Goal: Task Accomplishment & Management: Complete application form

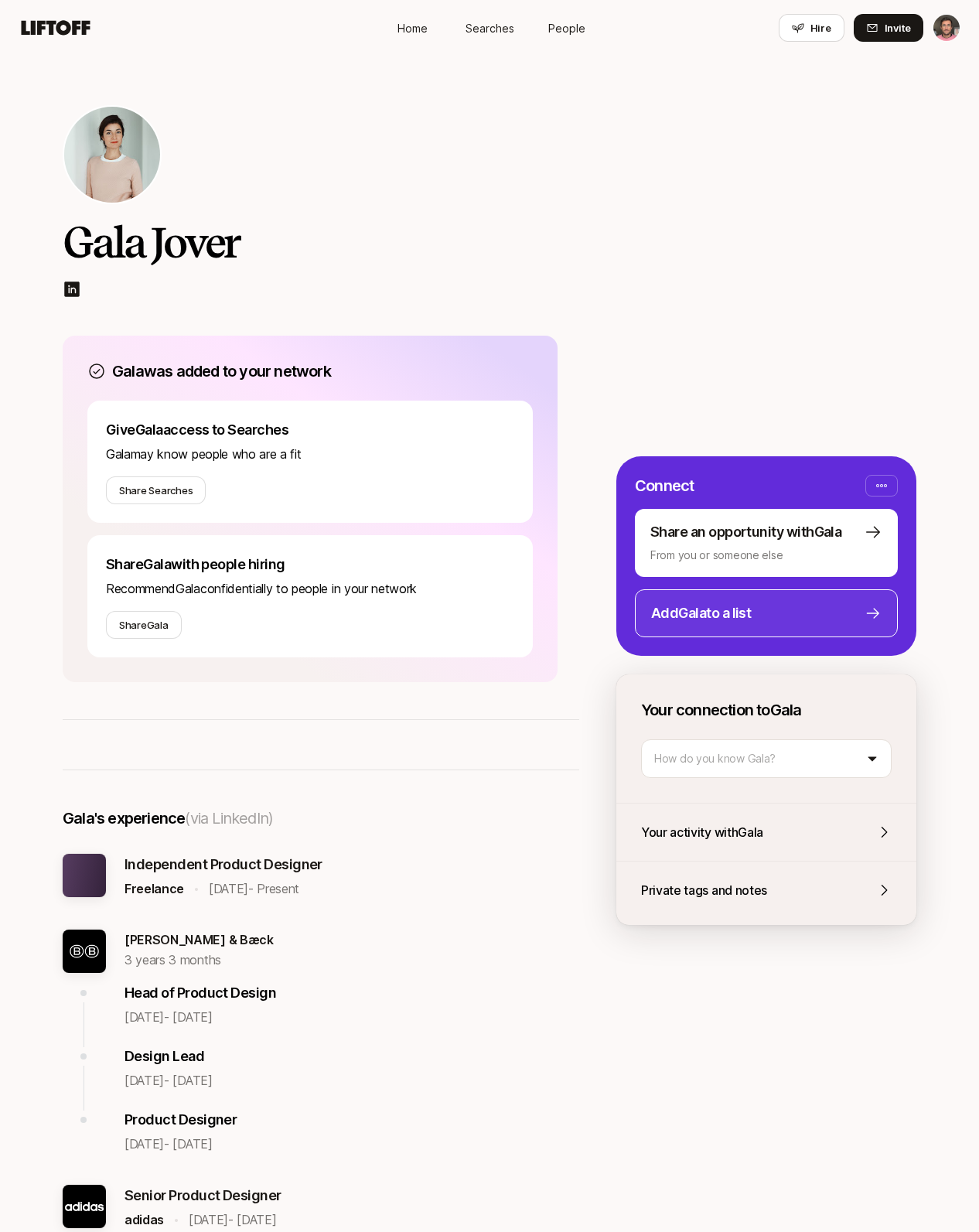
click at [729, 618] on p "Add Gala to a list" at bounding box center [701, 614] width 100 height 22
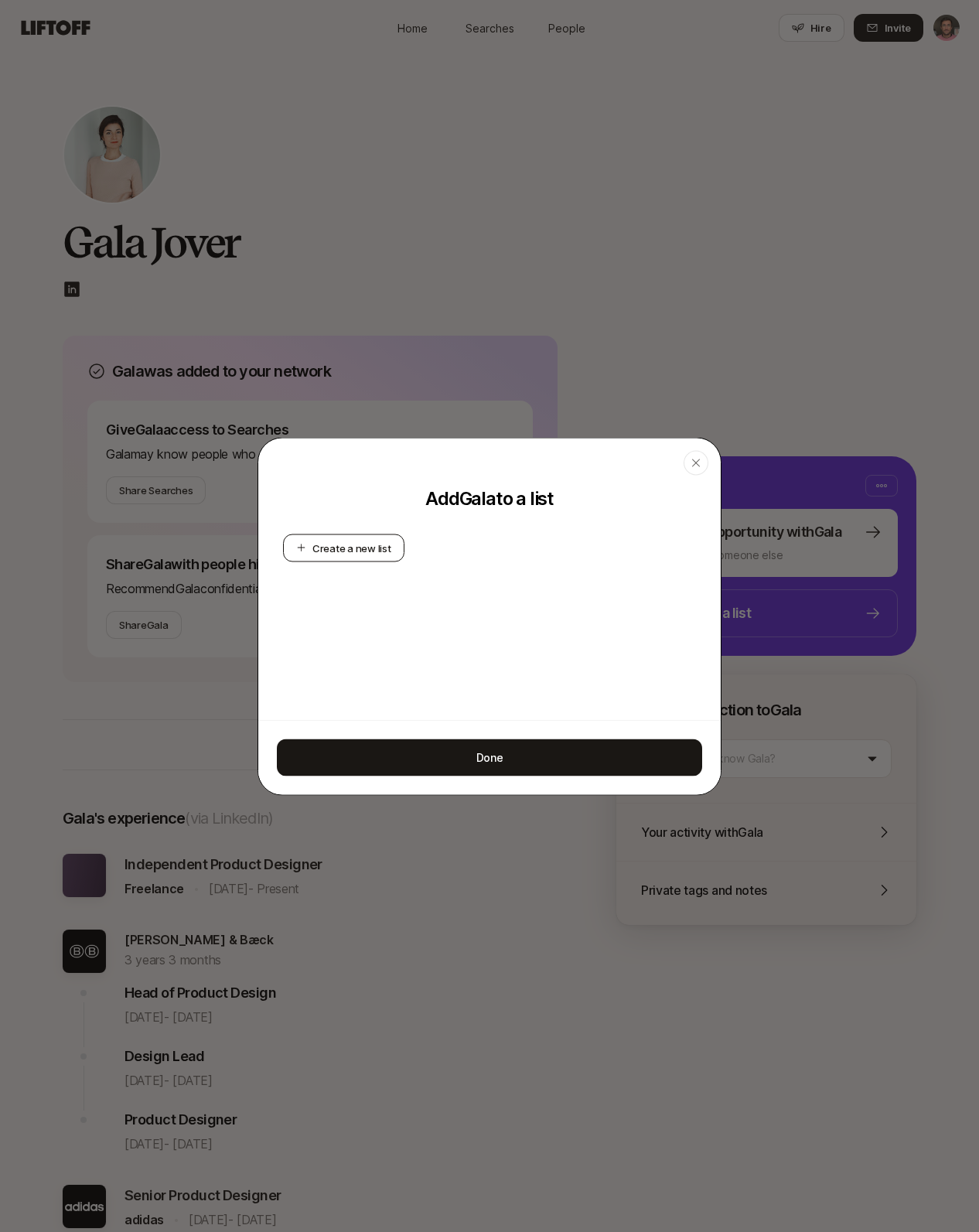
click at [355, 544] on button "Create a new list" at bounding box center [344, 548] width 121 height 28
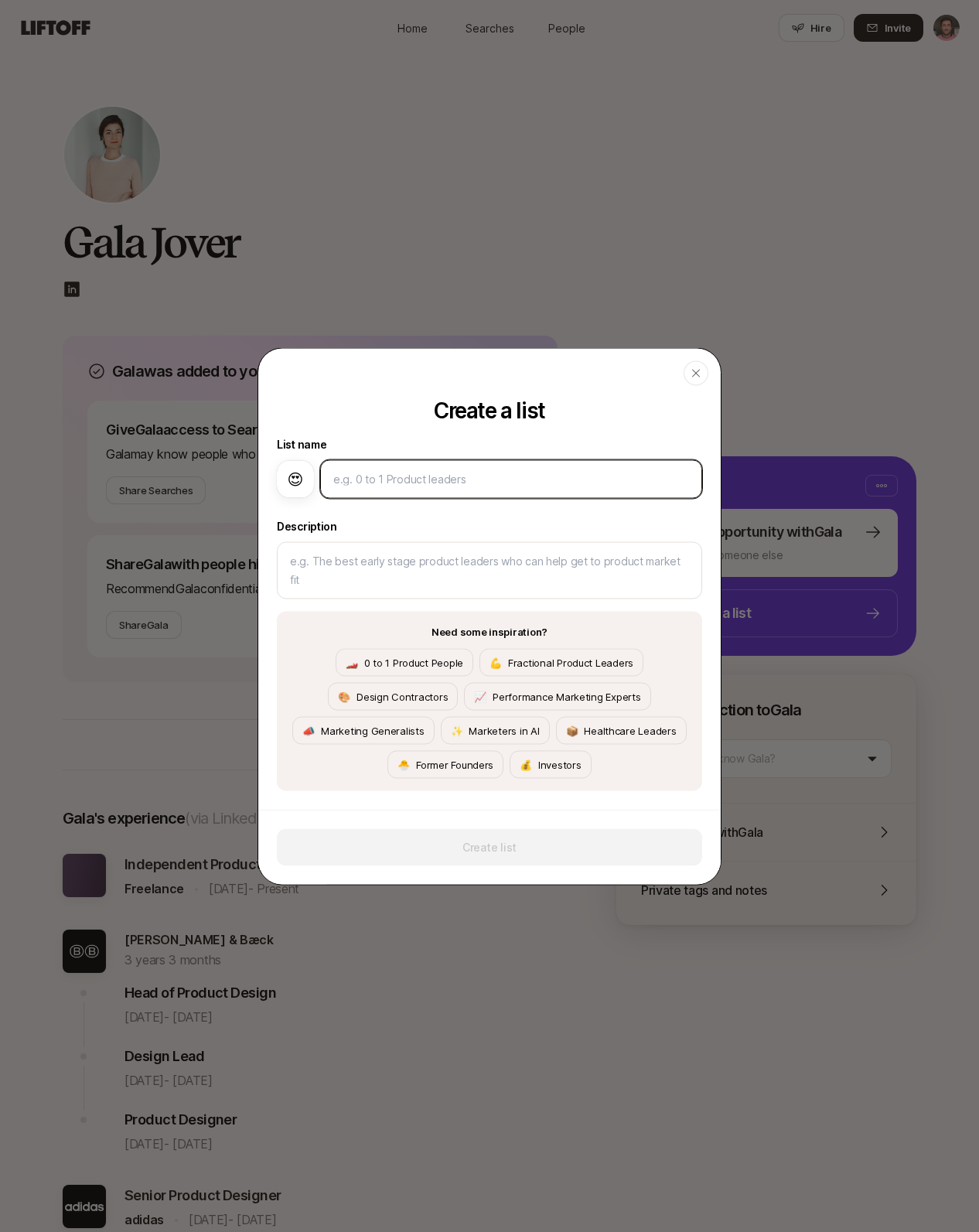
click at [383, 478] on input at bounding box center [512, 479] width 356 height 19
type input "P"
type textarea "x"
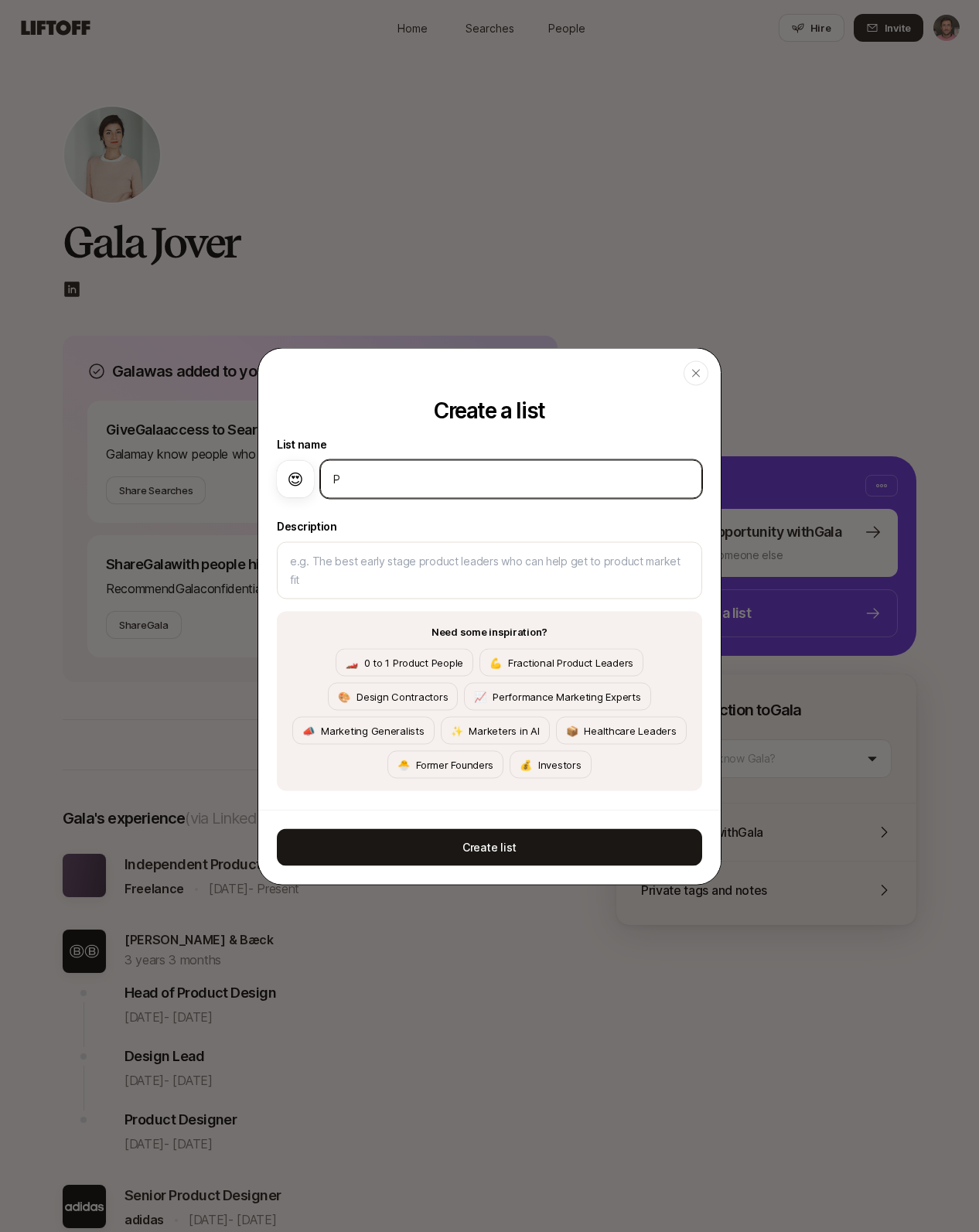
type input "Pr"
type textarea "x"
type input "Pro"
type textarea "x"
type input "Prod"
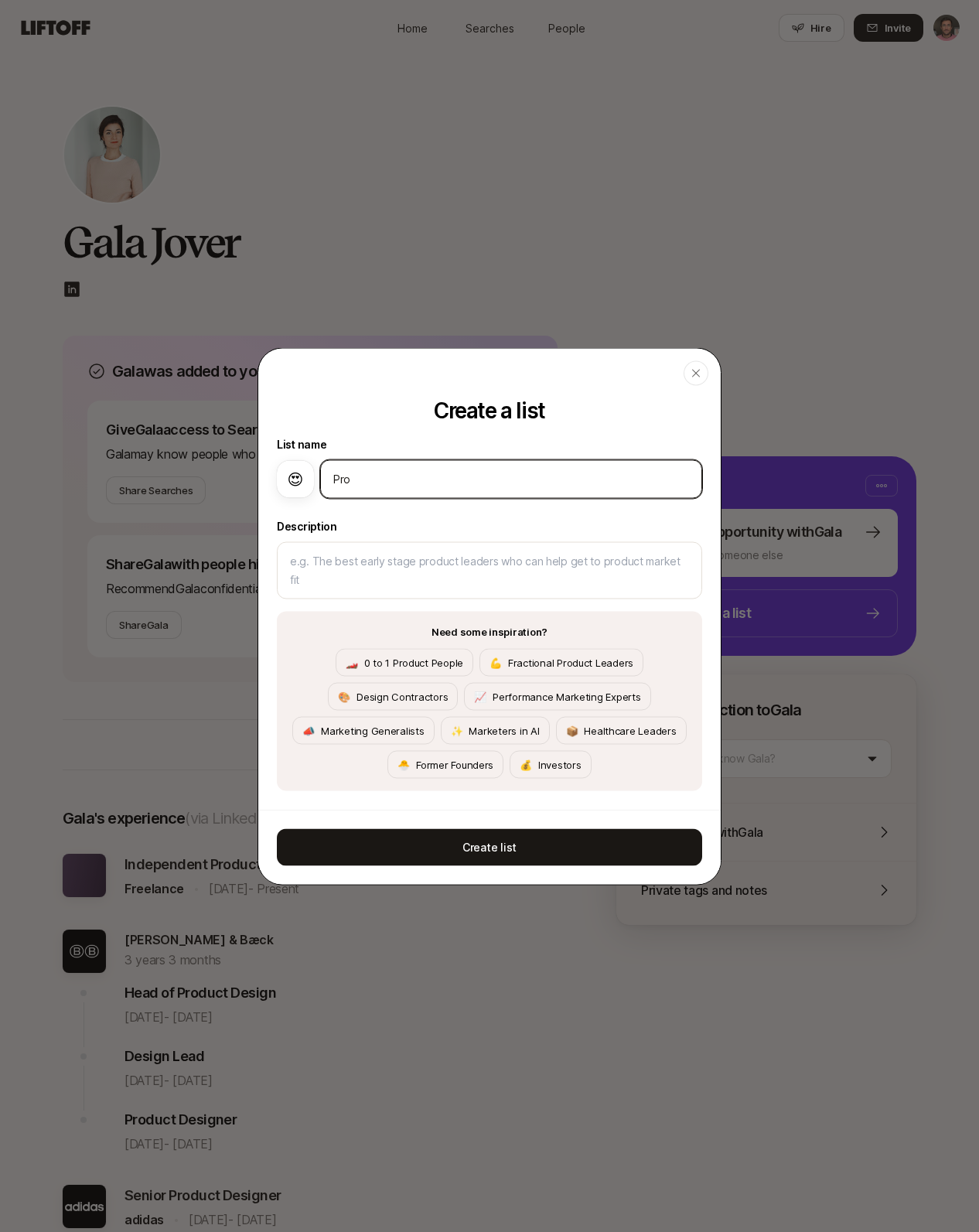
type textarea "x"
type input "Produ"
type textarea "x"
type input "Produc"
type textarea "x"
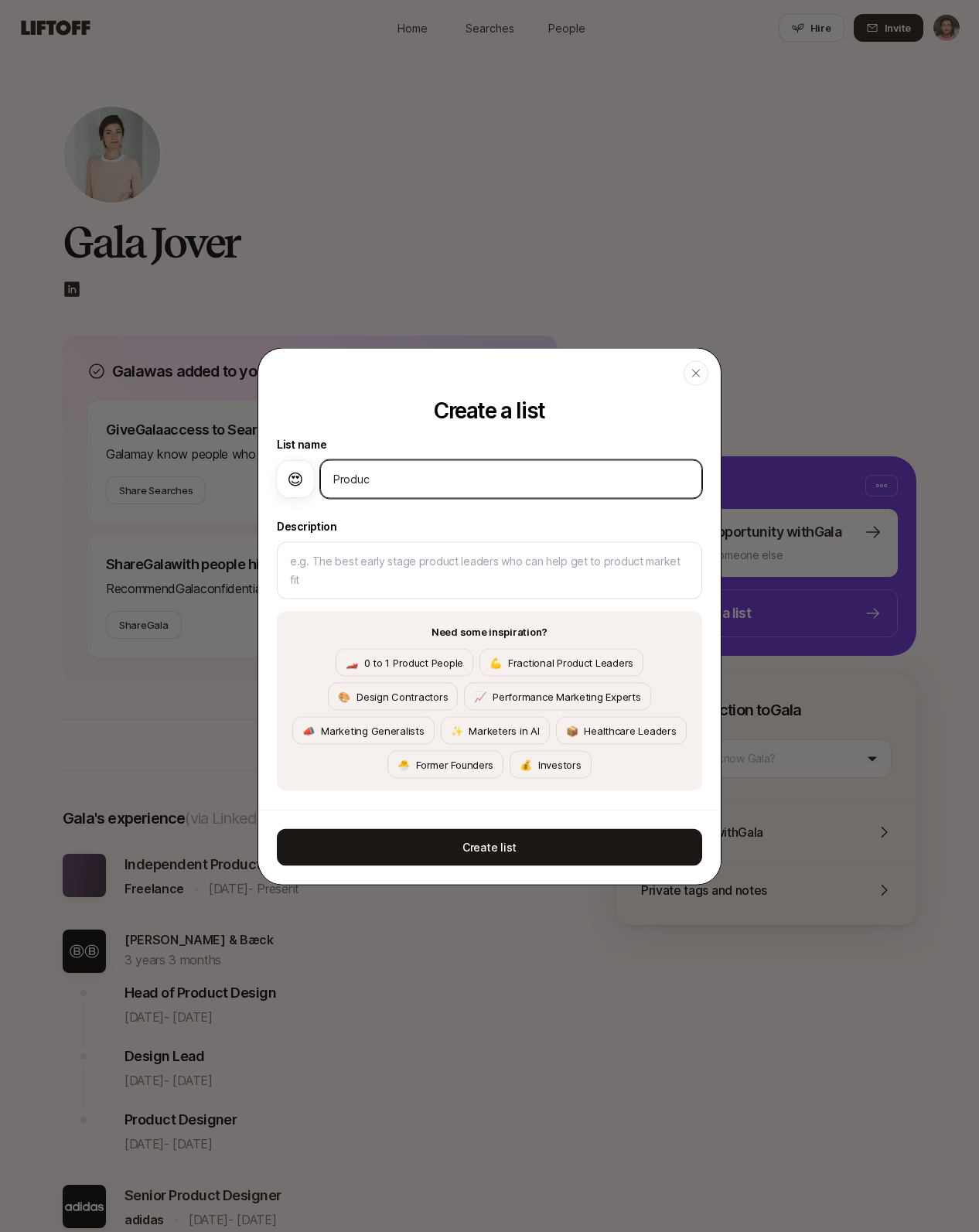
type input "Product"
type textarea "x"
type input "Product"
type textarea "x"
type input "Product D"
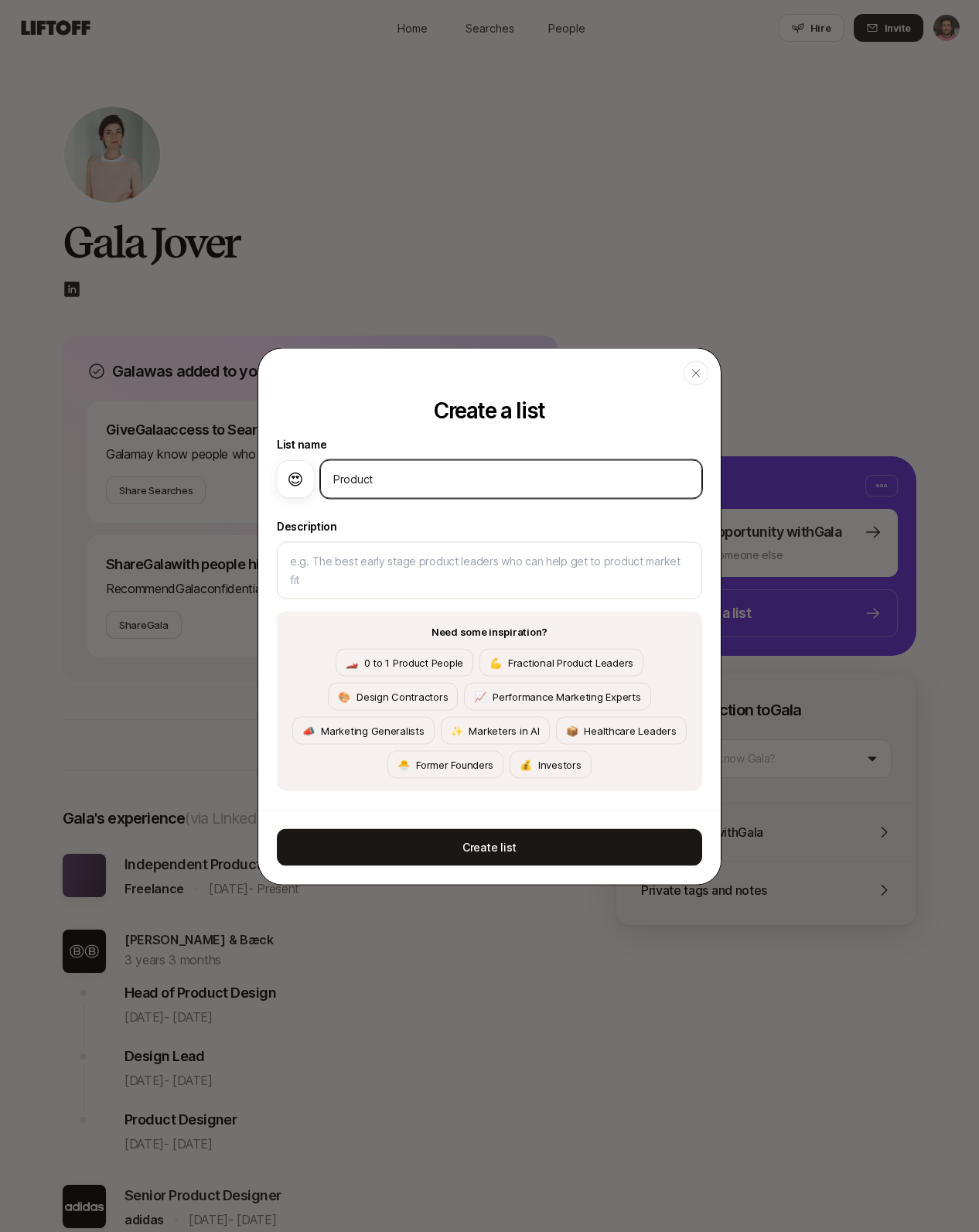
type textarea "x"
type input "Product De"
type textarea "x"
type input "Product Des"
type textarea "x"
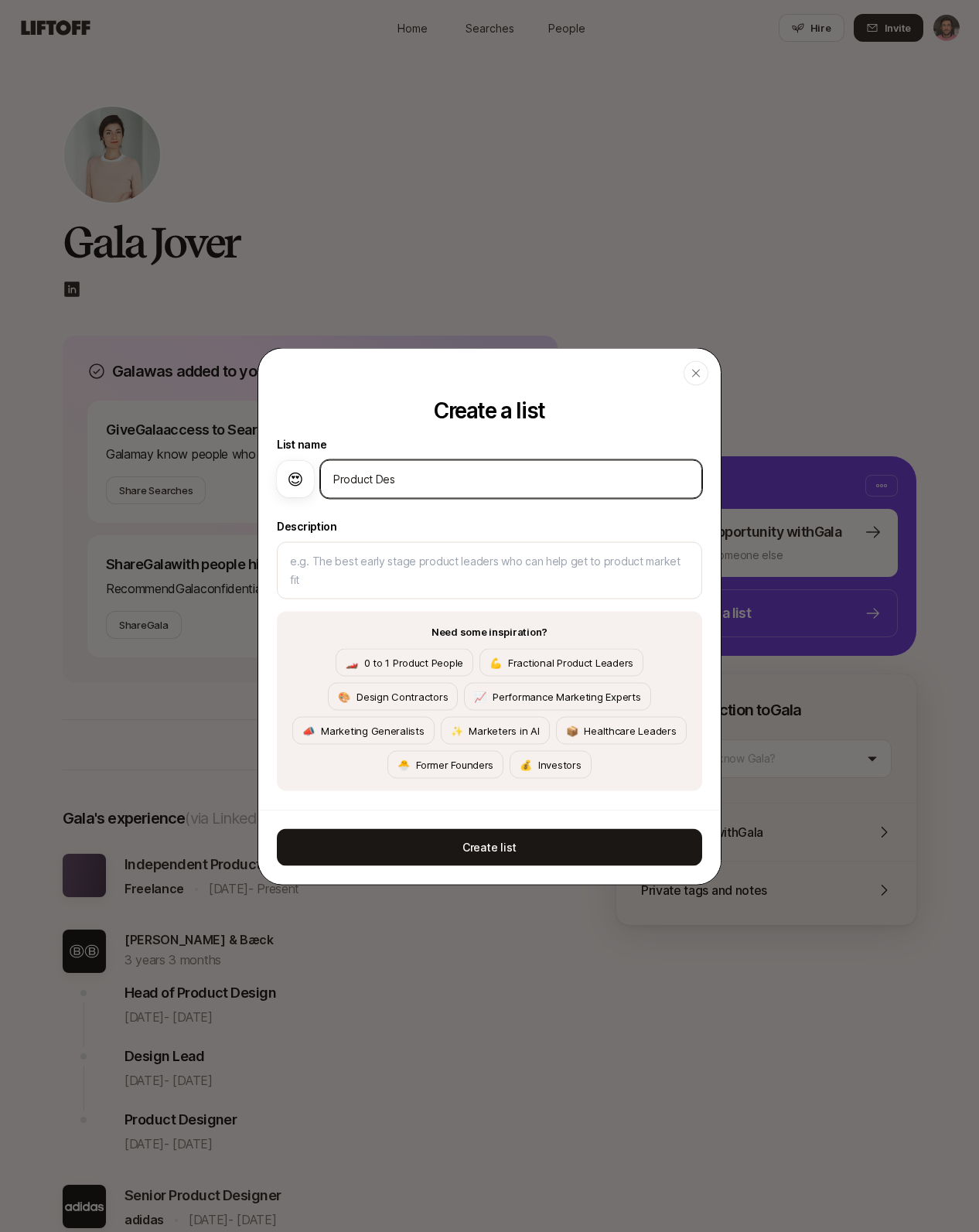
type input "Product Desi"
type textarea "x"
type input "Product Desig"
type textarea "x"
type input "Product Design"
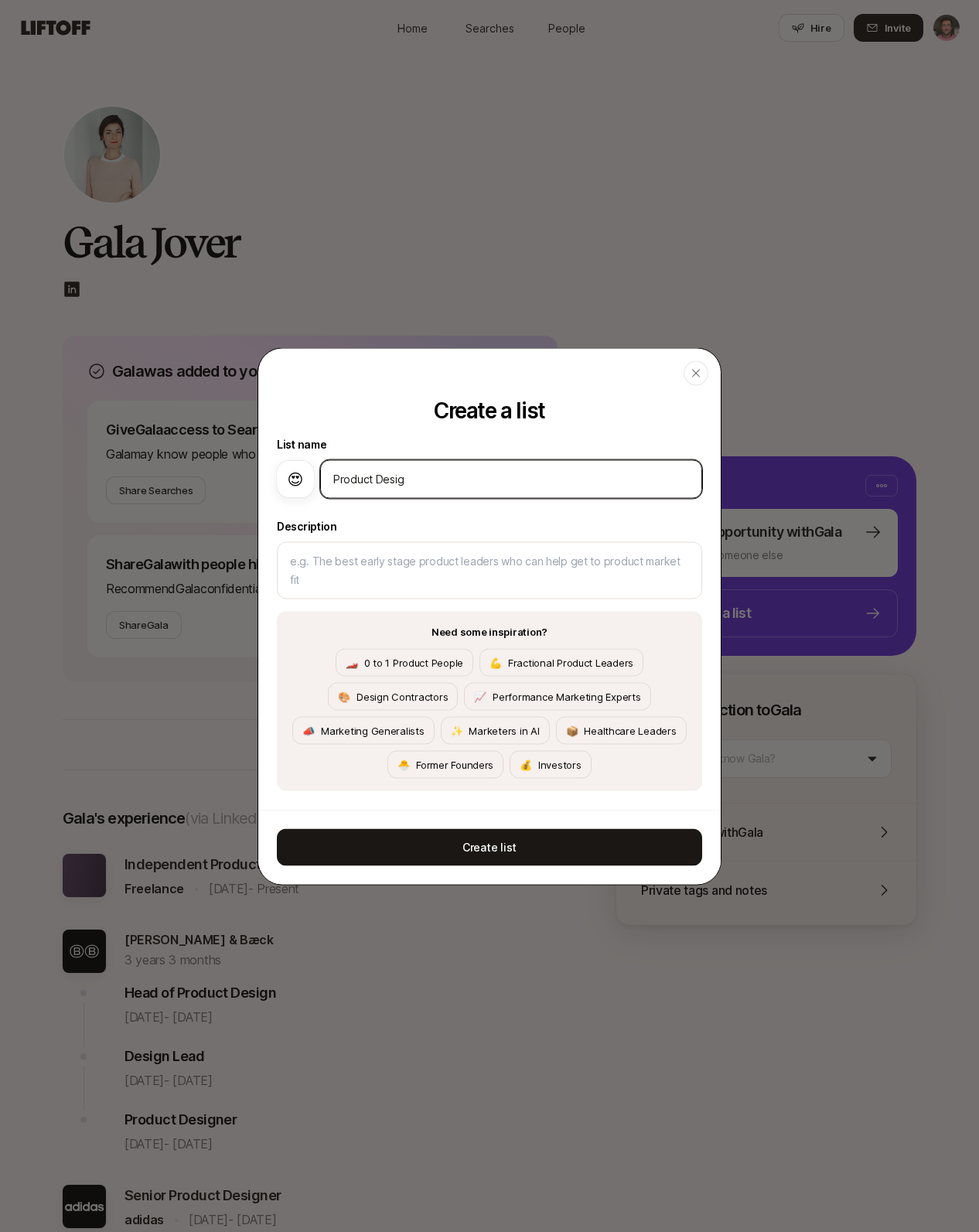
type textarea "x"
type input "Product Designe"
type textarea "x"
type input "Product Designer"
type textarea "x"
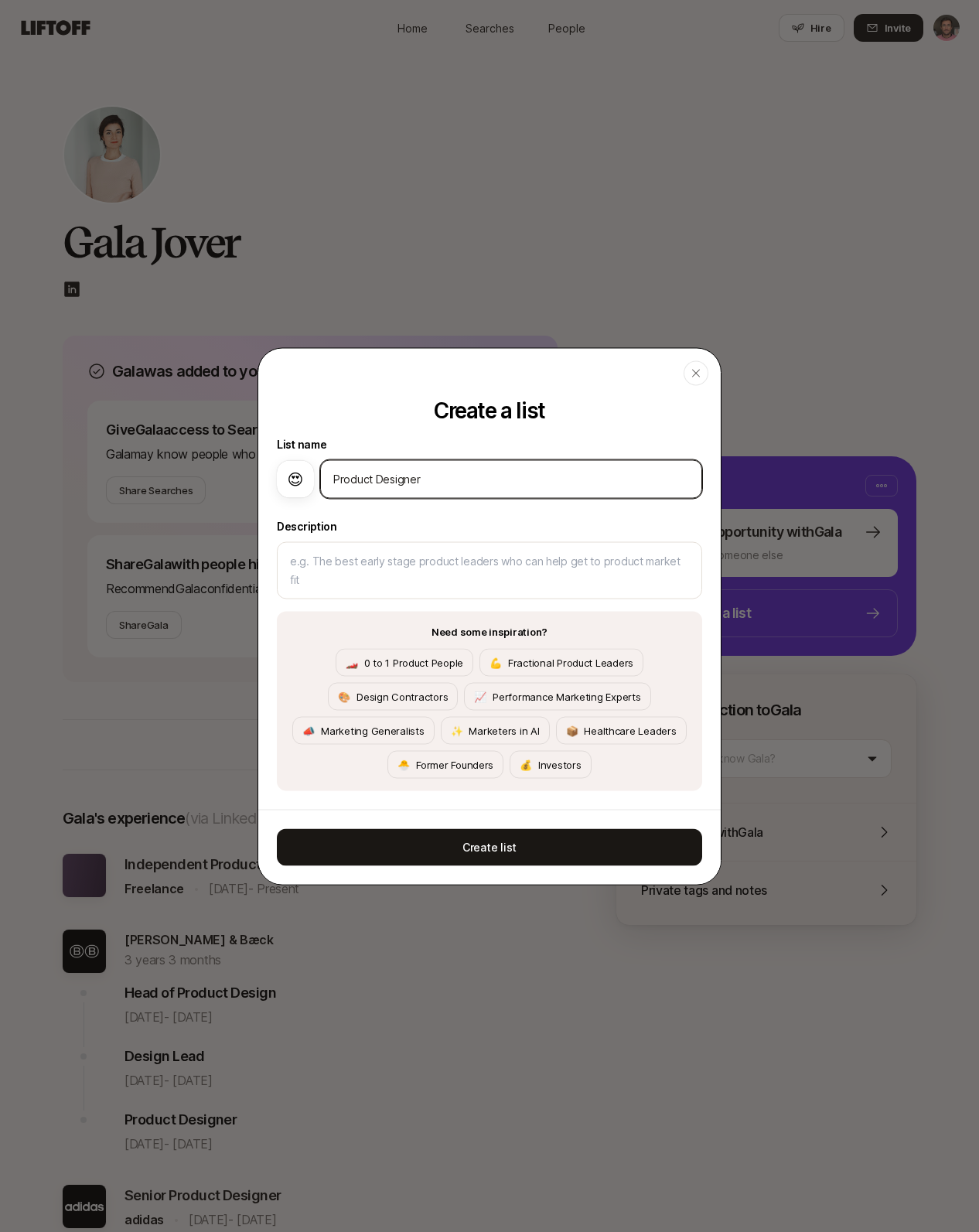
type input "Product Designers"
type textarea "x"
click at [389, 695] on p "🎨 Design Contractors" at bounding box center [393, 696] width 130 height 28
type input "Design Contractors"
type textarea "Designers who are contracting"
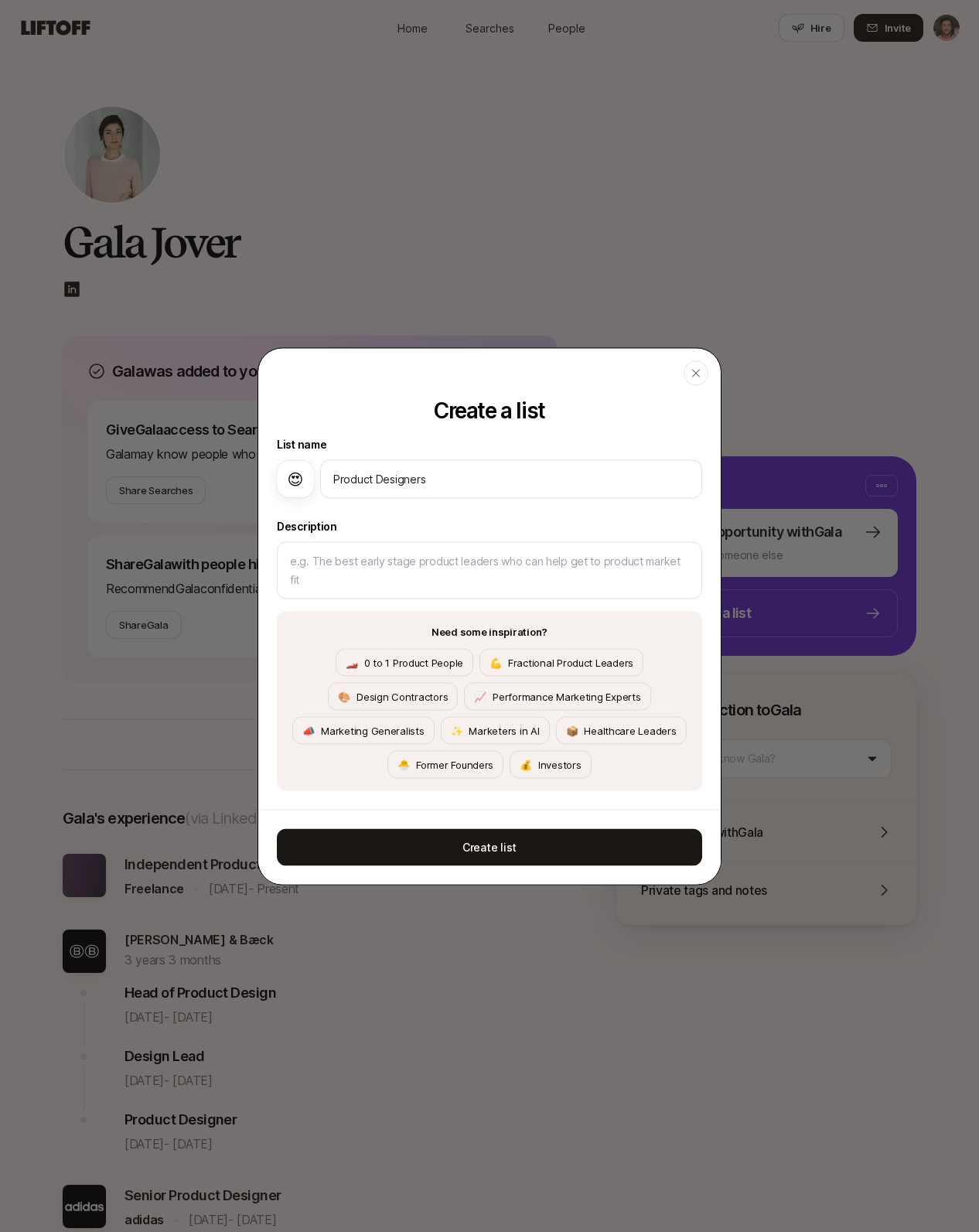
type textarea "x"
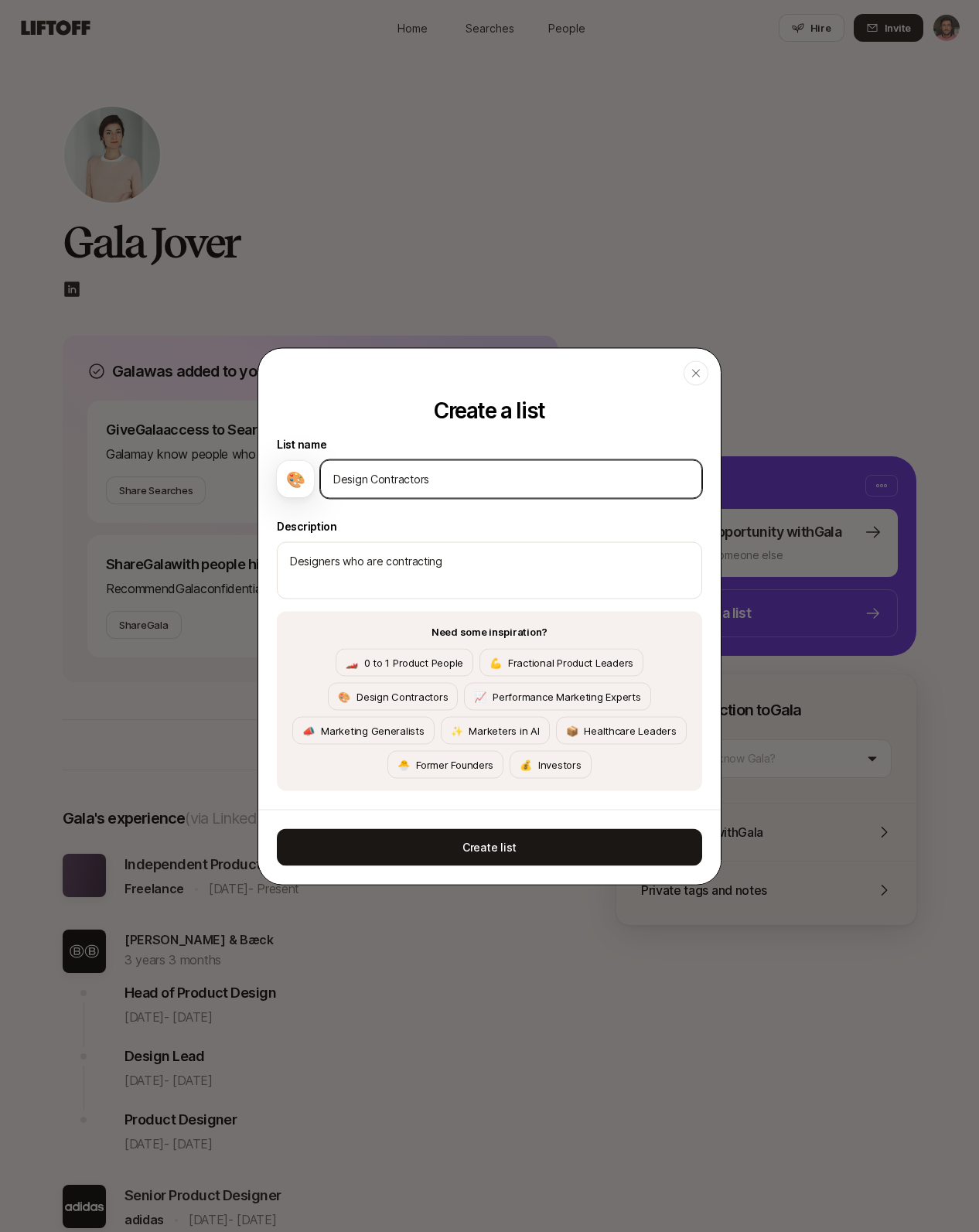
drag, startPoint x: 456, startPoint y: 481, endPoint x: 313, endPoint y: 483, distance: 143.0
click at [313, 483] on div "🎨 Design Contractors" at bounding box center [489, 479] width 425 height 39
type input "P"
type textarea "x"
type input "Pr"
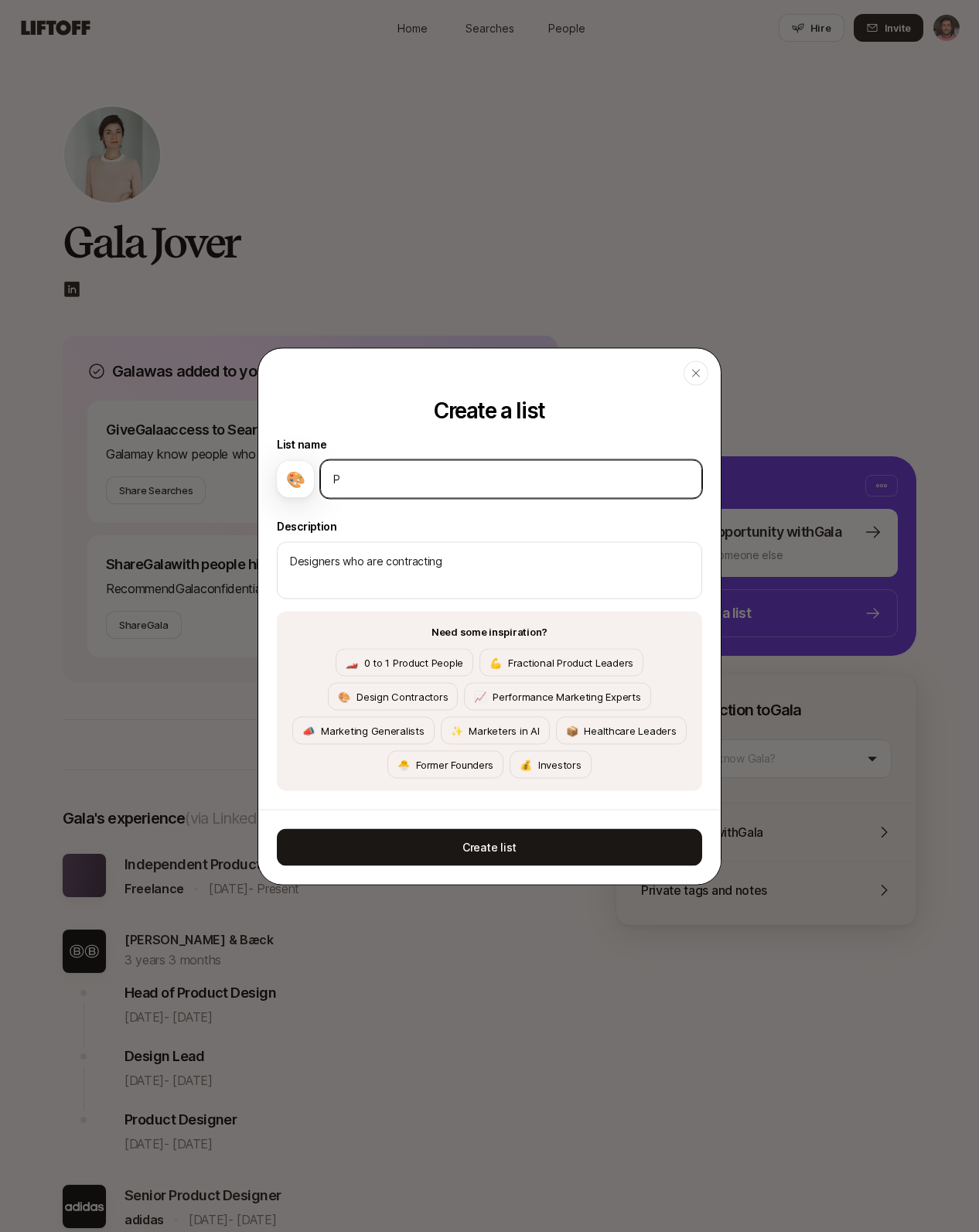
type textarea "x"
type input "Pro"
type textarea "x"
type input "Prod"
type textarea "x"
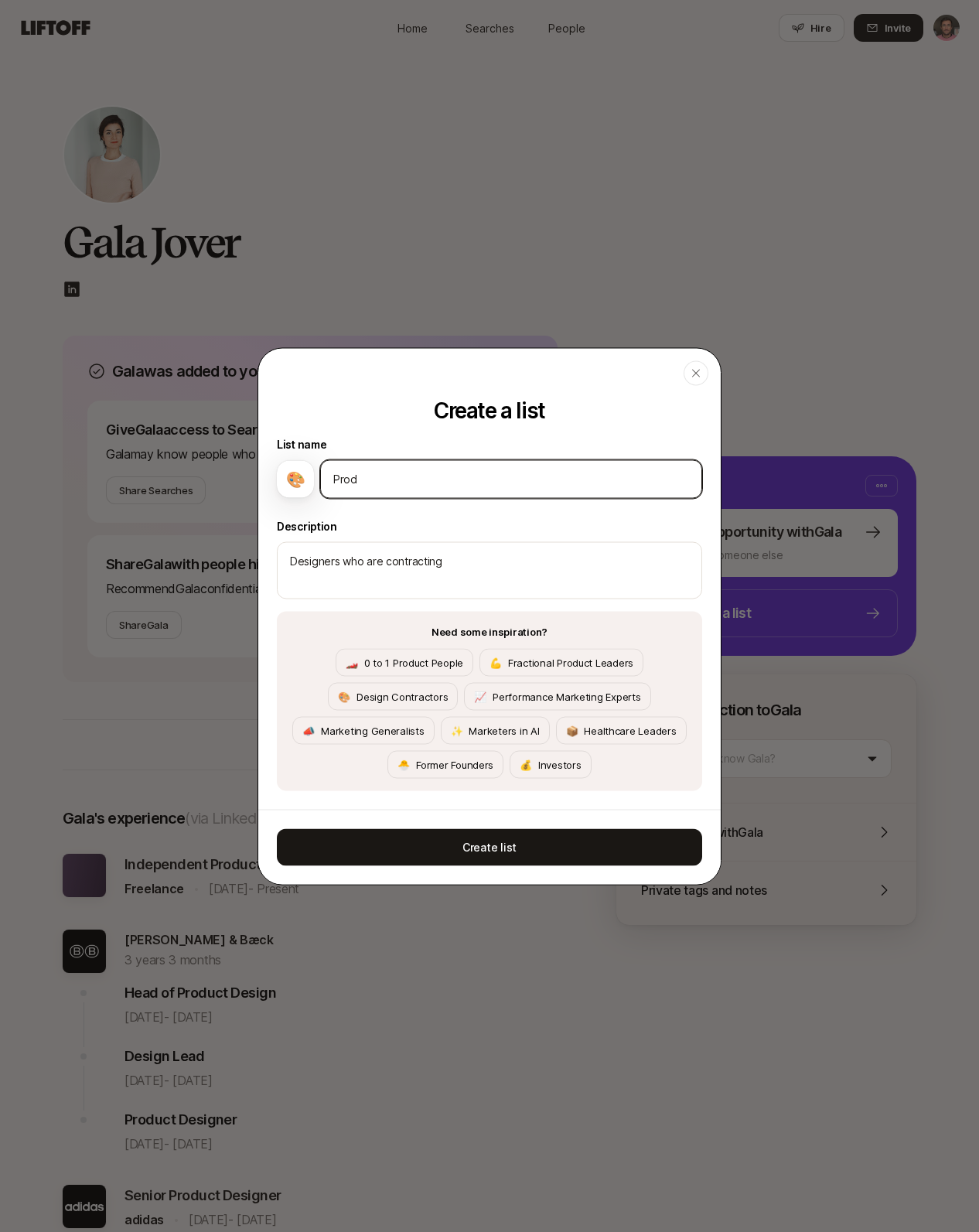
type input "Produ"
type textarea "x"
type input "Produc"
type textarea "x"
type input "Product"
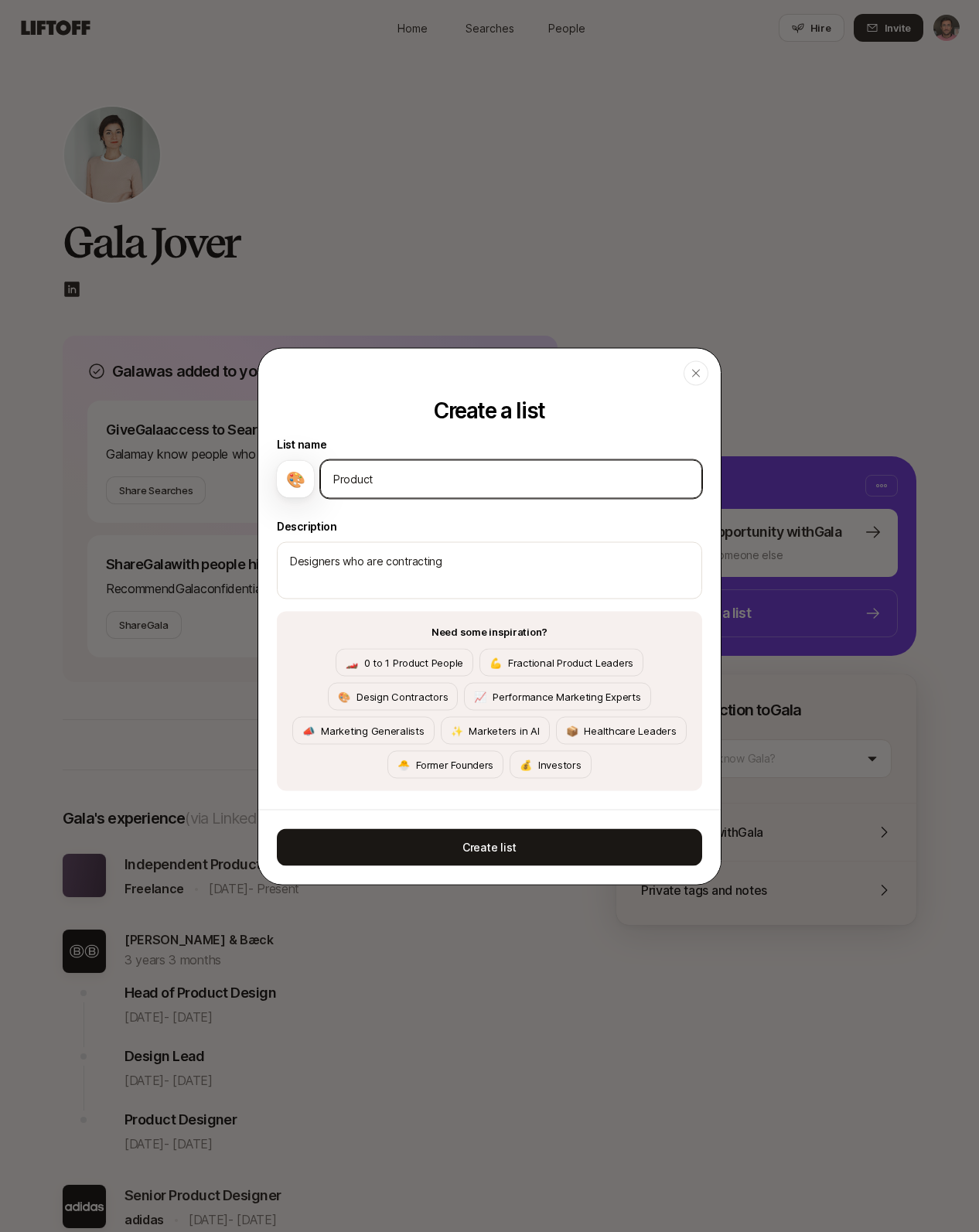
type textarea "x"
type input "Product"
type textarea "x"
type input "Product D"
type textarea "x"
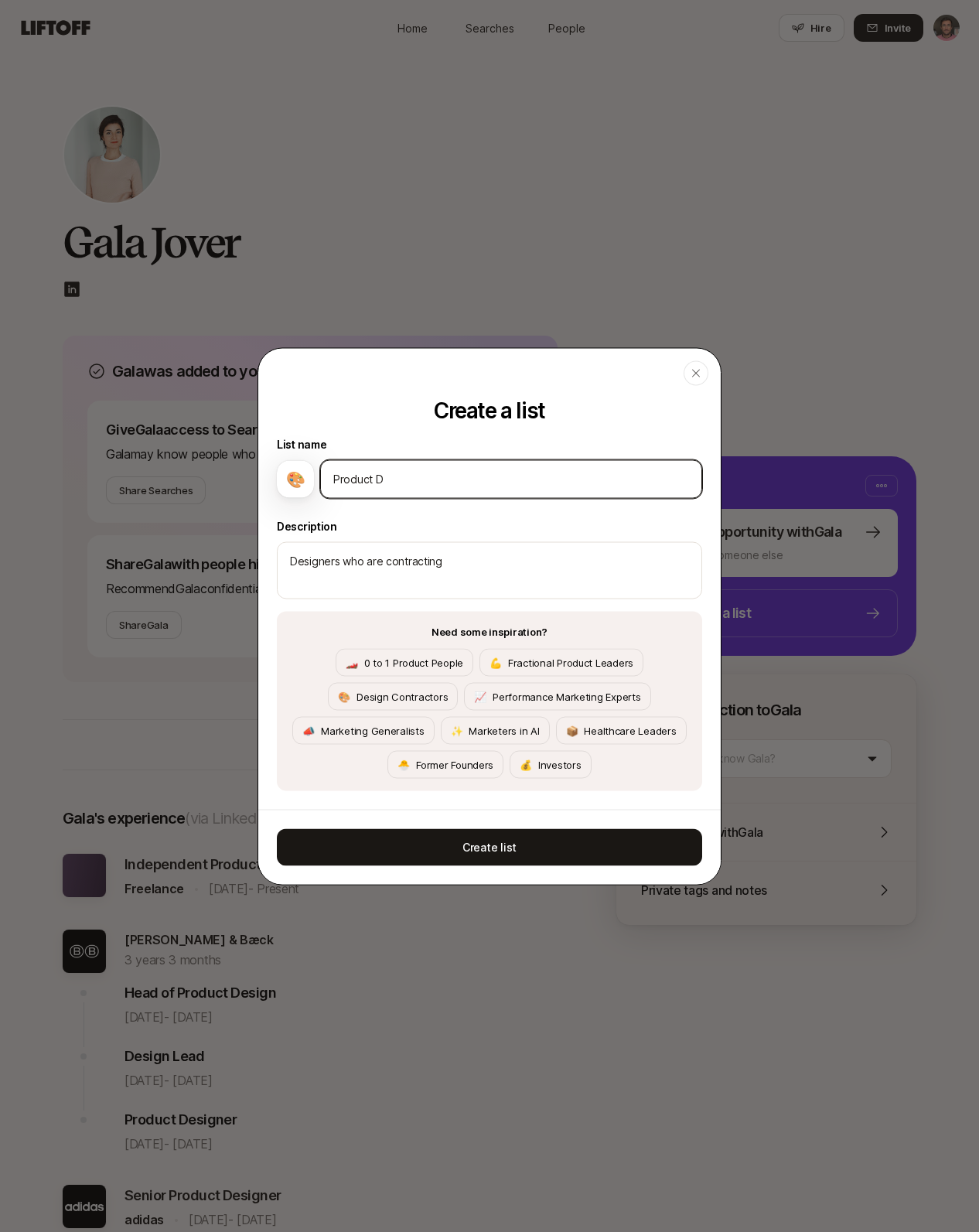
type input "Product De"
type textarea "x"
type input "Product Des"
type textarea "x"
type input "Product Desi"
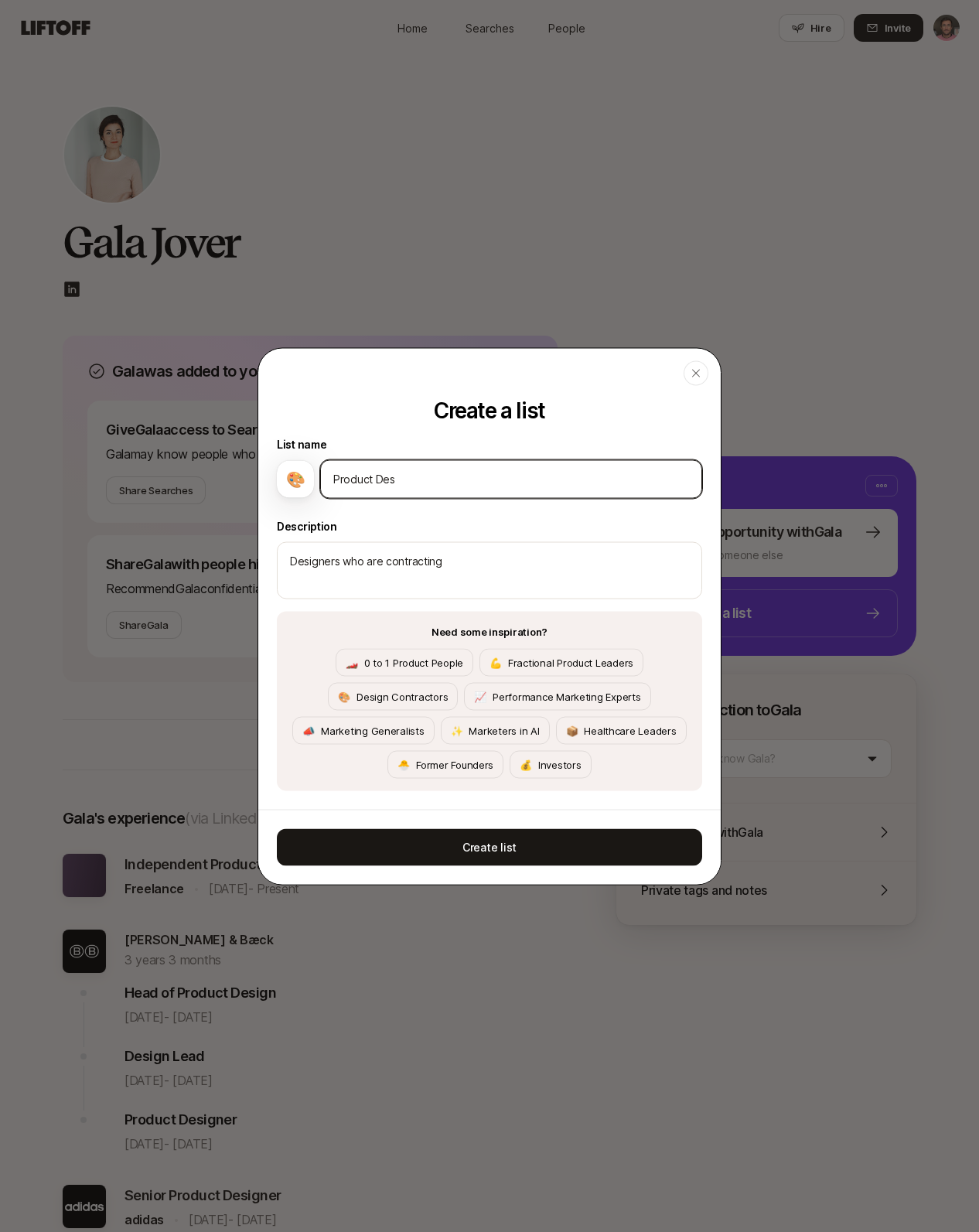
type textarea "x"
type input "Product Desig"
type textarea "x"
type input "Product Design"
type textarea "x"
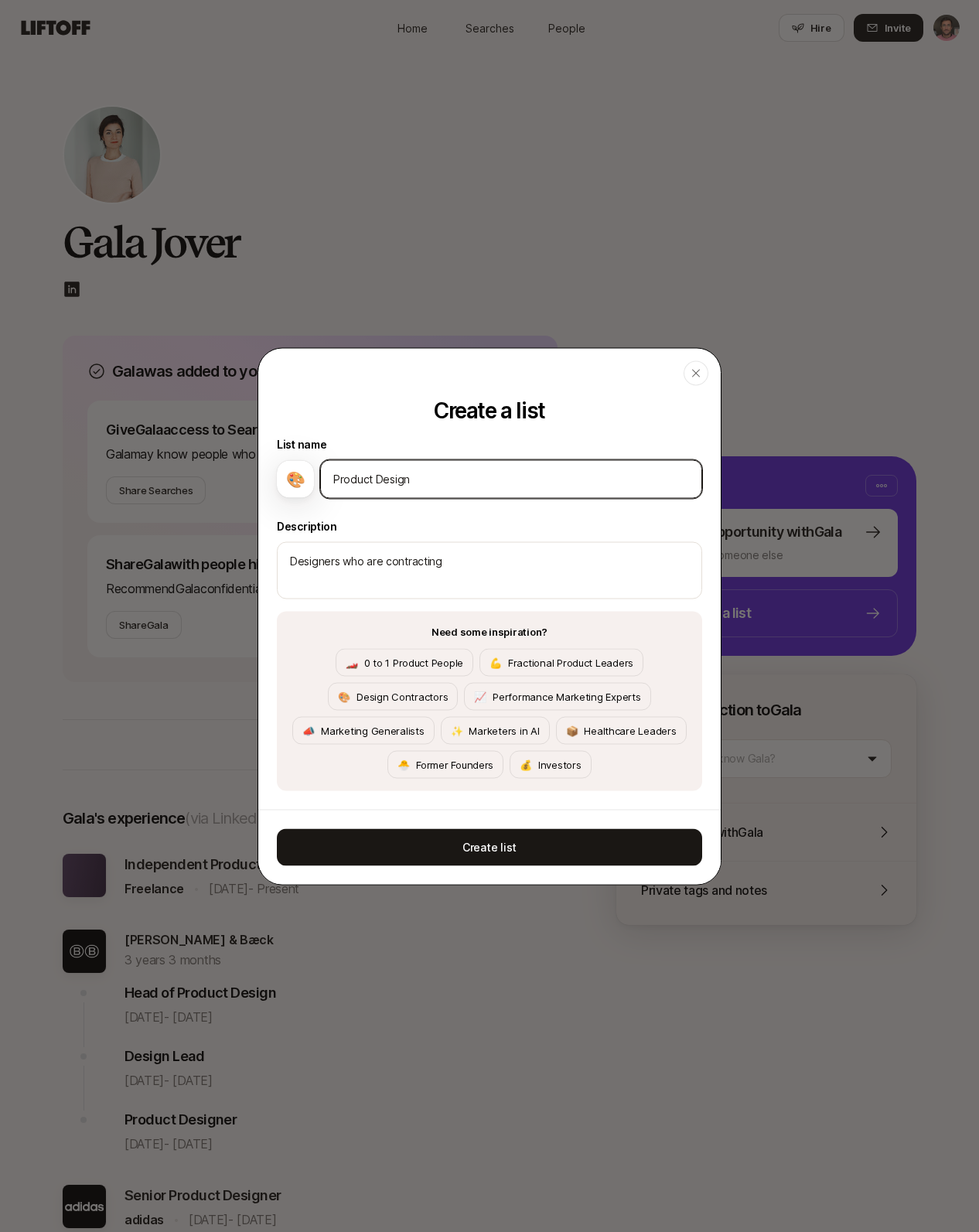
type input "Product Designe"
type textarea "x"
type input "Product Designer"
type textarea "x"
type input "Product Designers"
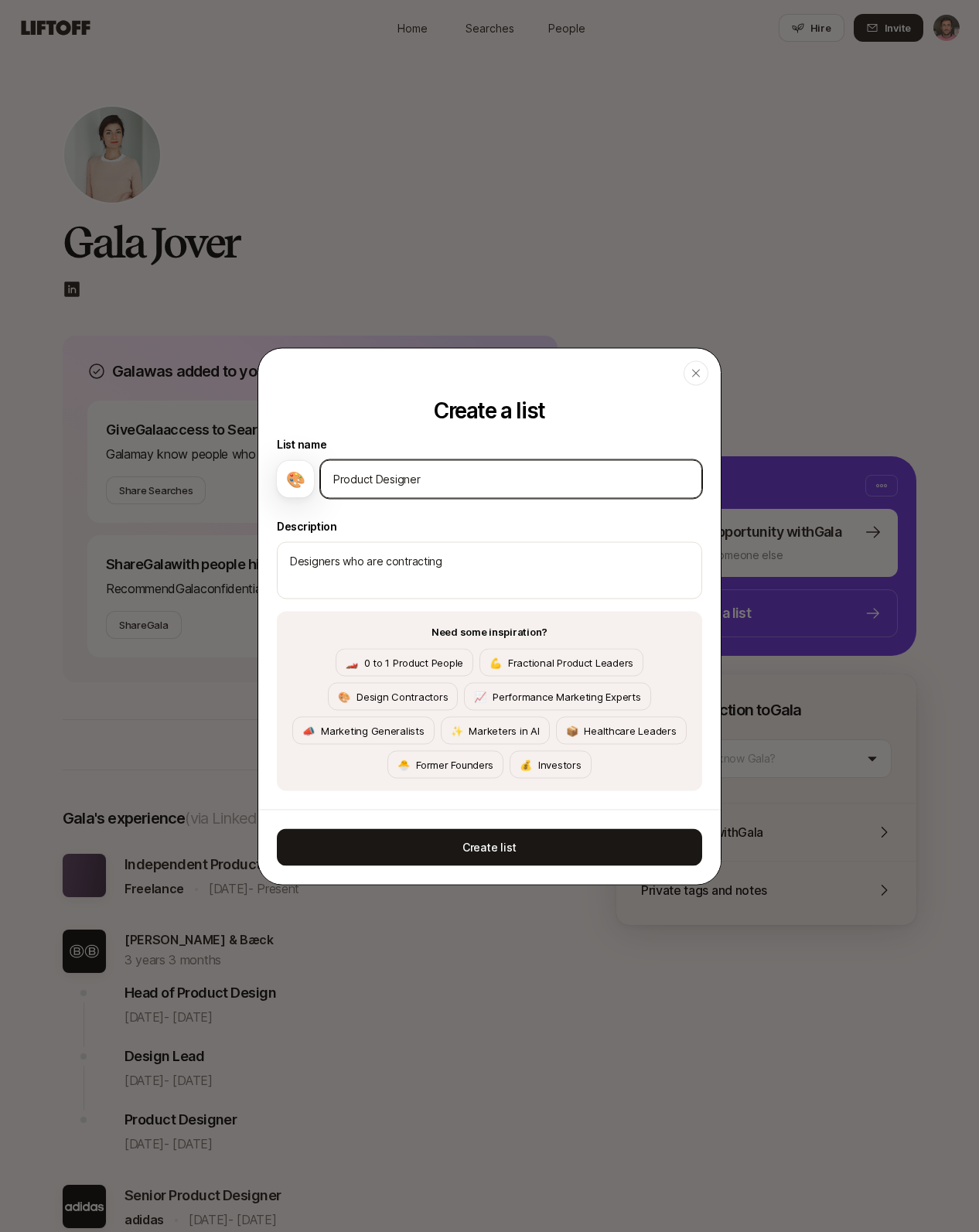
type textarea "x"
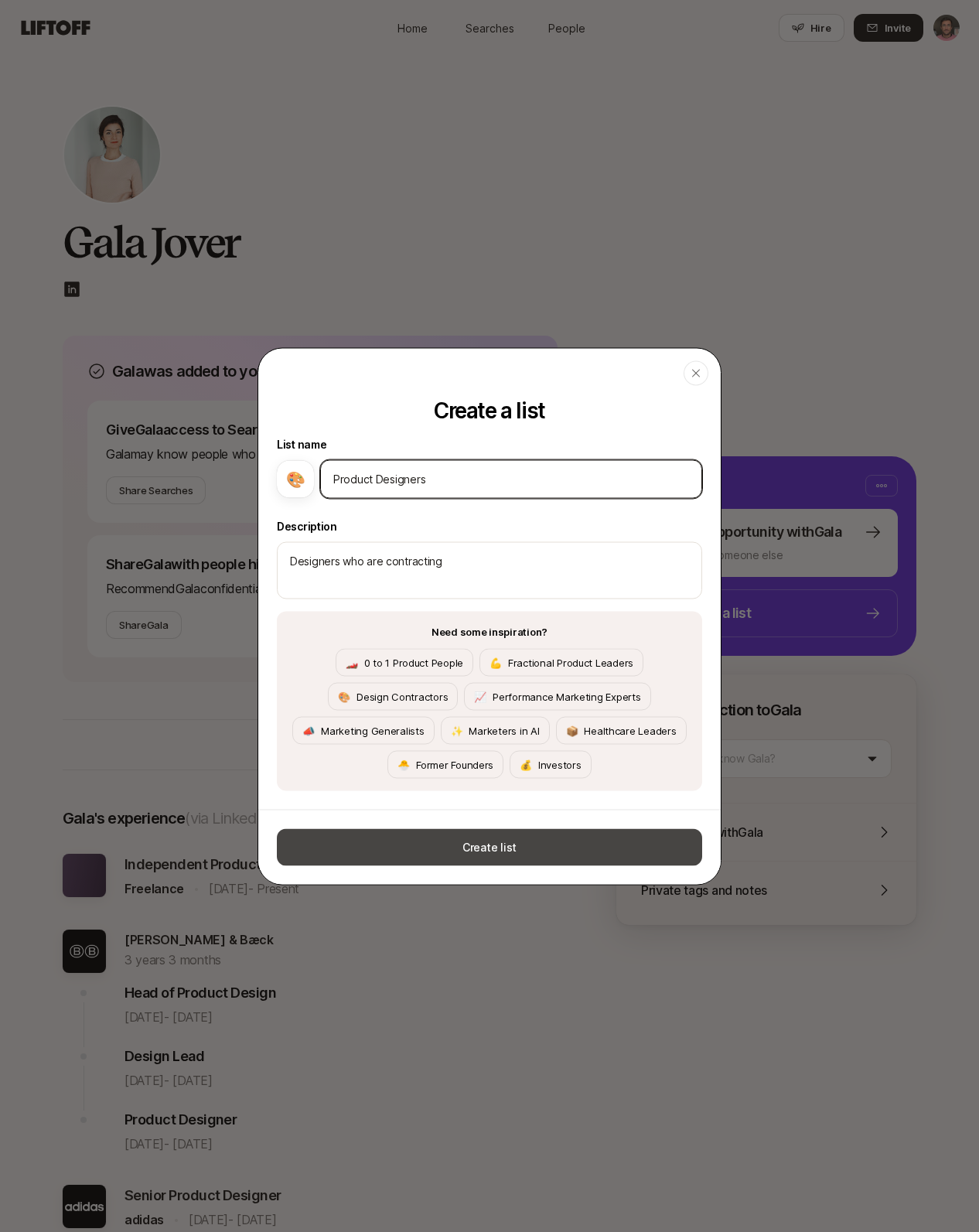
type input "Product Designers"
click at [484, 849] on button "Create list" at bounding box center [489, 847] width 425 height 37
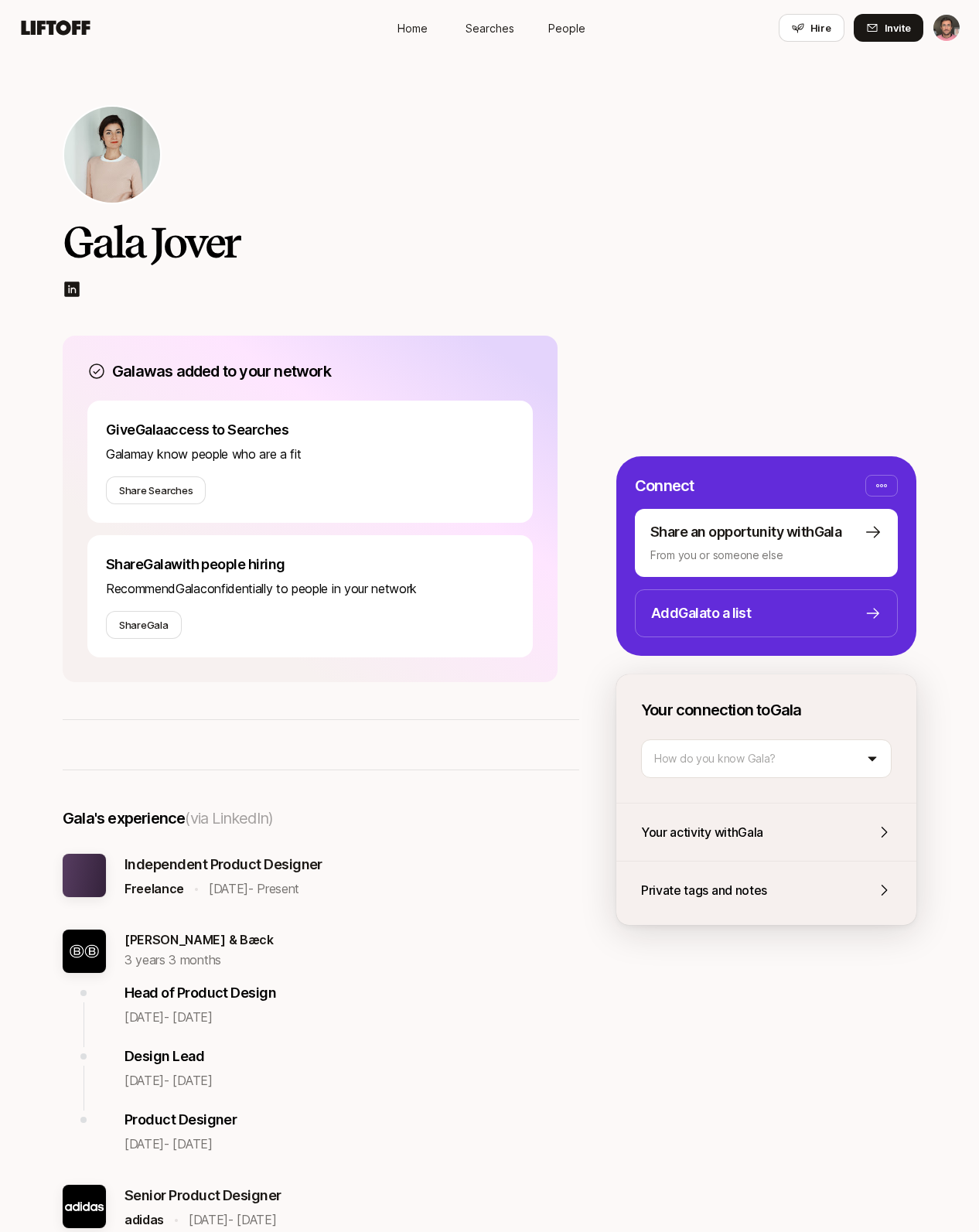
click at [405, 24] on span "Home" at bounding box center [412, 28] width 30 height 16
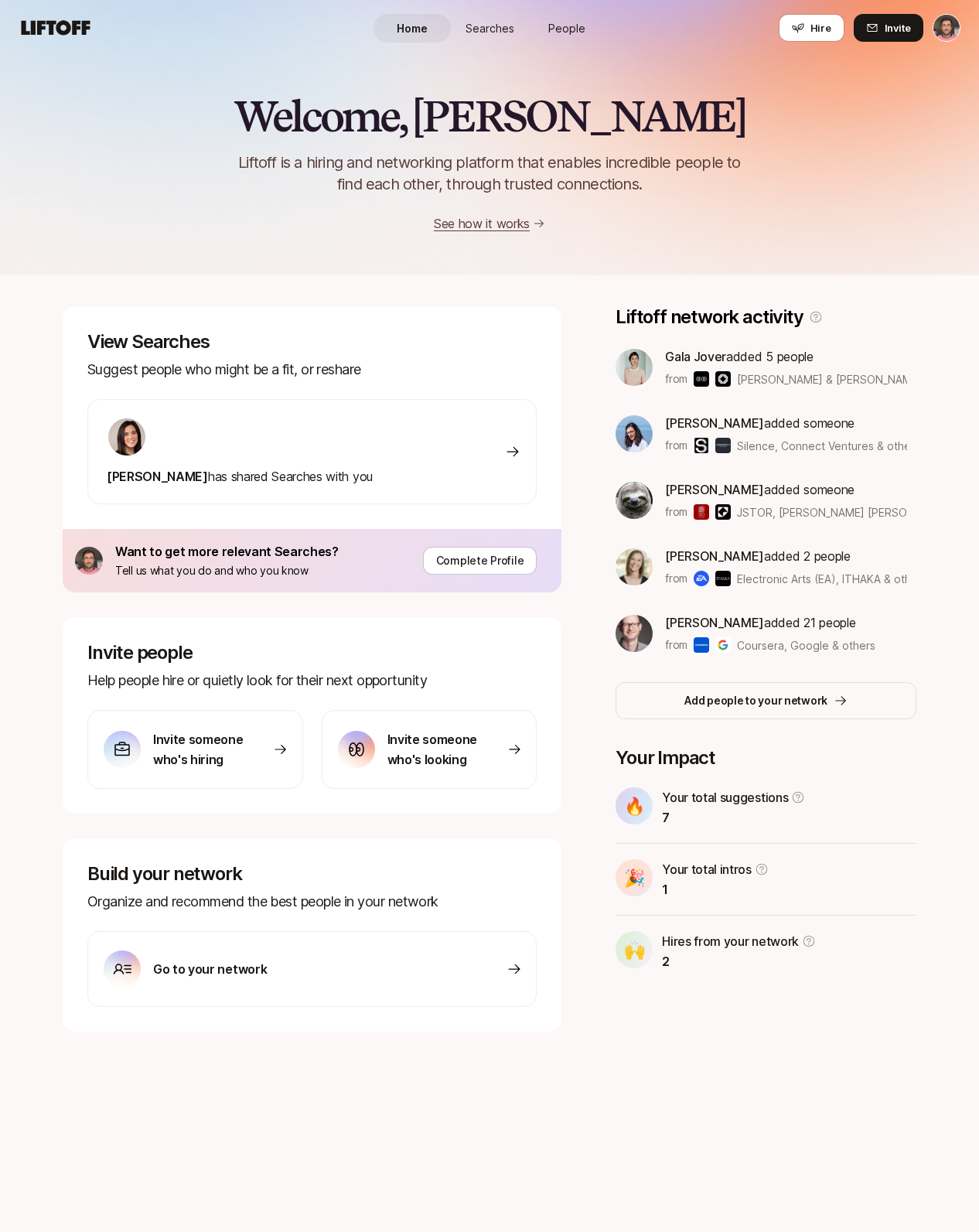
click at [362, 754] on icon at bounding box center [357, 750] width 16 height 14
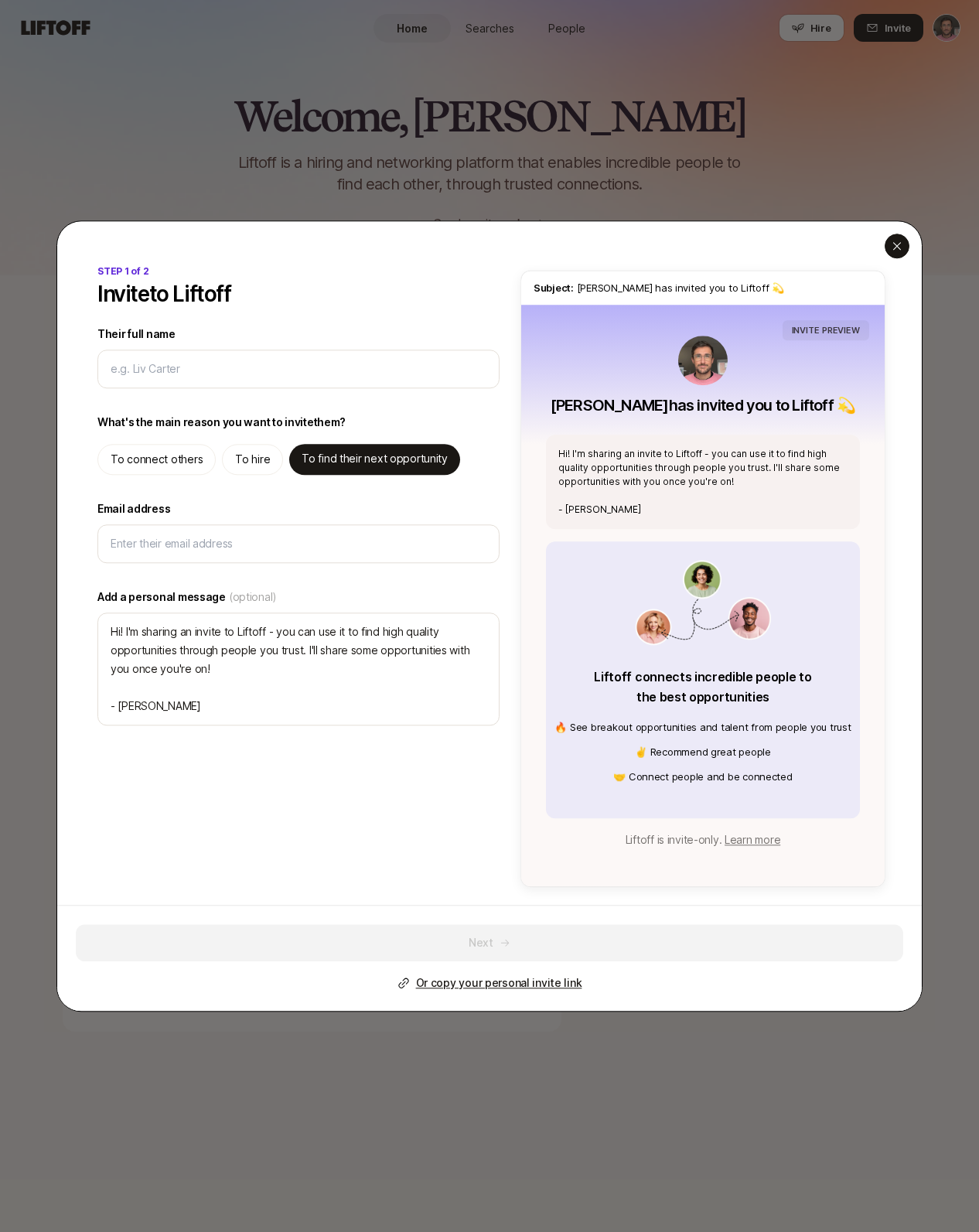
click at [900, 243] on icon "button" at bounding box center [897, 246] width 8 height 8
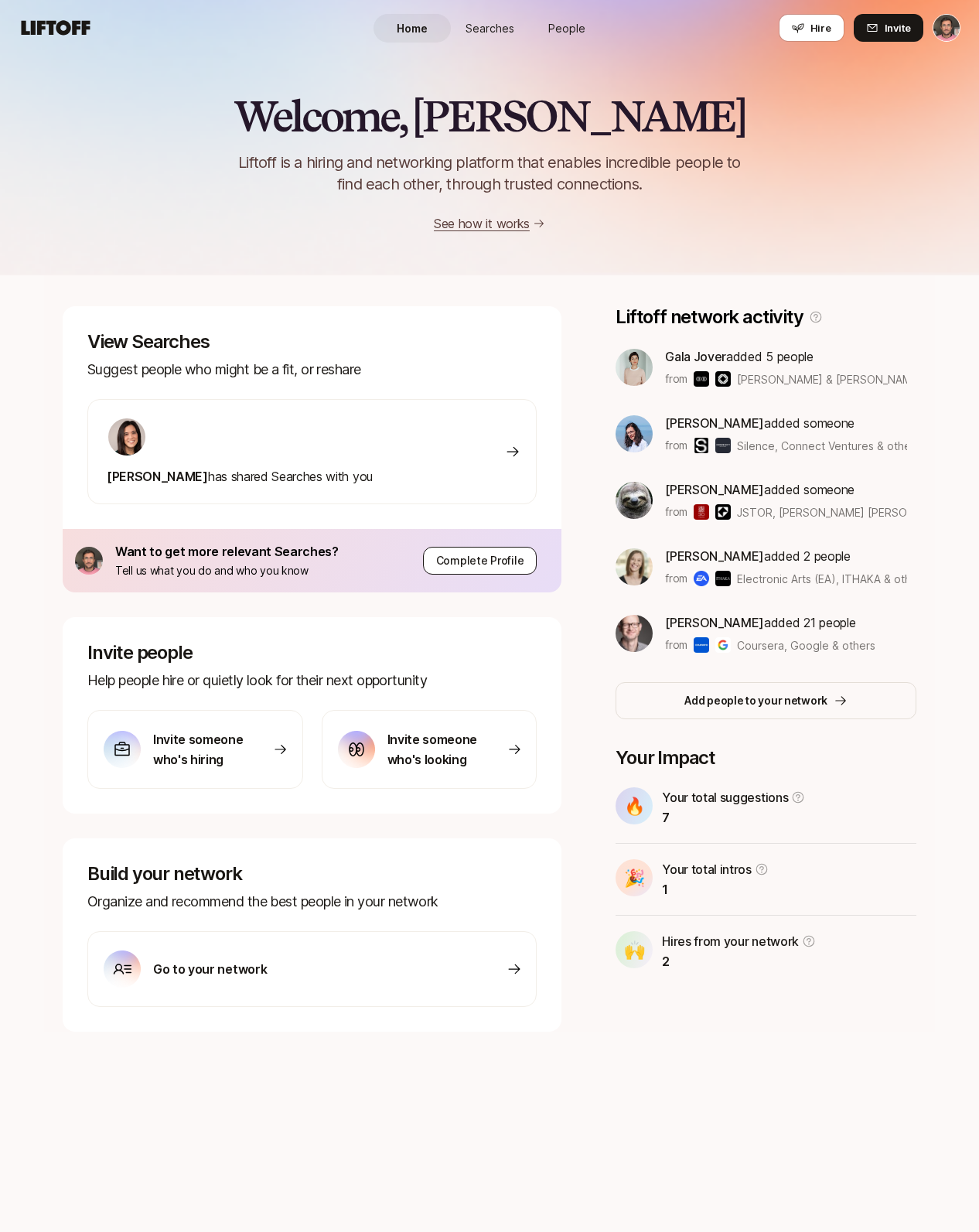
click at [470, 556] on p "Complete Profile" at bounding box center [480, 561] width 88 height 19
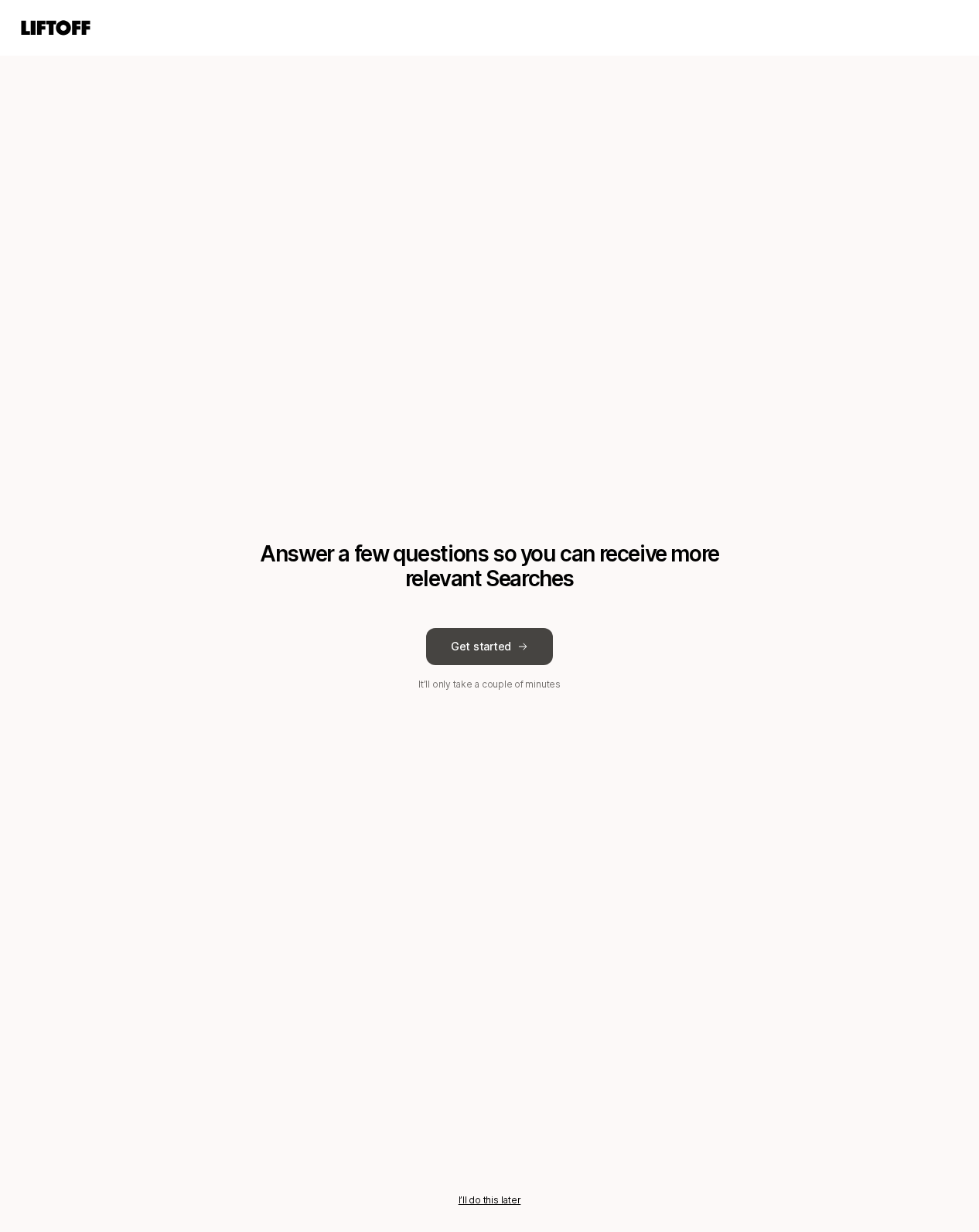
click at [494, 646] on button "Get started" at bounding box center [489, 647] width 127 height 37
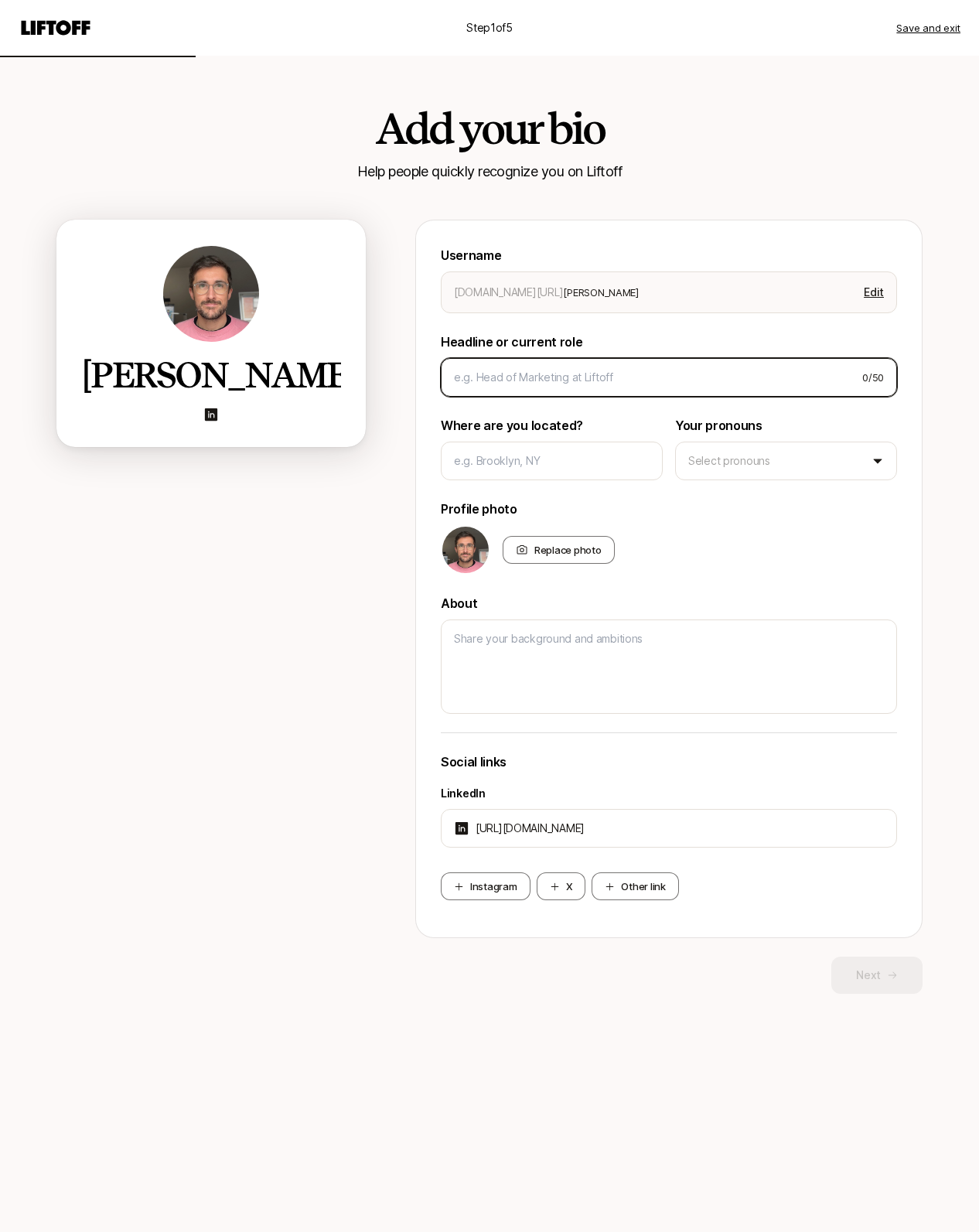
click at [512, 380] on input at bounding box center [652, 377] width 396 height 19
type textarea "x"
type input "B"
type textarea "x"
type input "Br"
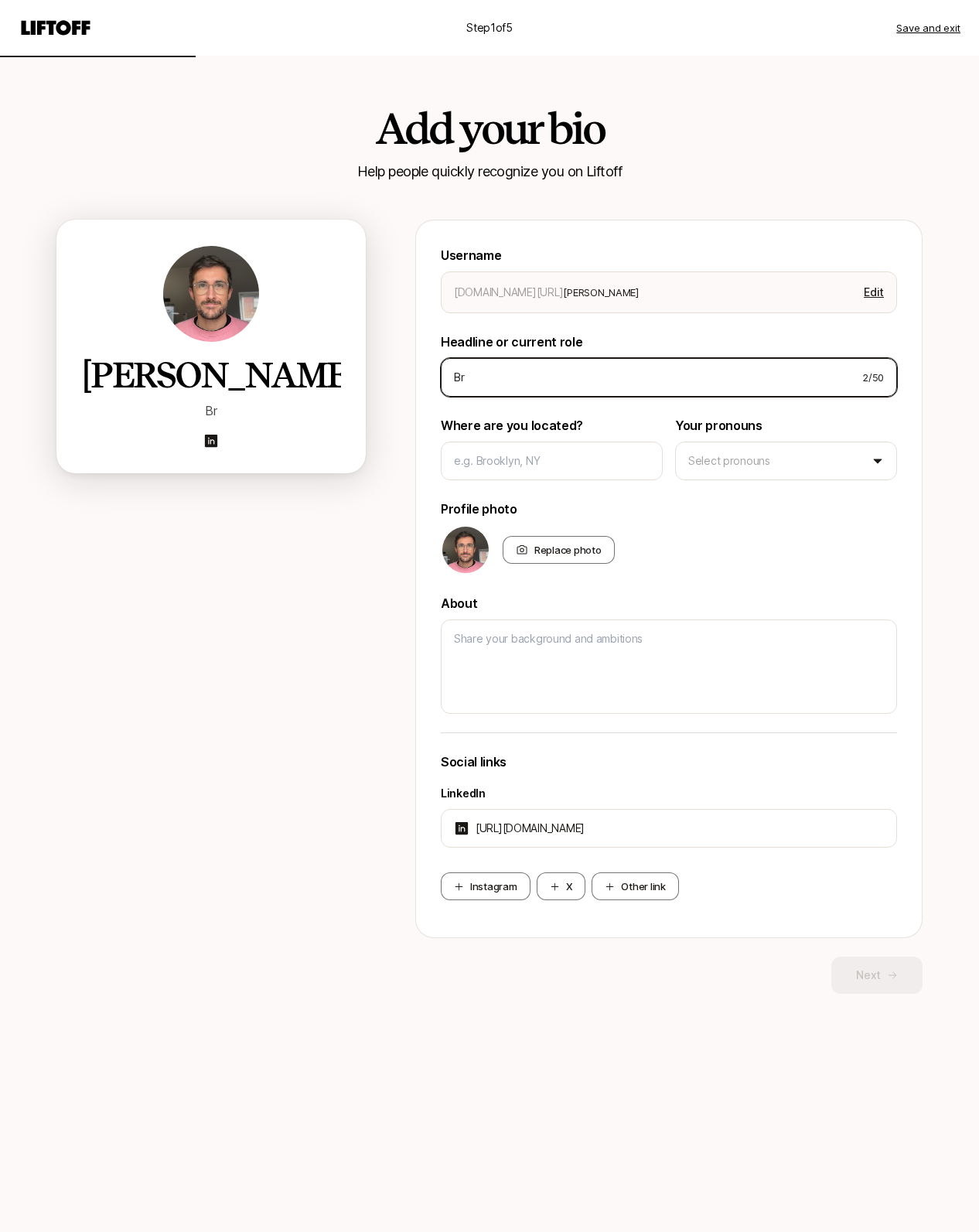
type textarea "x"
type input "Bra"
type textarea "x"
type input "Bran"
type textarea "x"
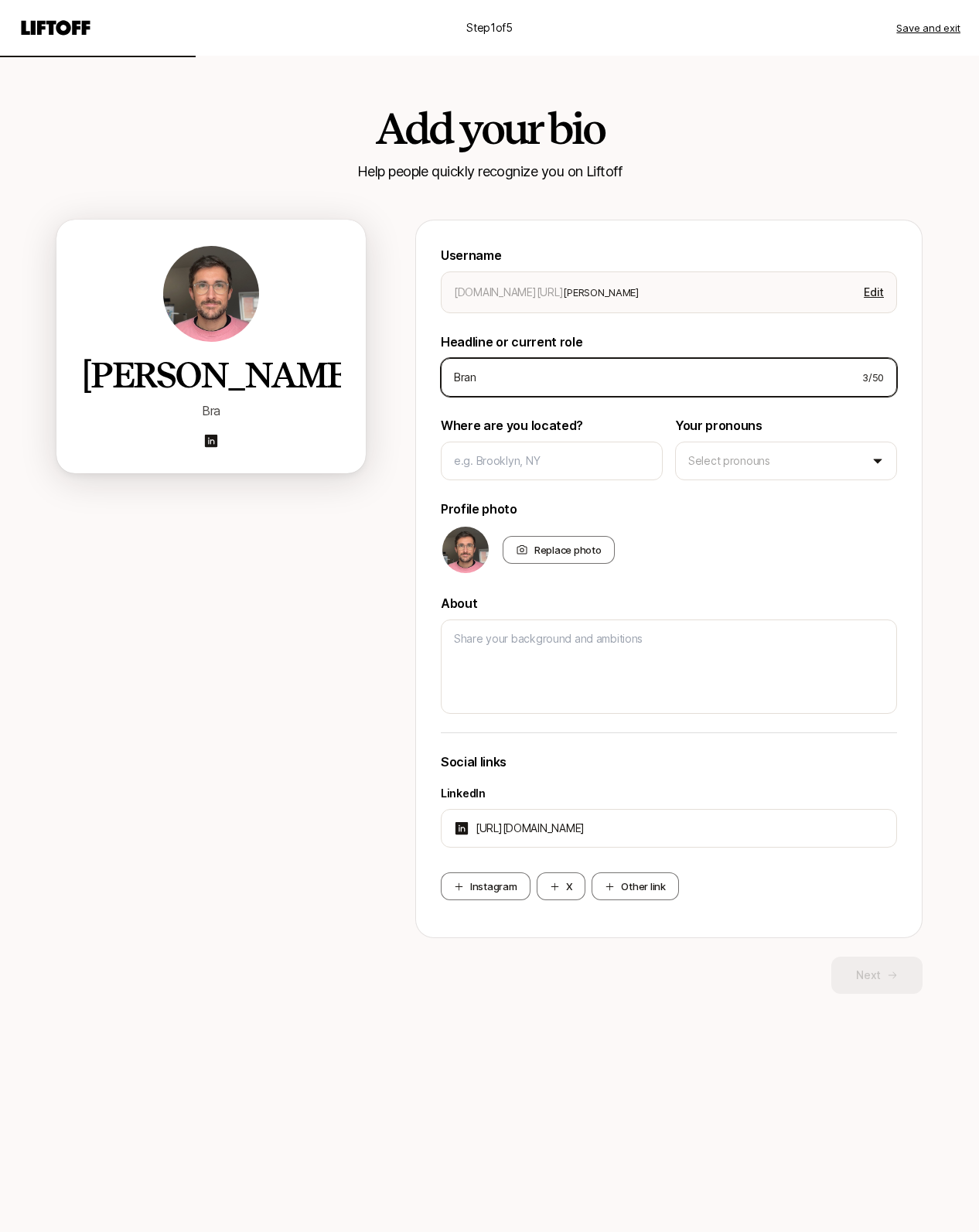
type input "Brand"
type textarea "x"
type input "Brand"
type textarea "x"
type input "Brand &"
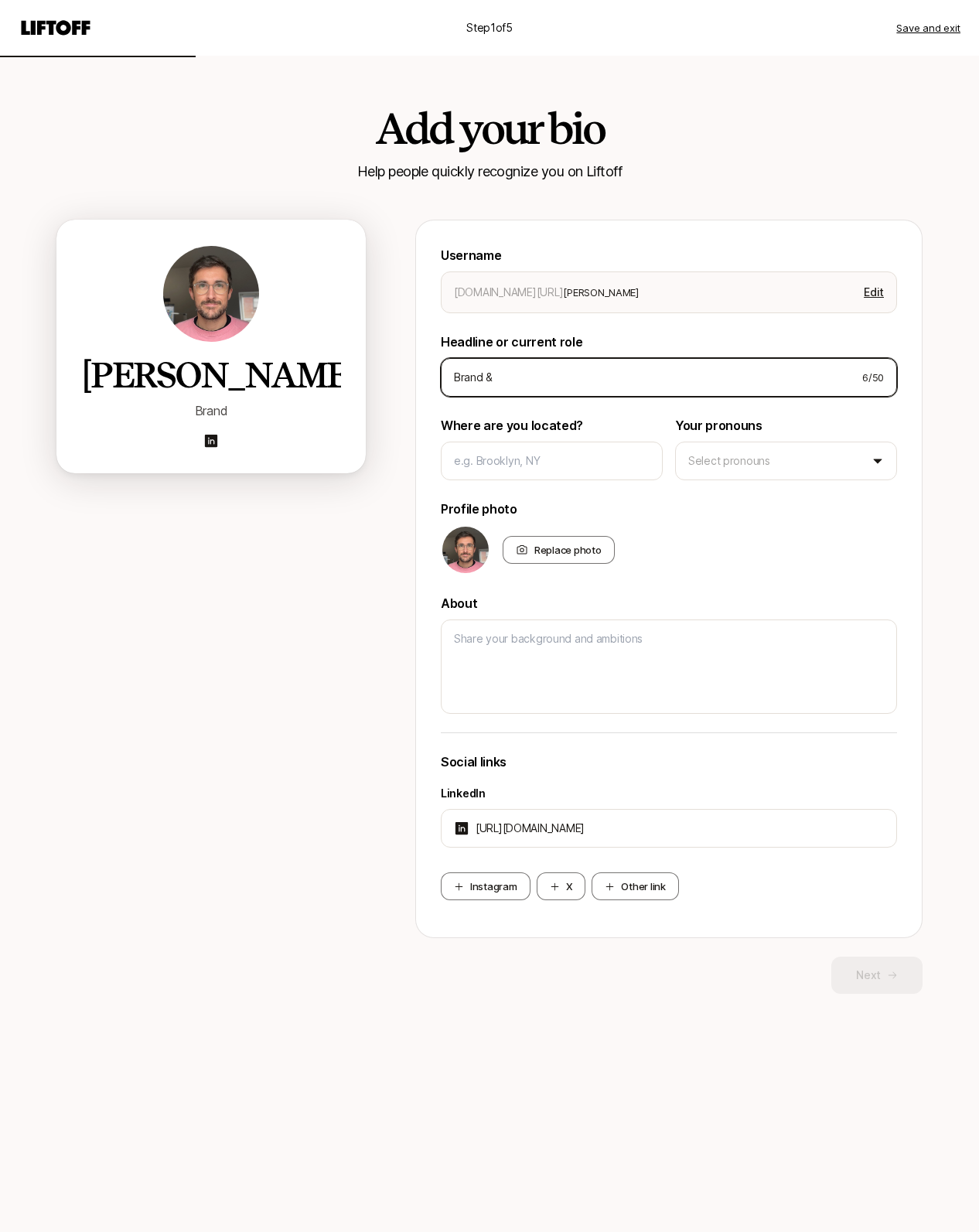
type textarea "x"
type input "Brand &"
type textarea "x"
type input "Brand & P"
type textarea "x"
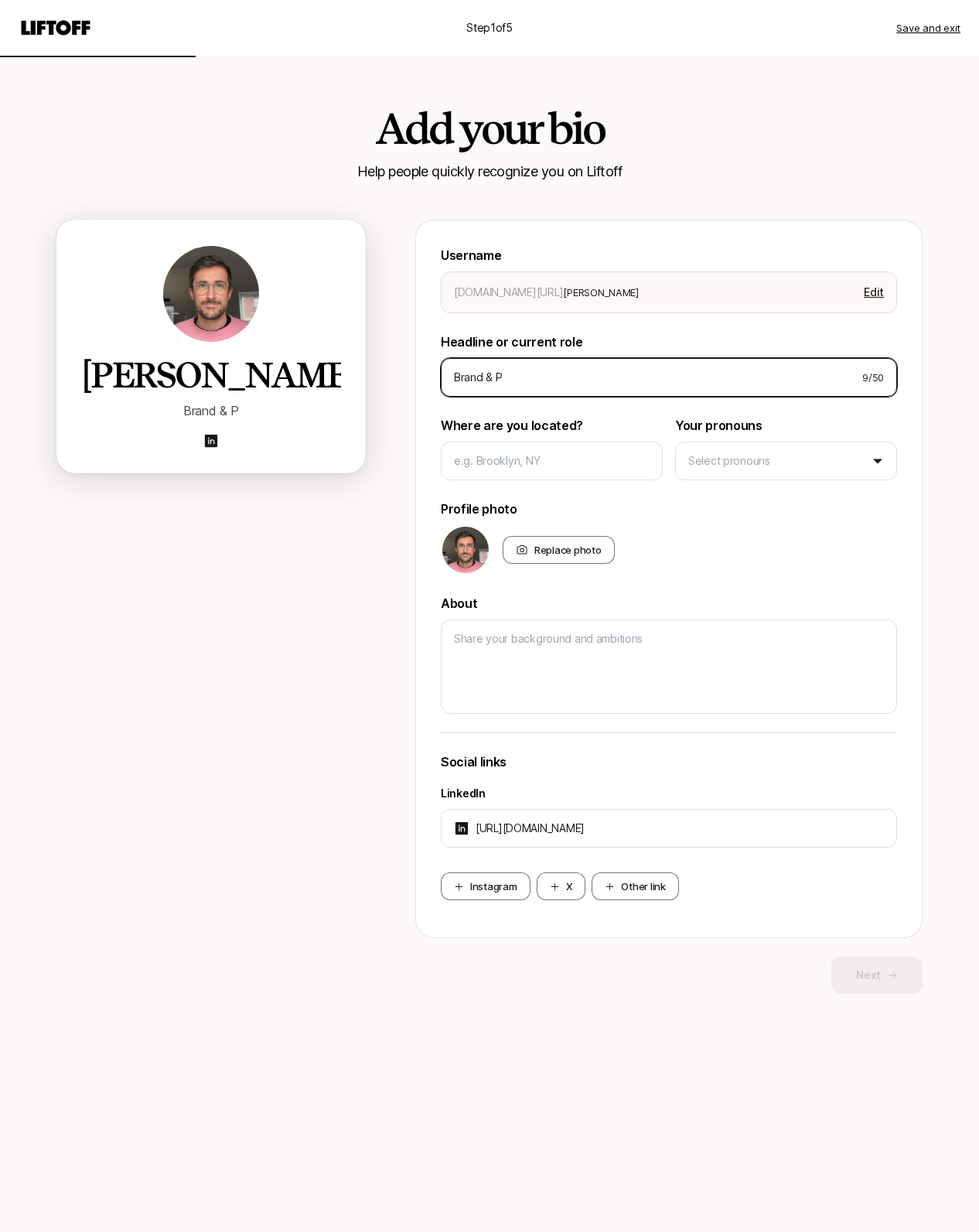
type input "Brand & Pr"
type textarea "x"
type input "Brand & Pro"
type textarea "x"
type input "Brand & Prod"
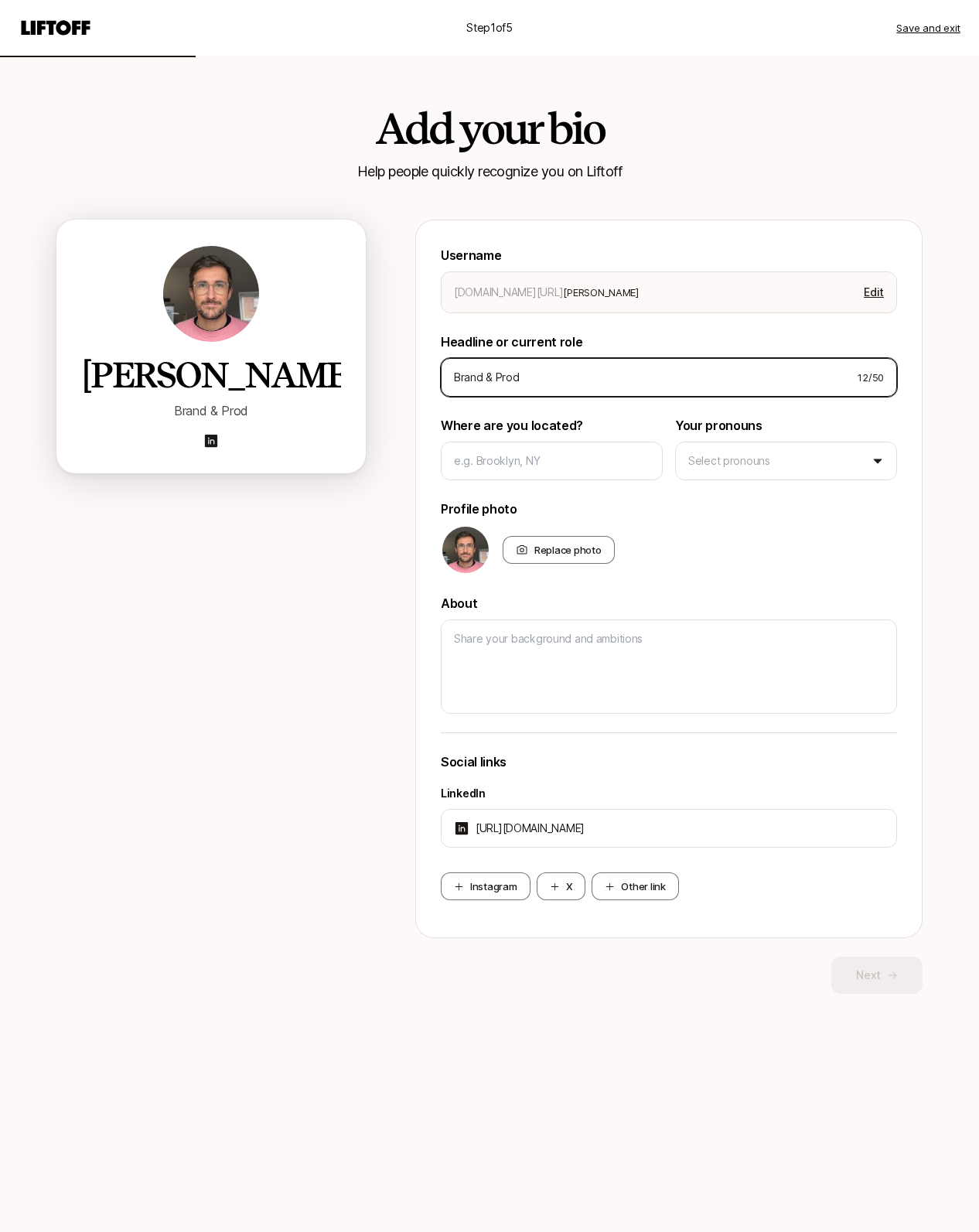
type textarea "x"
type input "Brand & Produ"
type textarea "x"
type input "Brand & Produc"
type textarea "x"
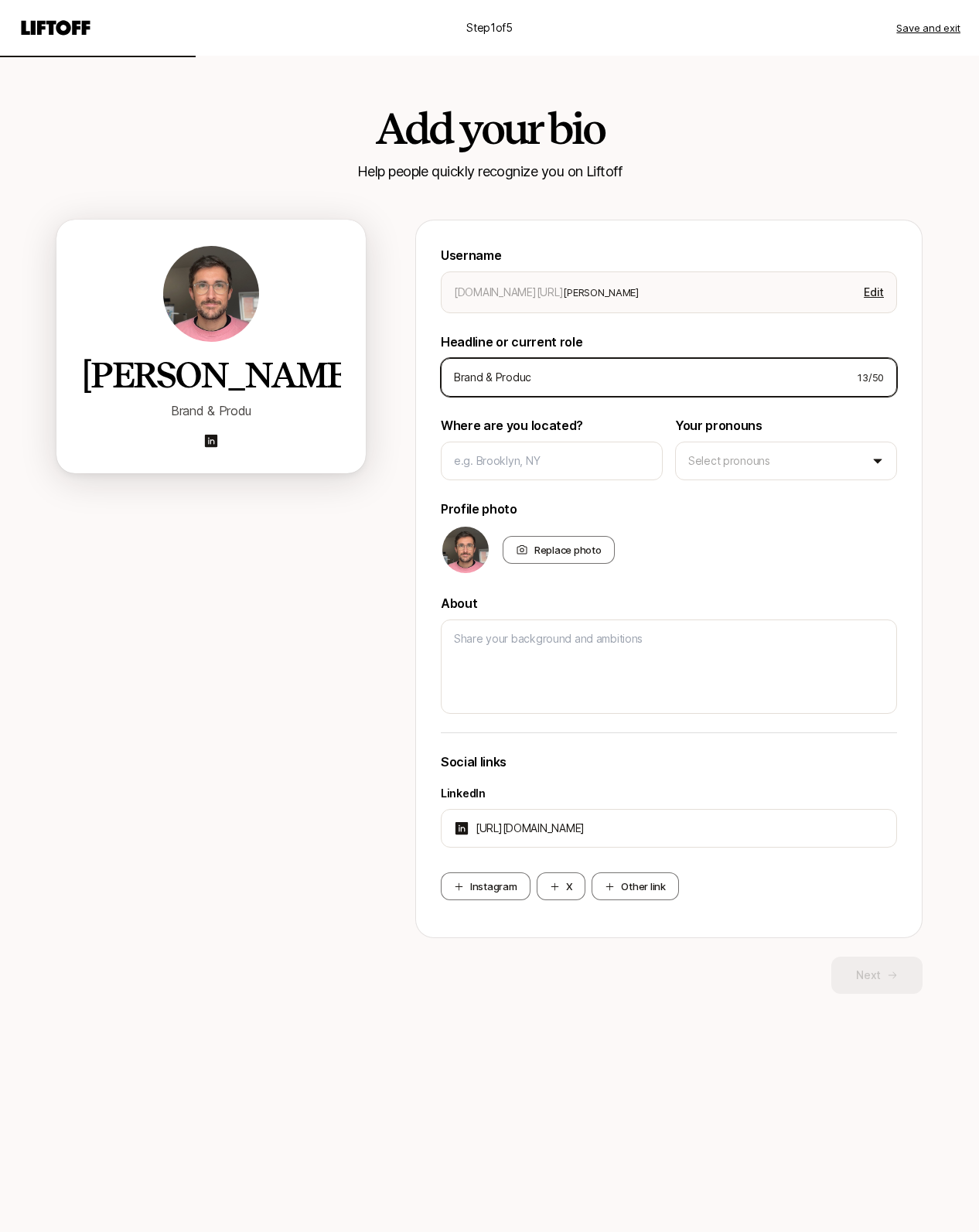
type input "Brand & Product"
type textarea "x"
type input "Brand & Product"
type textarea "x"
type input "Brand & Product D"
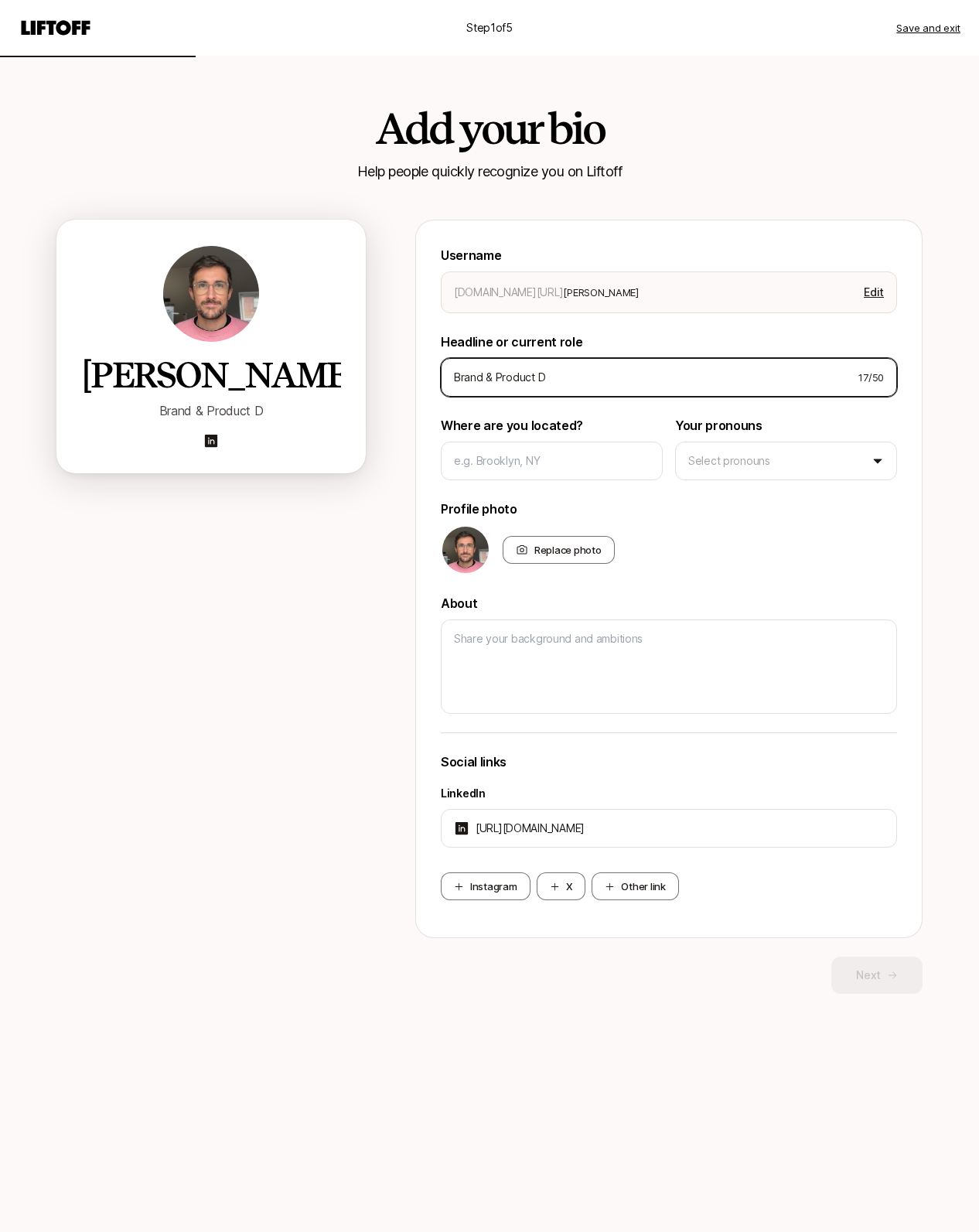
type textarea "x"
type input "Brand & Product De"
type textarea "x"
type input "Brand & Product Des"
type textarea "x"
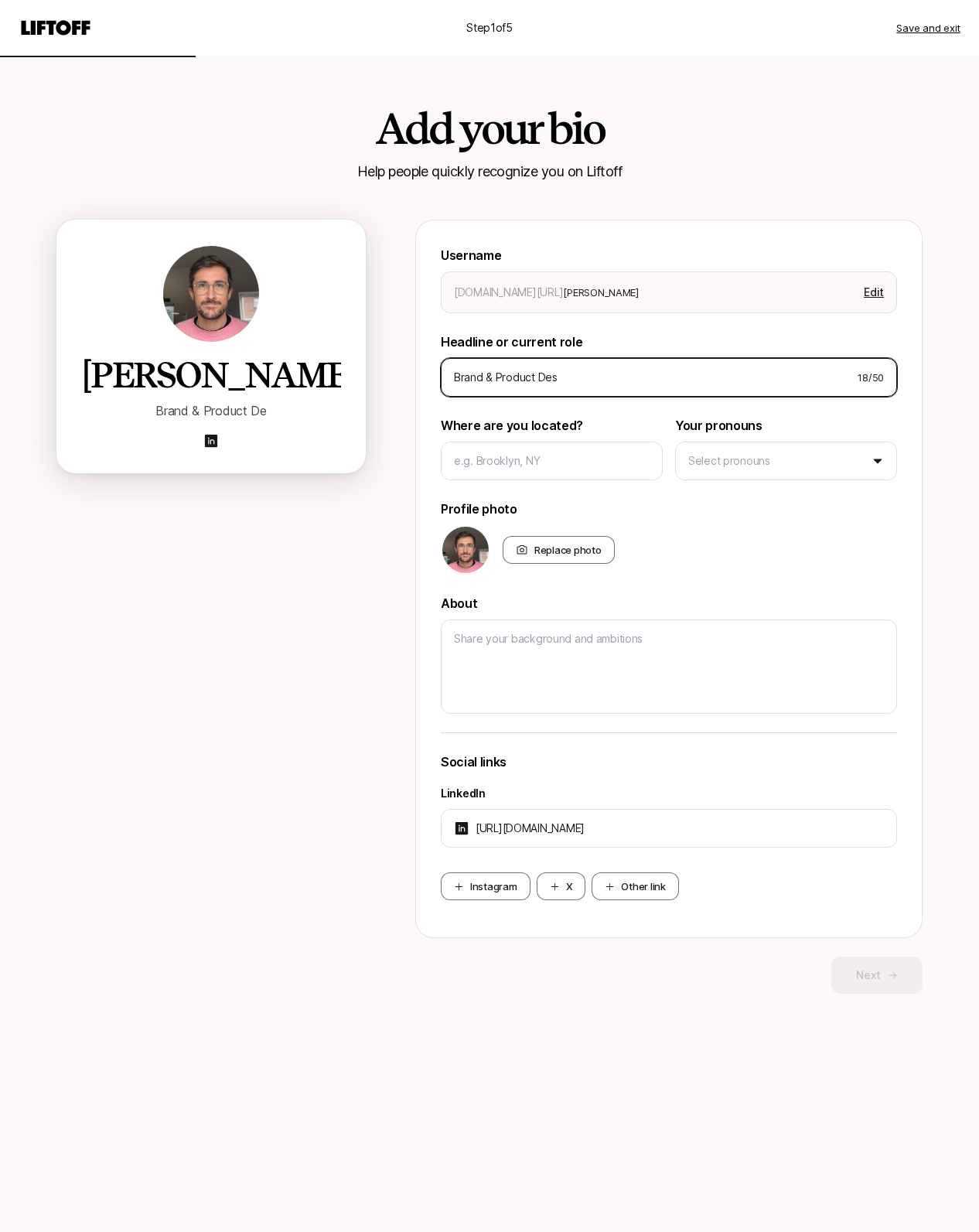
type input "Brand & Product Desi"
type textarea "x"
type input "Brand & Product Desig"
type textarea "x"
type input "Brand & Product Design"
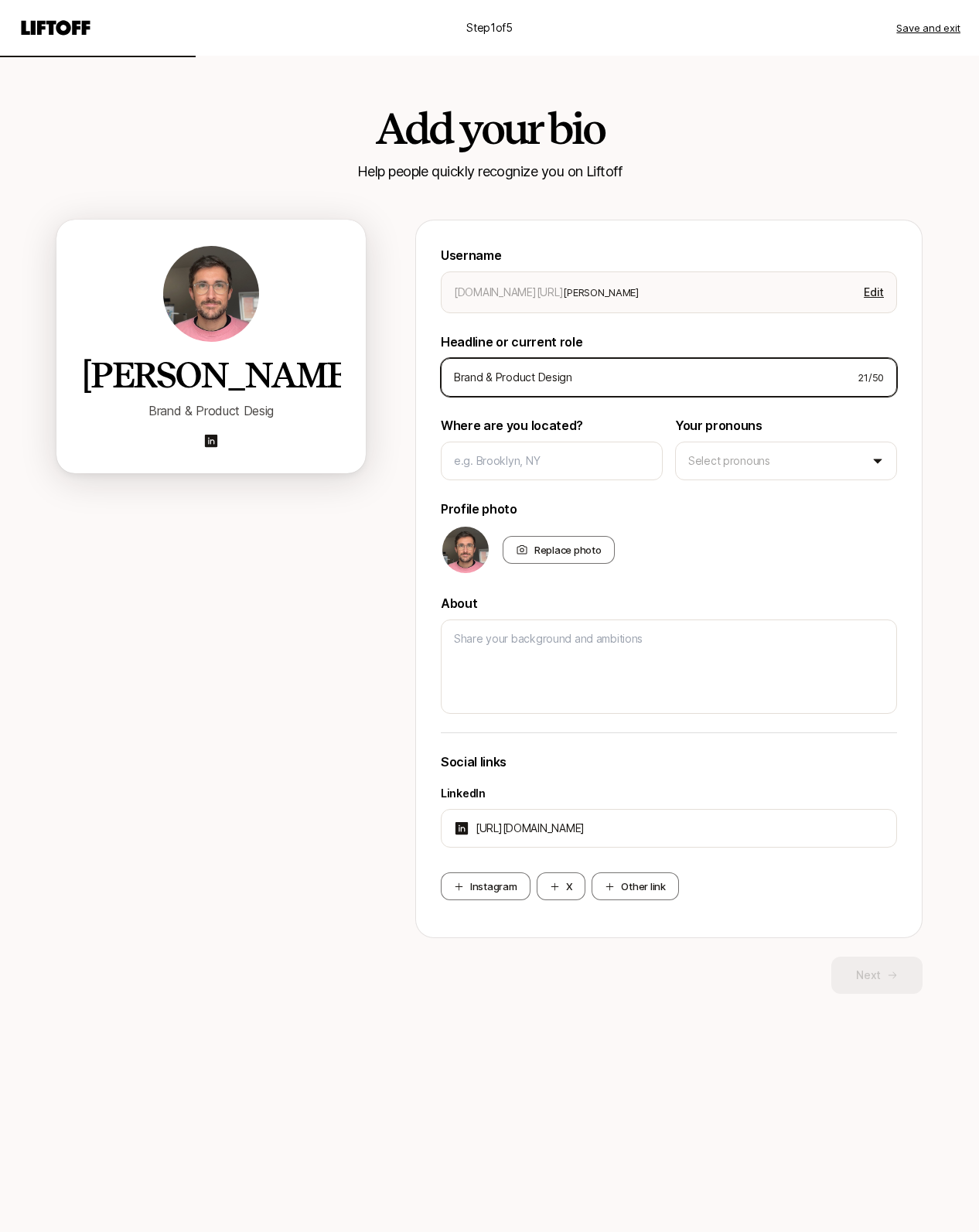
type textarea "x"
type input "Brand & Product Designe"
type textarea "x"
type input "Brand & Product Designer"
drag, startPoint x: 650, startPoint y: 380, endPoint x: 305, endPoint y: 382, distance: 345.0
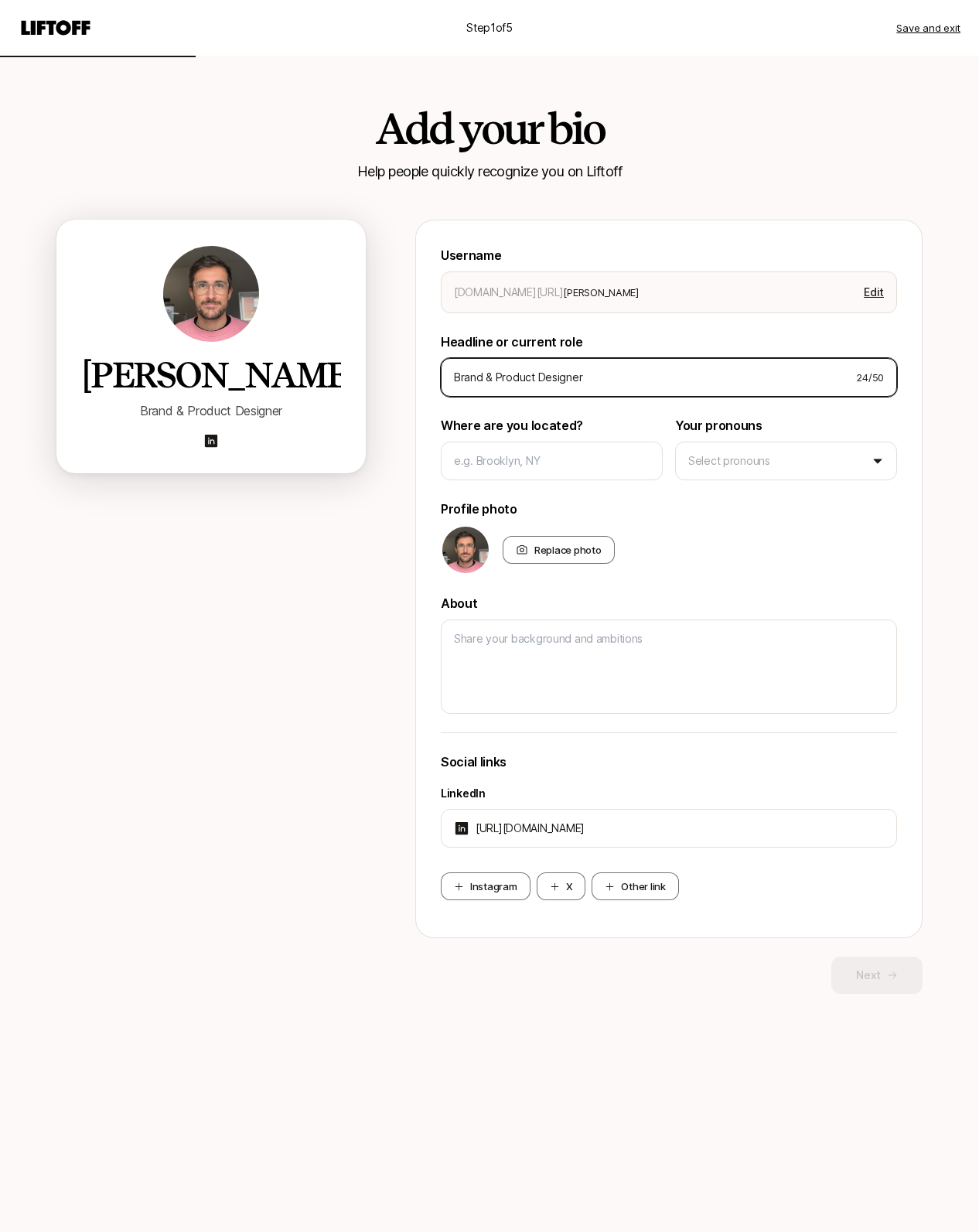
click at [305, 382] on div "[PERSON_NAME] Brand & Product Designer Username [DOMAIN_NAME][URL] [PERSON_NAME…" at bounding box center [490, 607] width 866 height 775
paste input "Product & Brand Design Part"
type textarea "x"
type input "Product & Brand Design Partner"
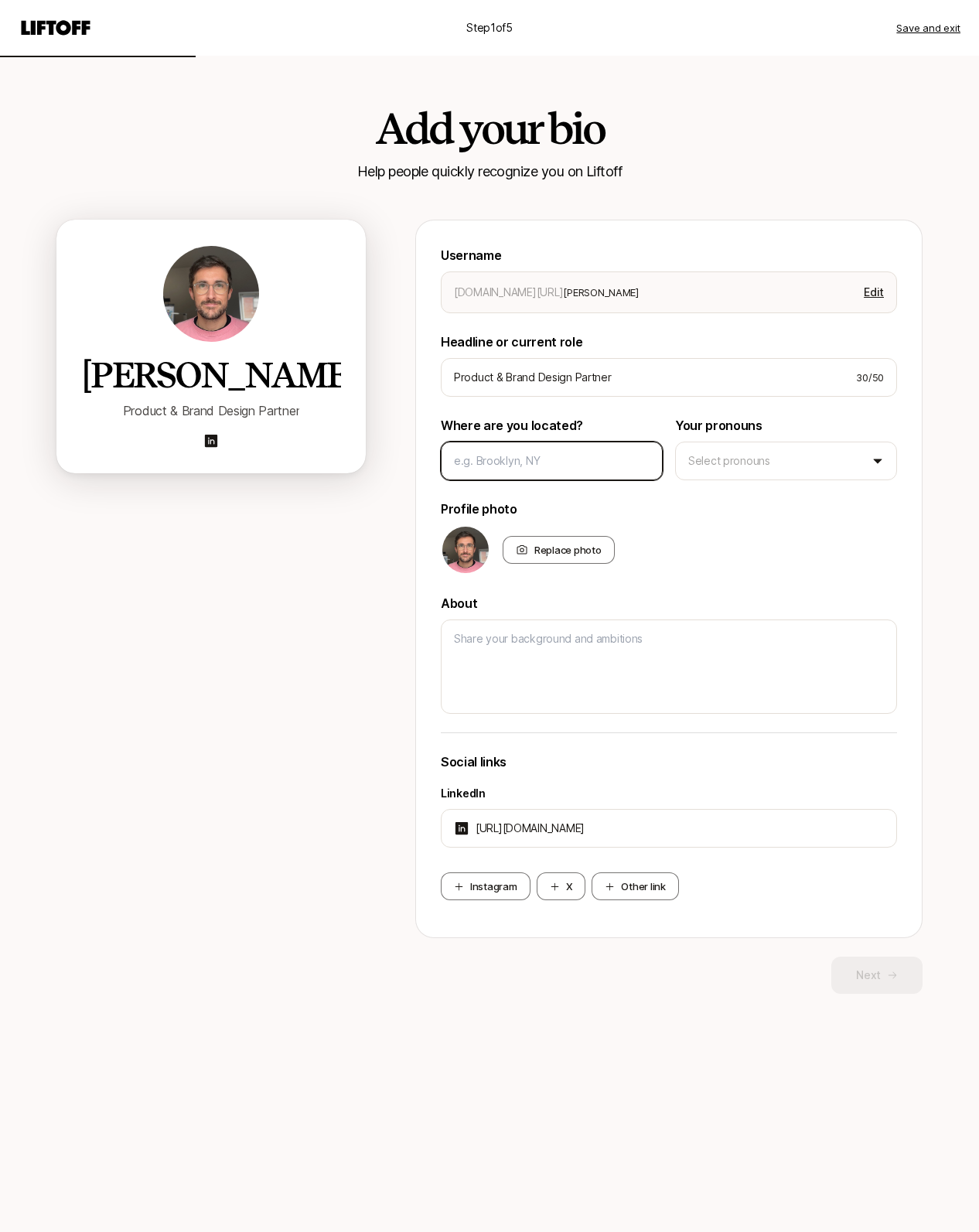
click at [516, 466] on input at bounding box center [552, 461] width 196 height 19
type textarea "x"
type input "U"
type textarea "x"
type input "Ue"
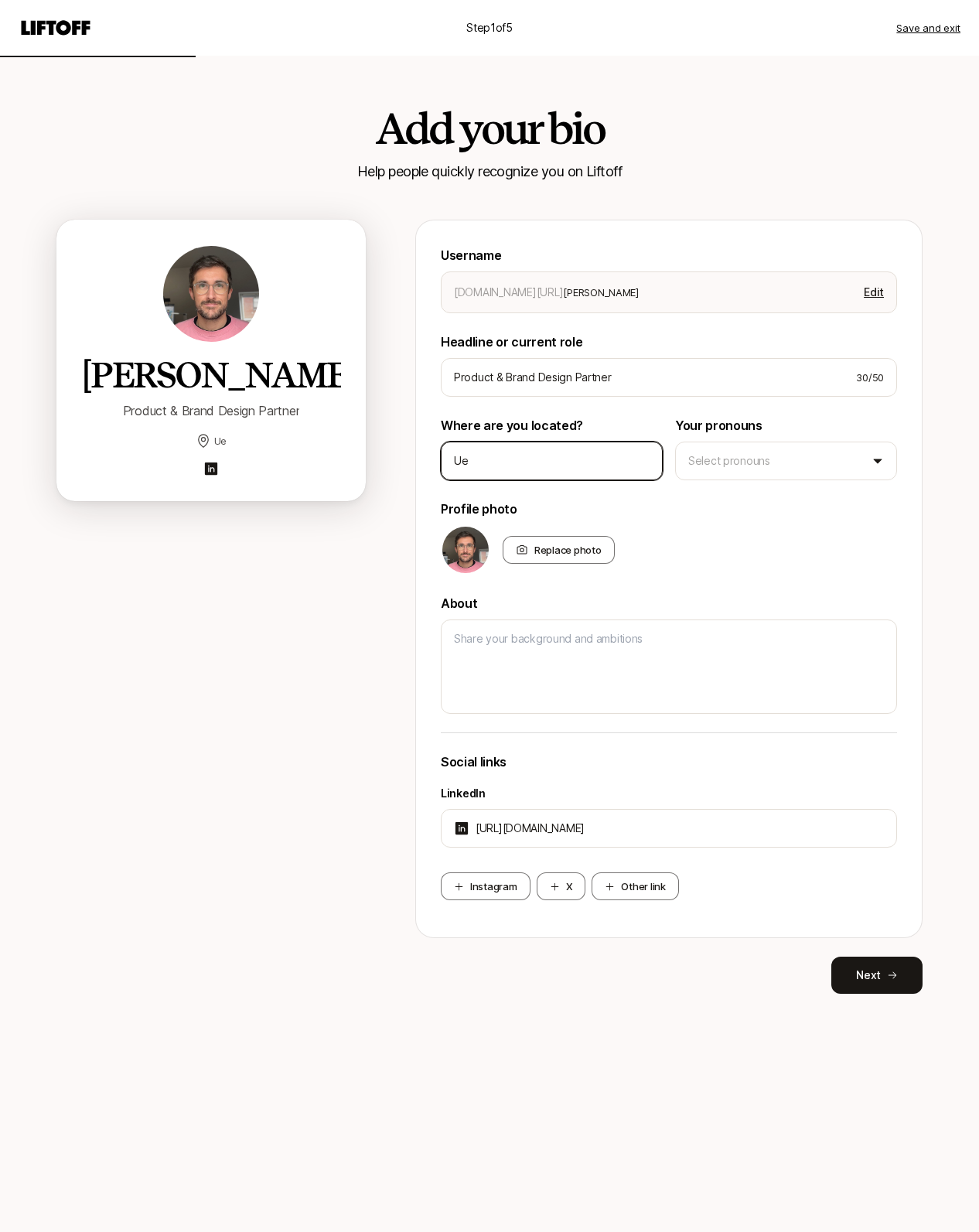
type textarea "x"
type input "Uet"
type textarea "x"
type input "[PERSON_NAME]"
type textarea "x"
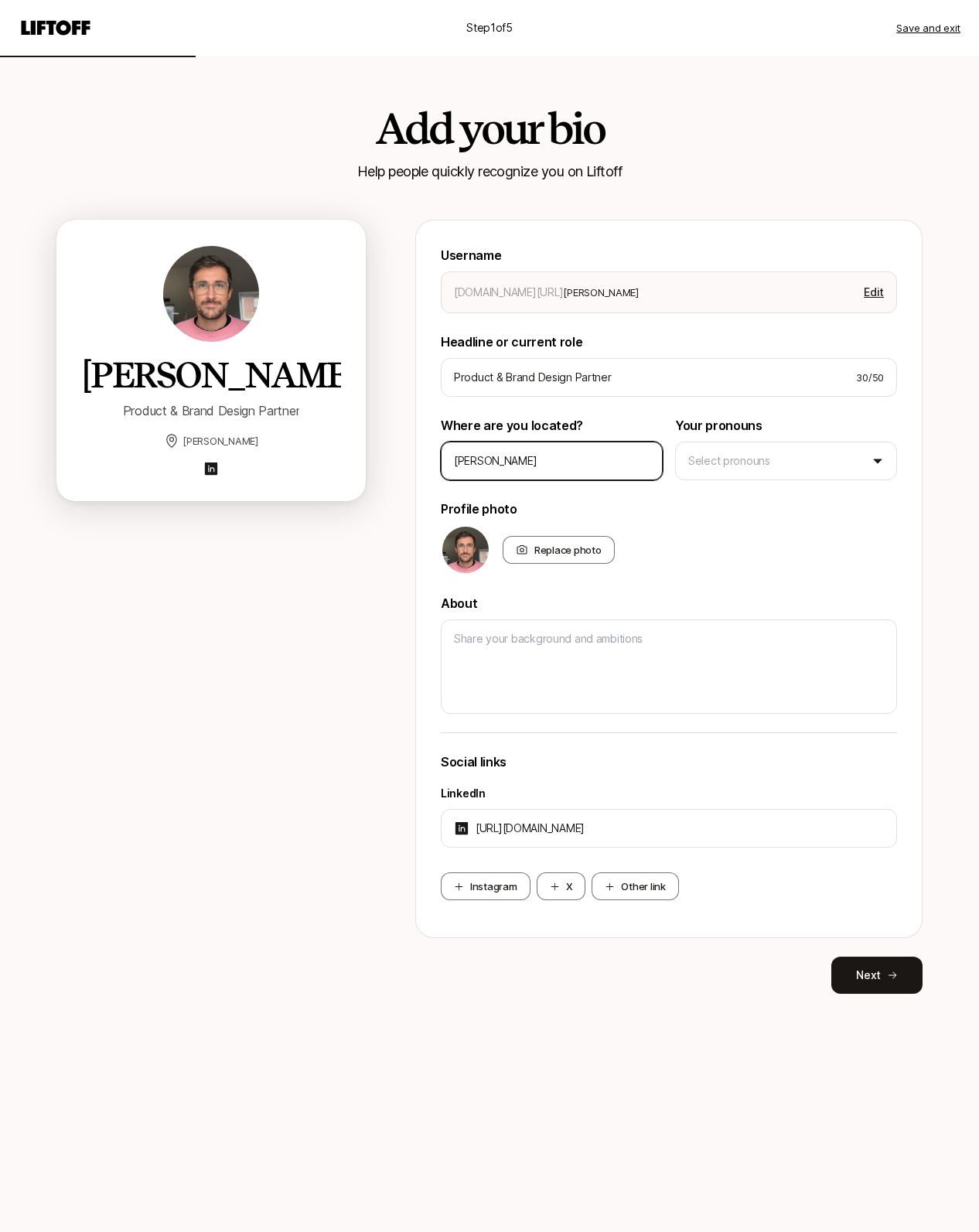
type input "Uetze"
type textarea "x"
type input "G"
type textarea "x"
type input "Ge"
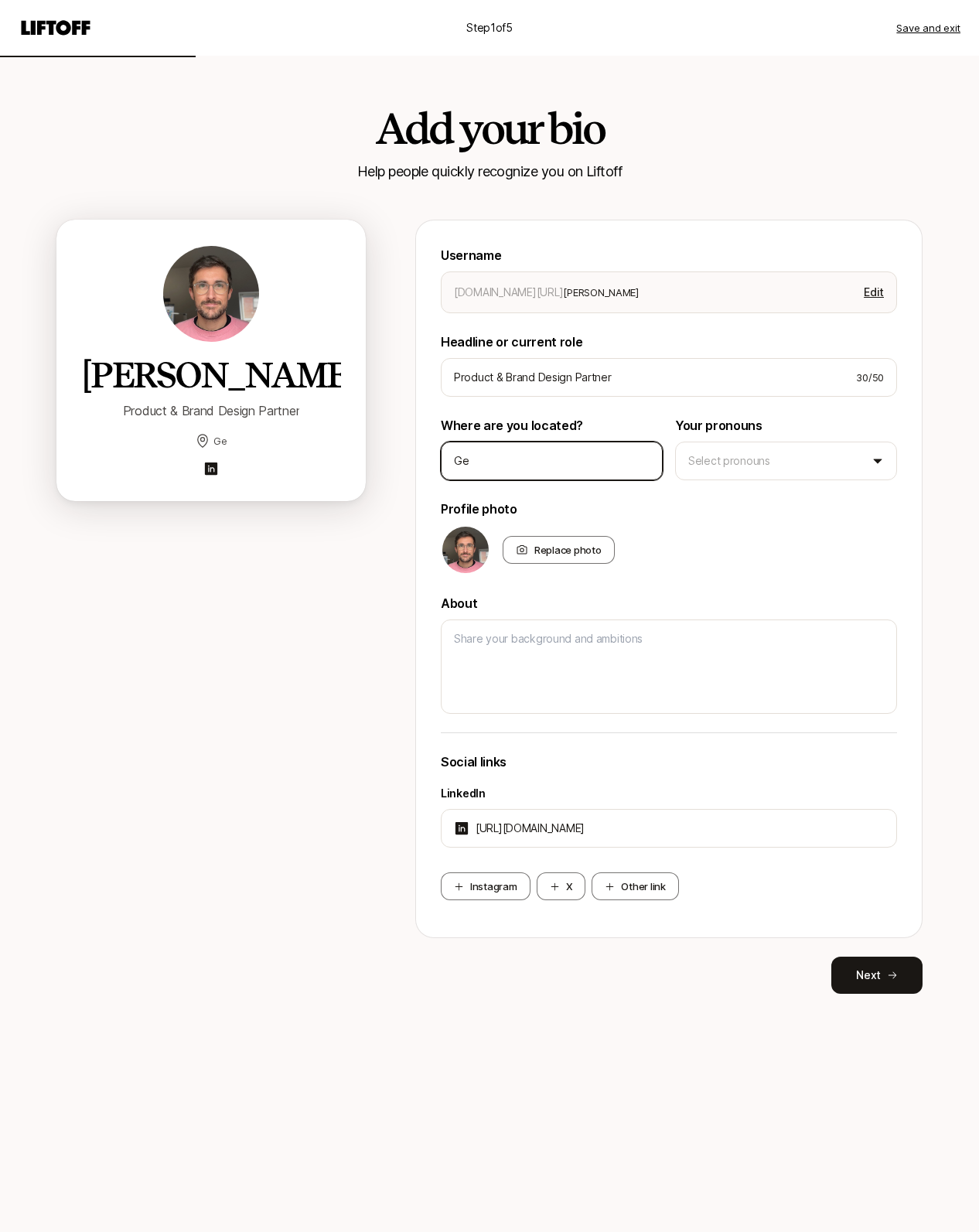
type textarea "x"
type input "Germ"
type textarea "x"
type input "Germa"
type textarea "x"
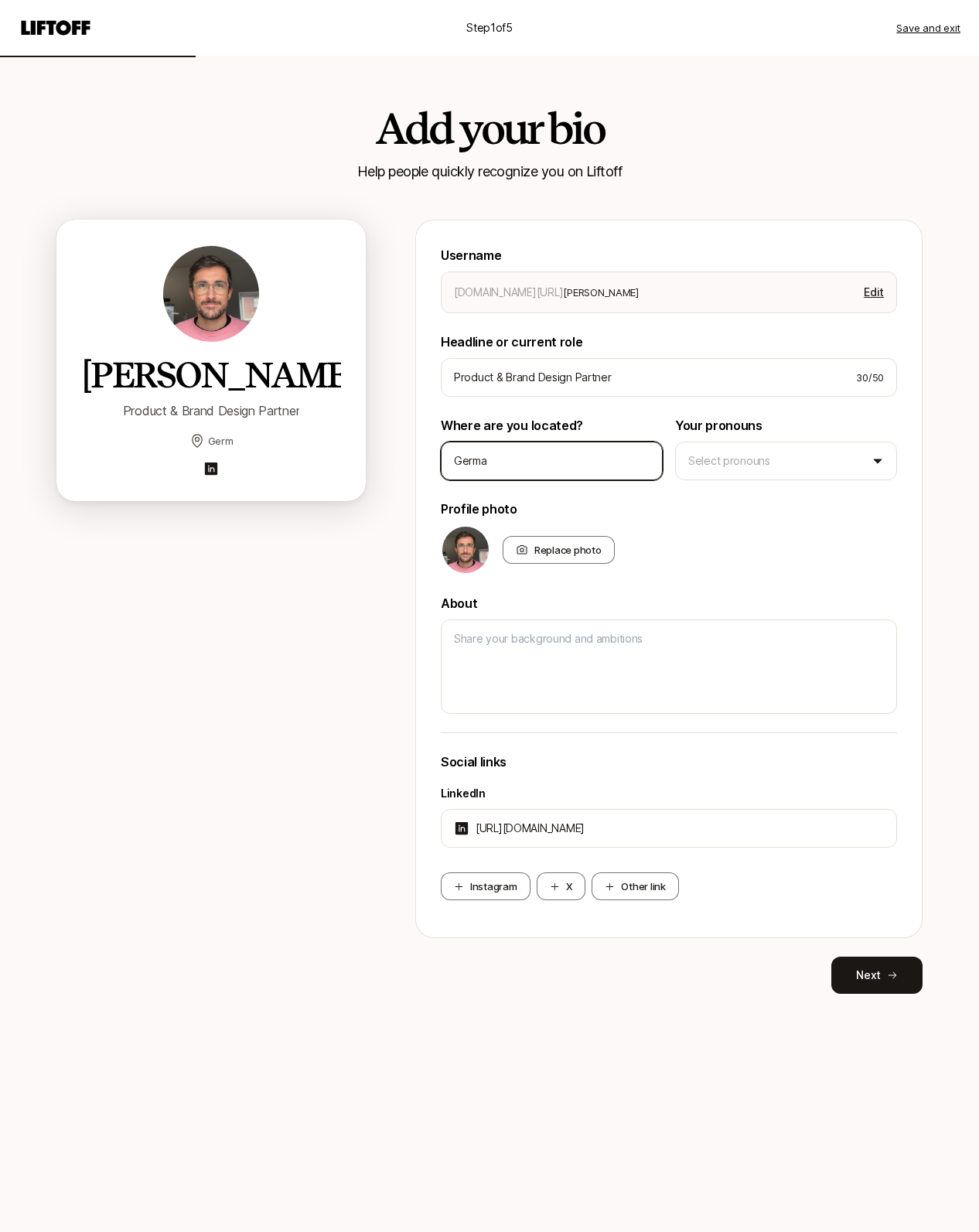
type input "German"
type textarea "x"
type input "[GEOGRAPHIC_DATA]"
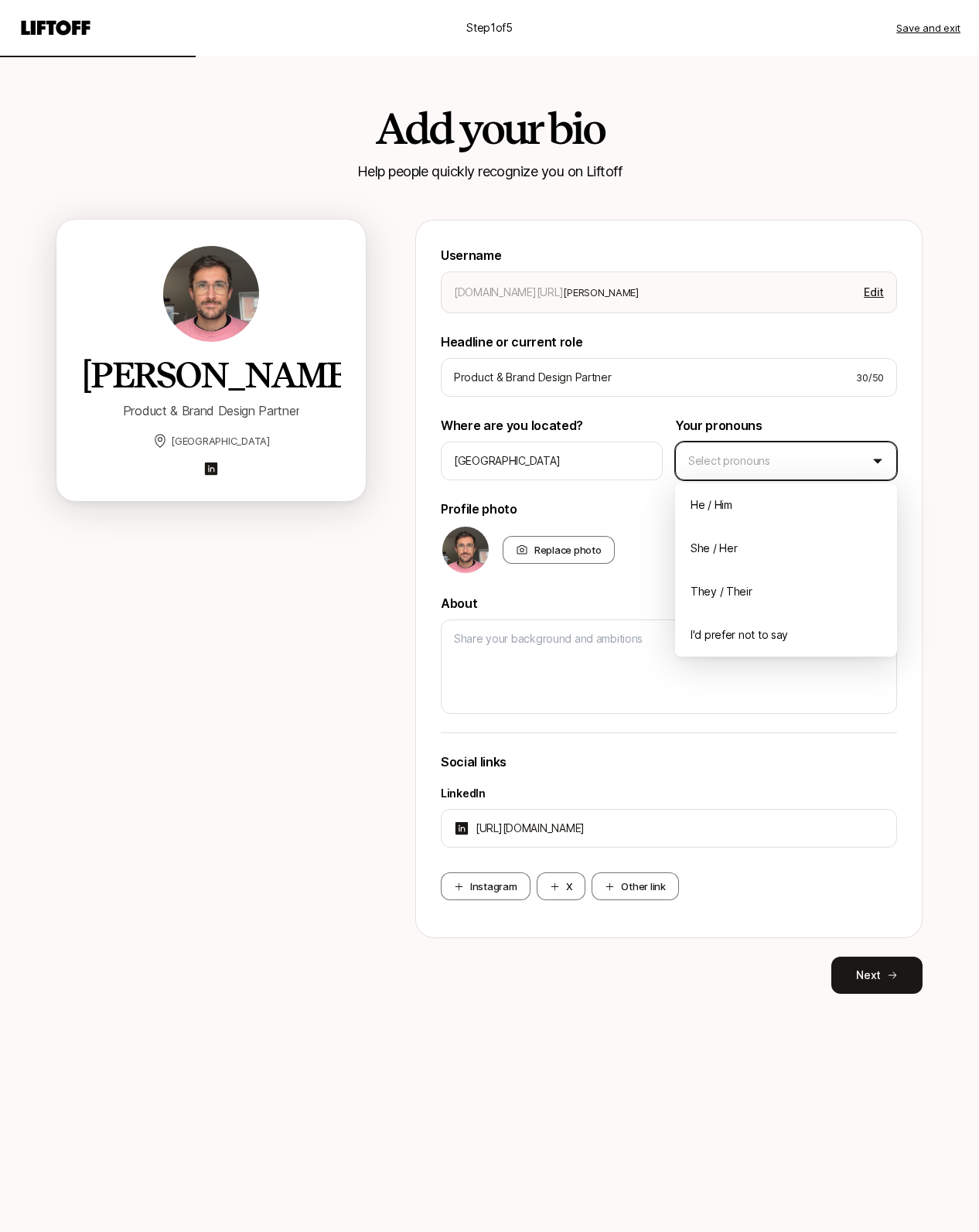
click at [741, 464] on html "Step 1 of 5 Save and exit Add your bio Help people quickly recognize you on Lif…" at bounding box center [489, 616] width 979 height 1232
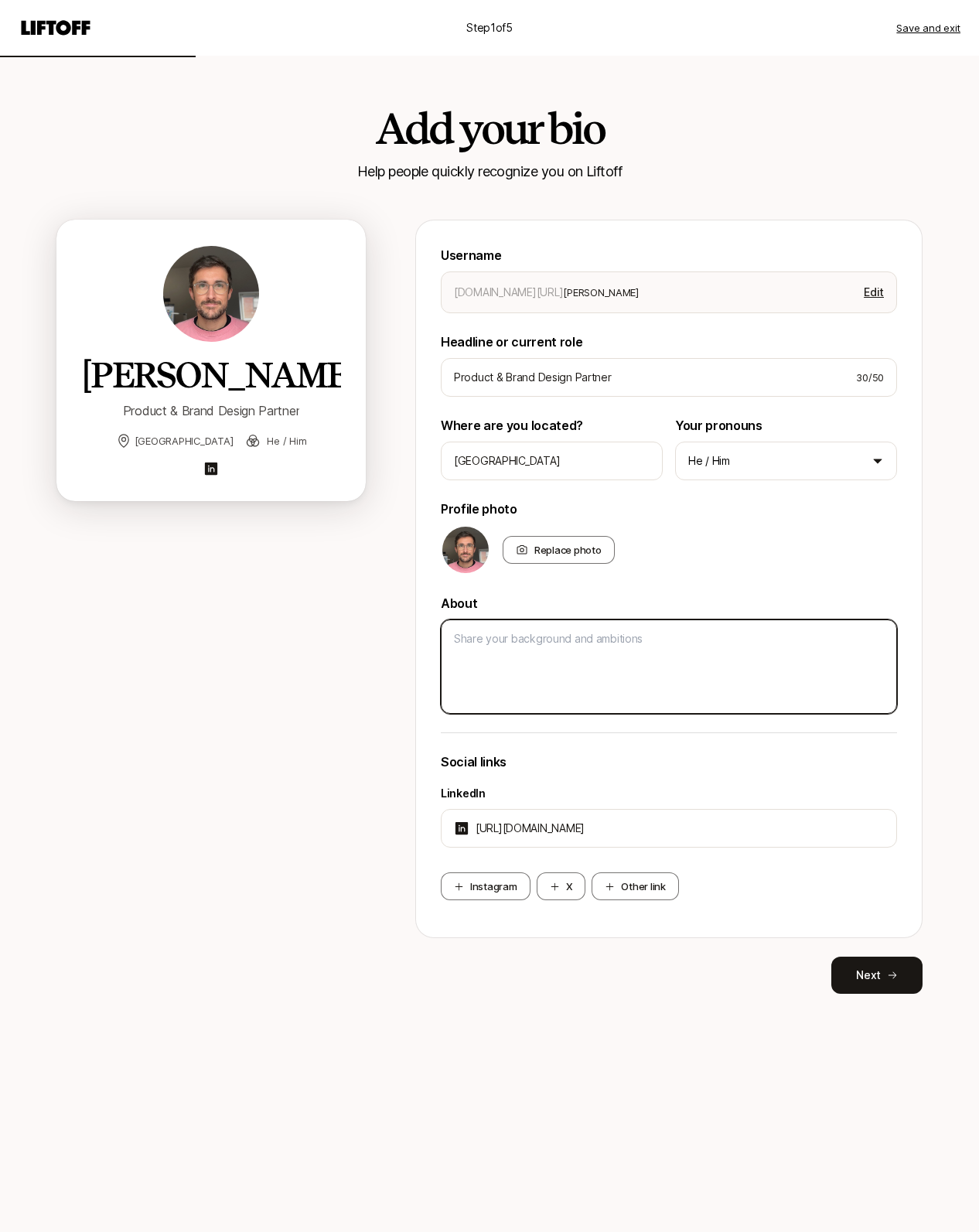
click at [562, 656] on textarea at bounding box center [669, 667] width 456 height 94
paste textarea "I’m a designer with a focus on brand, product, and digital experiences. I love …"
type textarea "x"
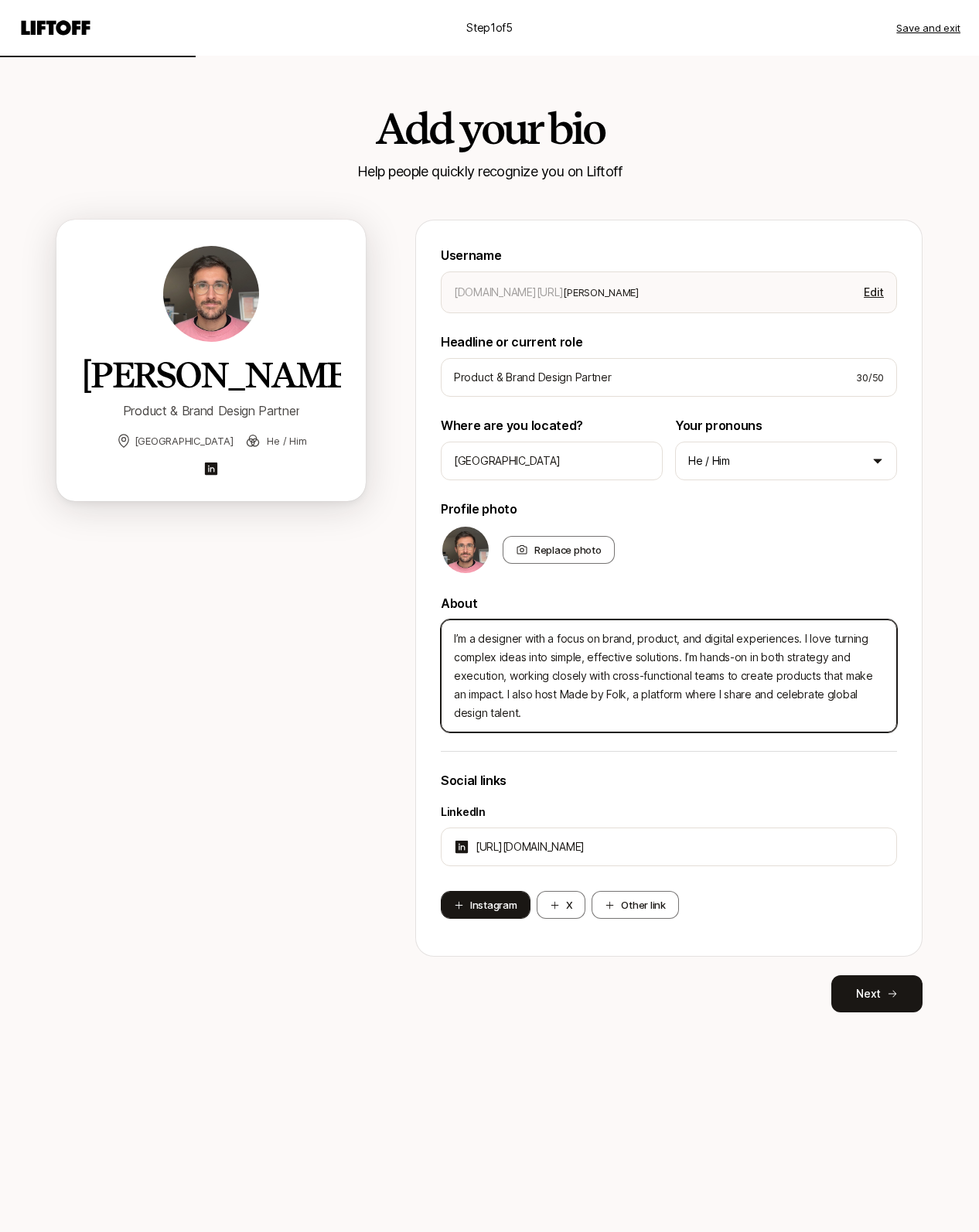
type textarea "I’m a designer with a focus on brand, product, and digital experiences. I love …"
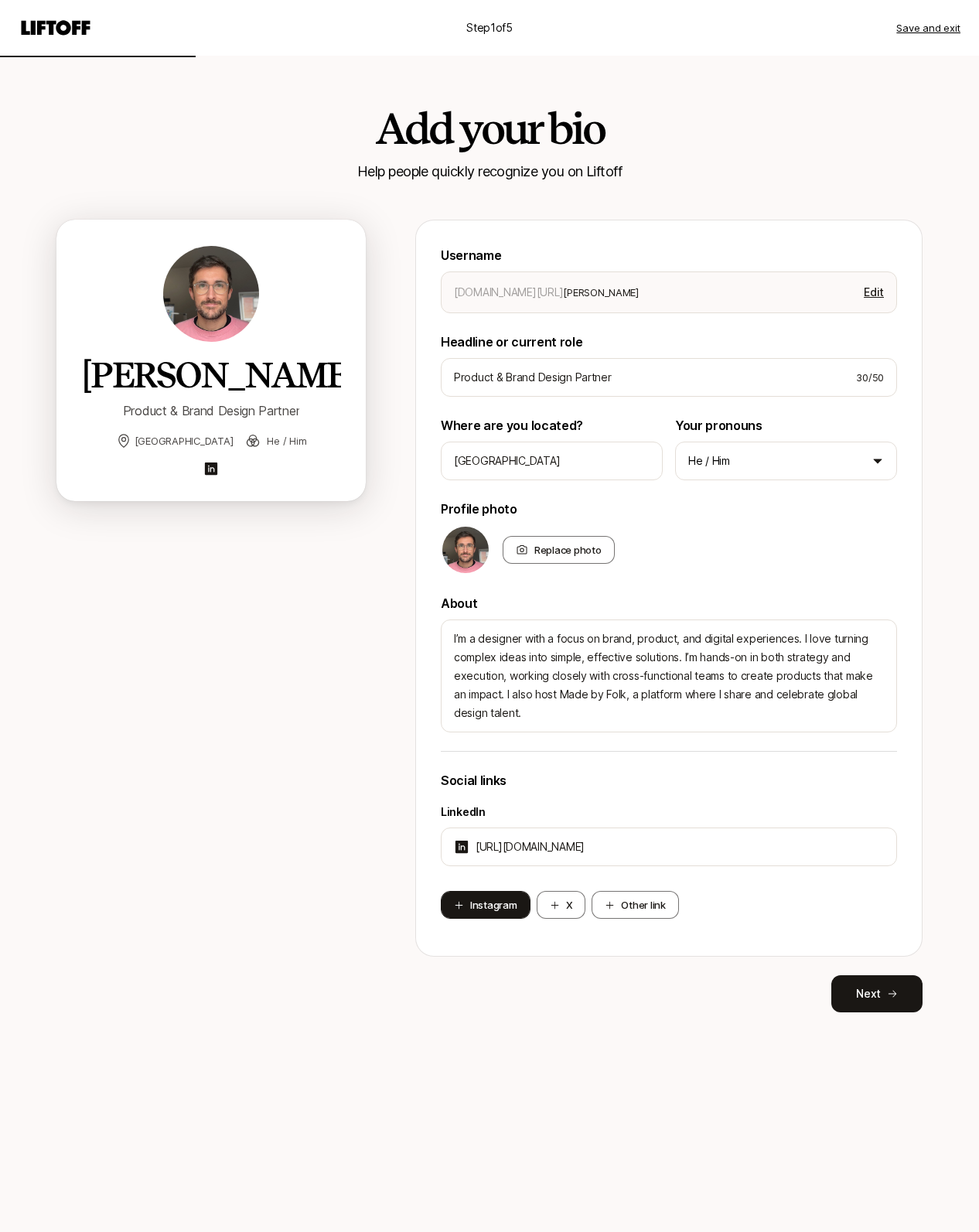
click at [478, 908] on button "Instagram" at bounding box center [485, 905] width 89 height 28
type textarea "x"
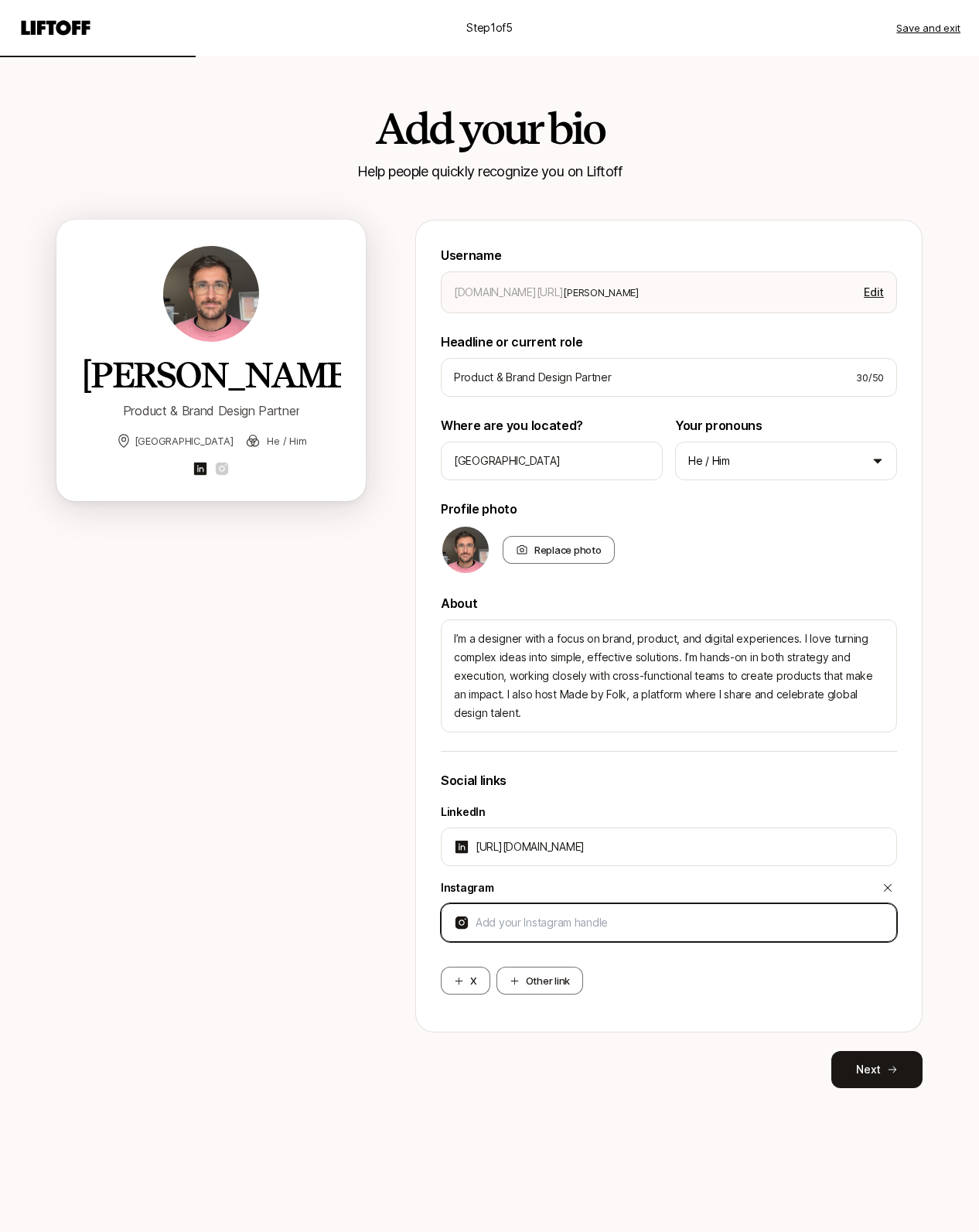
click at [506, 927] on input at bounding box center [680, 923] width 408 height 19
paste input "[URL][DOMAIN_NAME]"
type textarea "x"
type input "[URL][DOMAIN_NAME]"
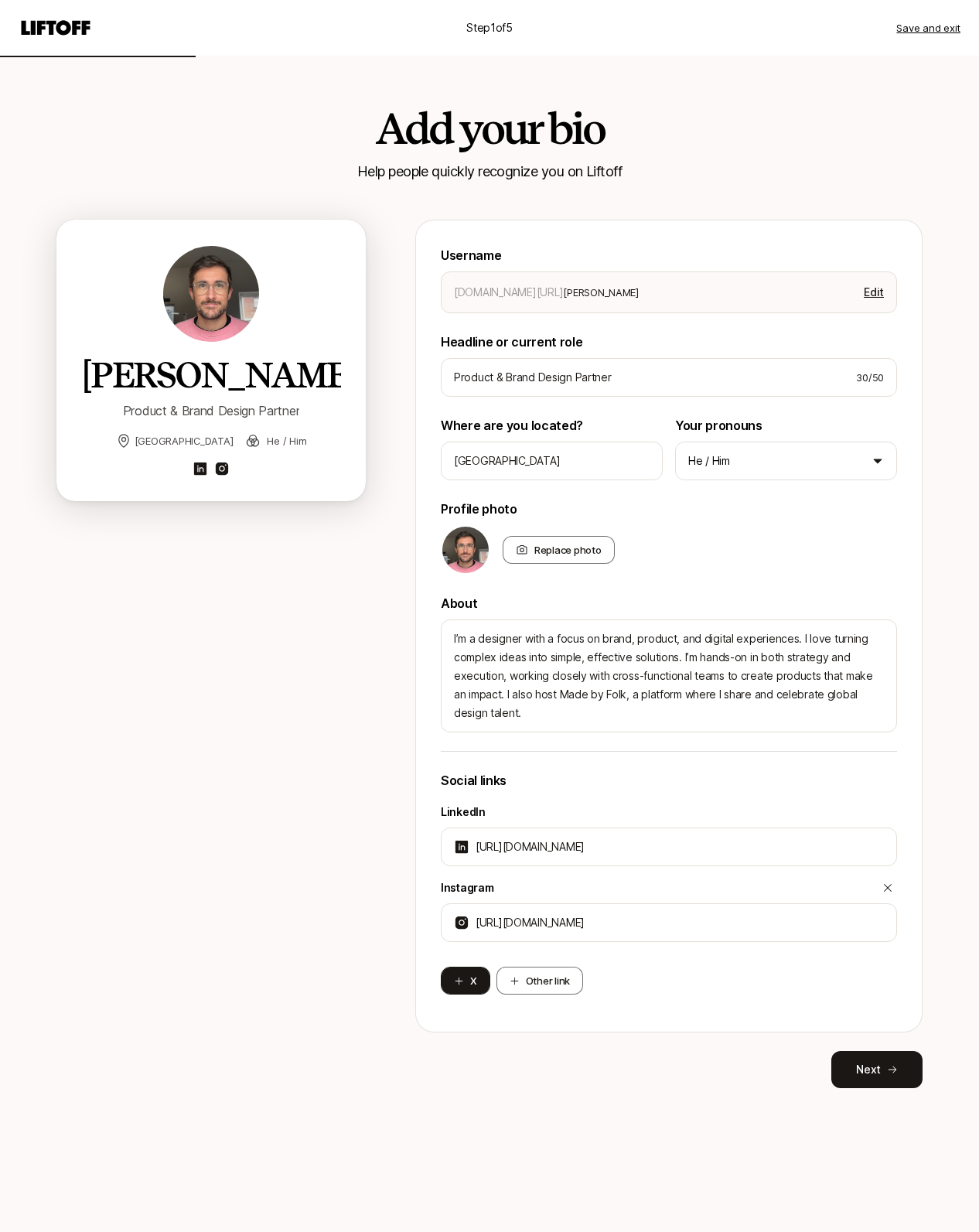
type textarea "x"
type input "[URL][DOMAIN_NAME]"
click at [467, 982] on button "X" at bounding box center [466, 981] width 50 height 28
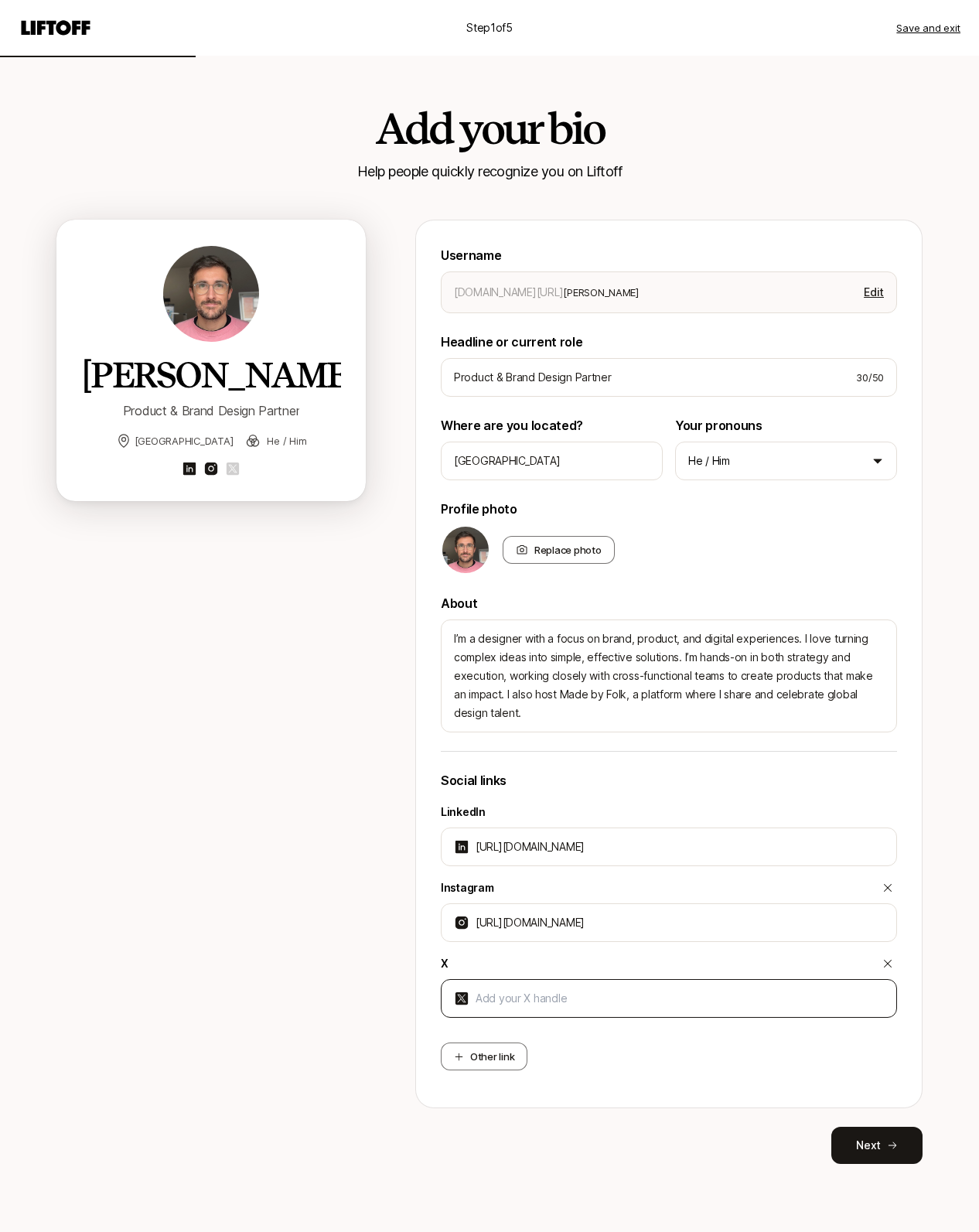
click at [510, 1010] on div at bounding box center [669, 999] width 456 height 39
click at [508, 992] on input at bounding box center [680, 999] width 408 height 19
paste input "[URL][DOMAIN_NAME]"
type textarea "x"
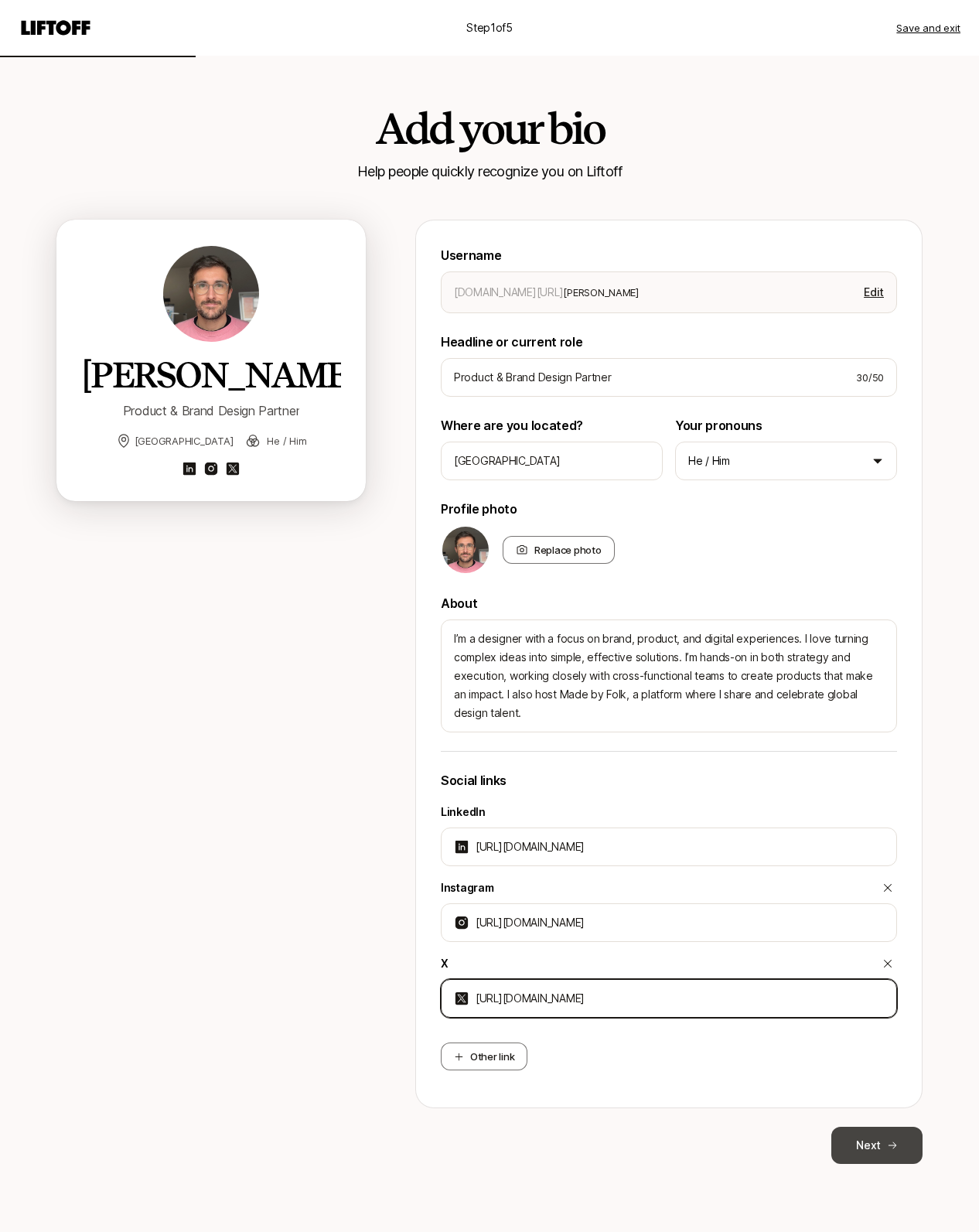
type input "[URL][DOMAIN_NAME]"
type textarea "x"
click at [911, 1146] on button "Next" at bounding box center [876, 1146] width 91 height 37
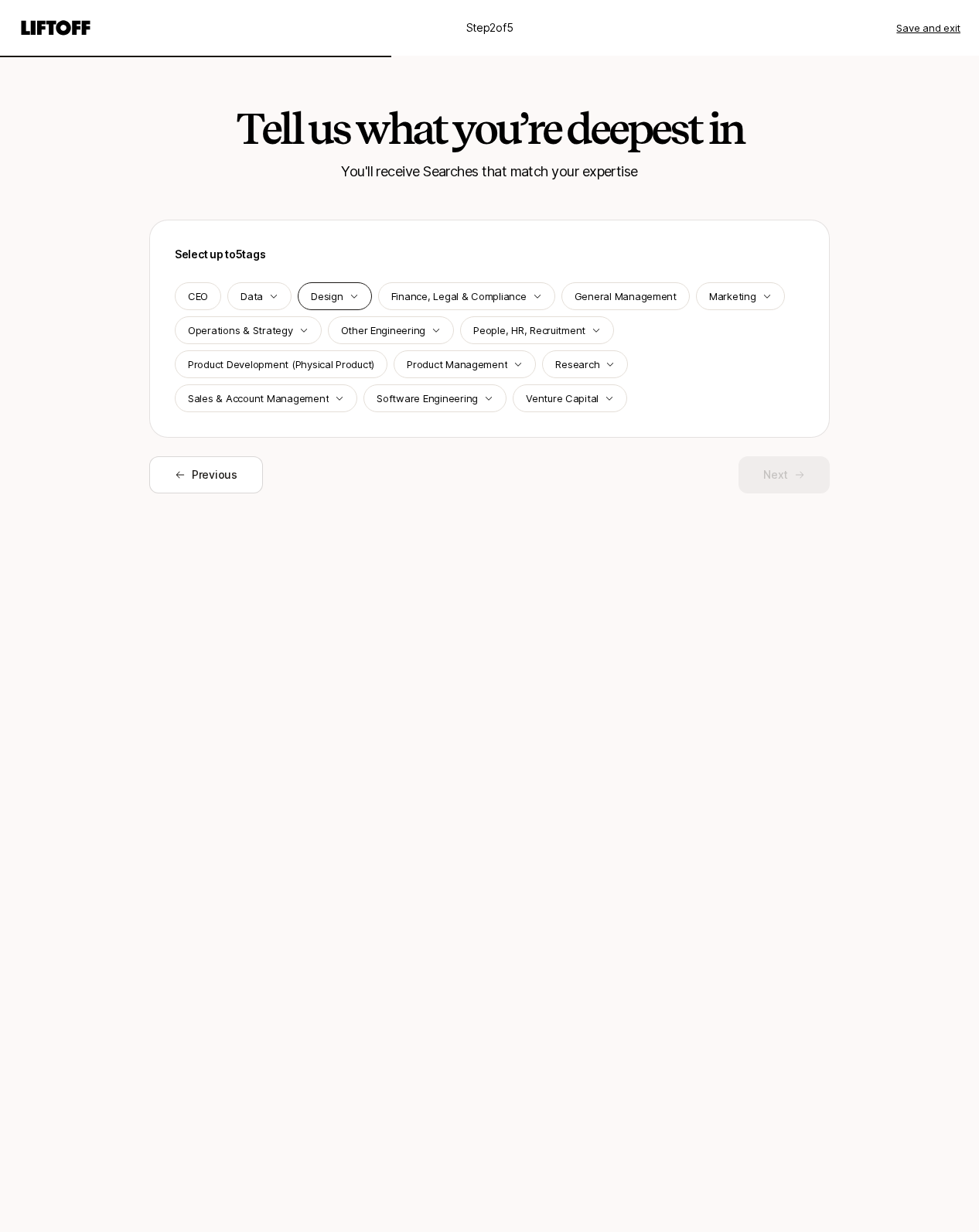
click at [346, 298] on div "Design" at bounding box center [334, 296] width 73 height 28
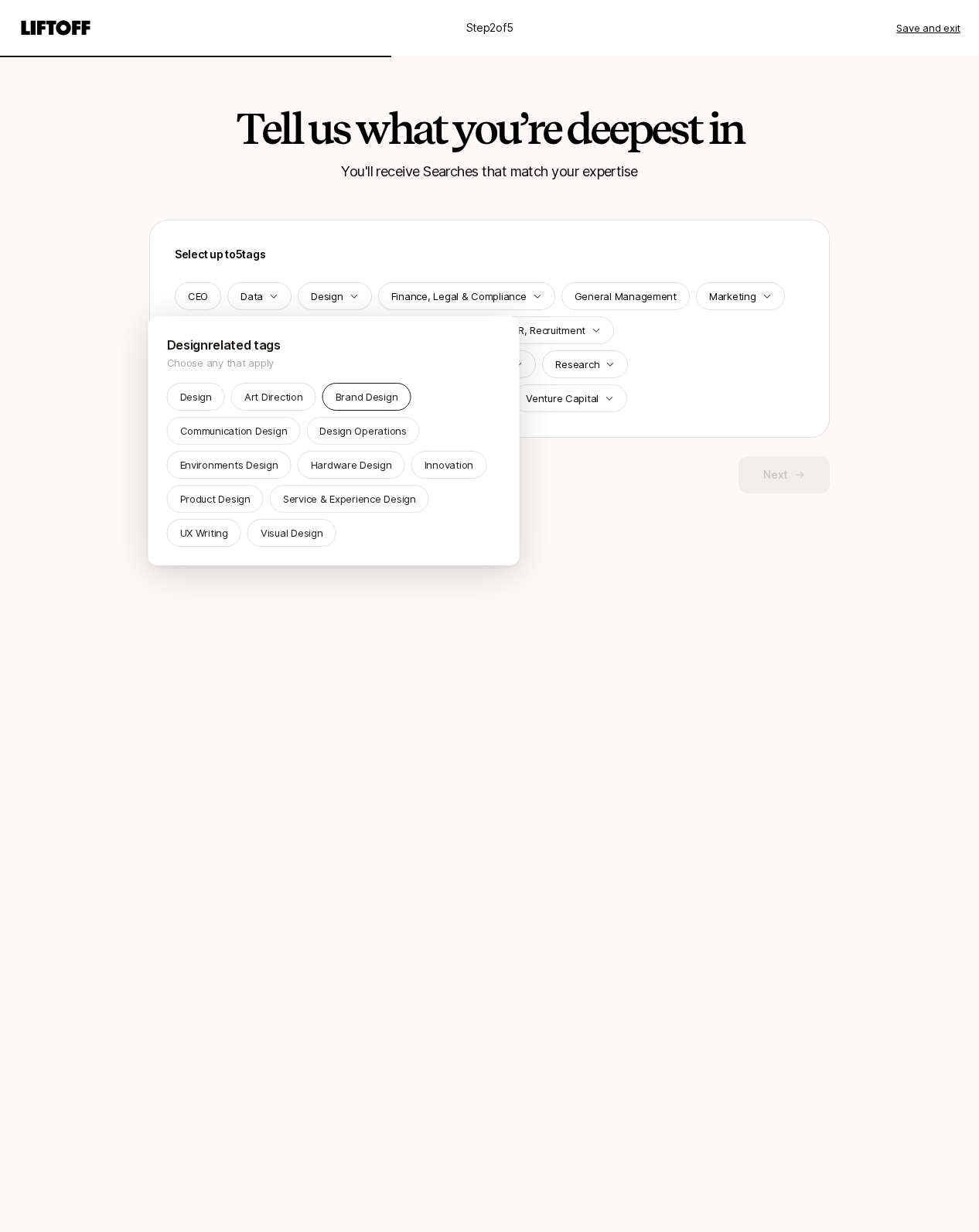
click at [388, 394] on p "Brand Design" at bounding box center [367, 397] width 63 height 16
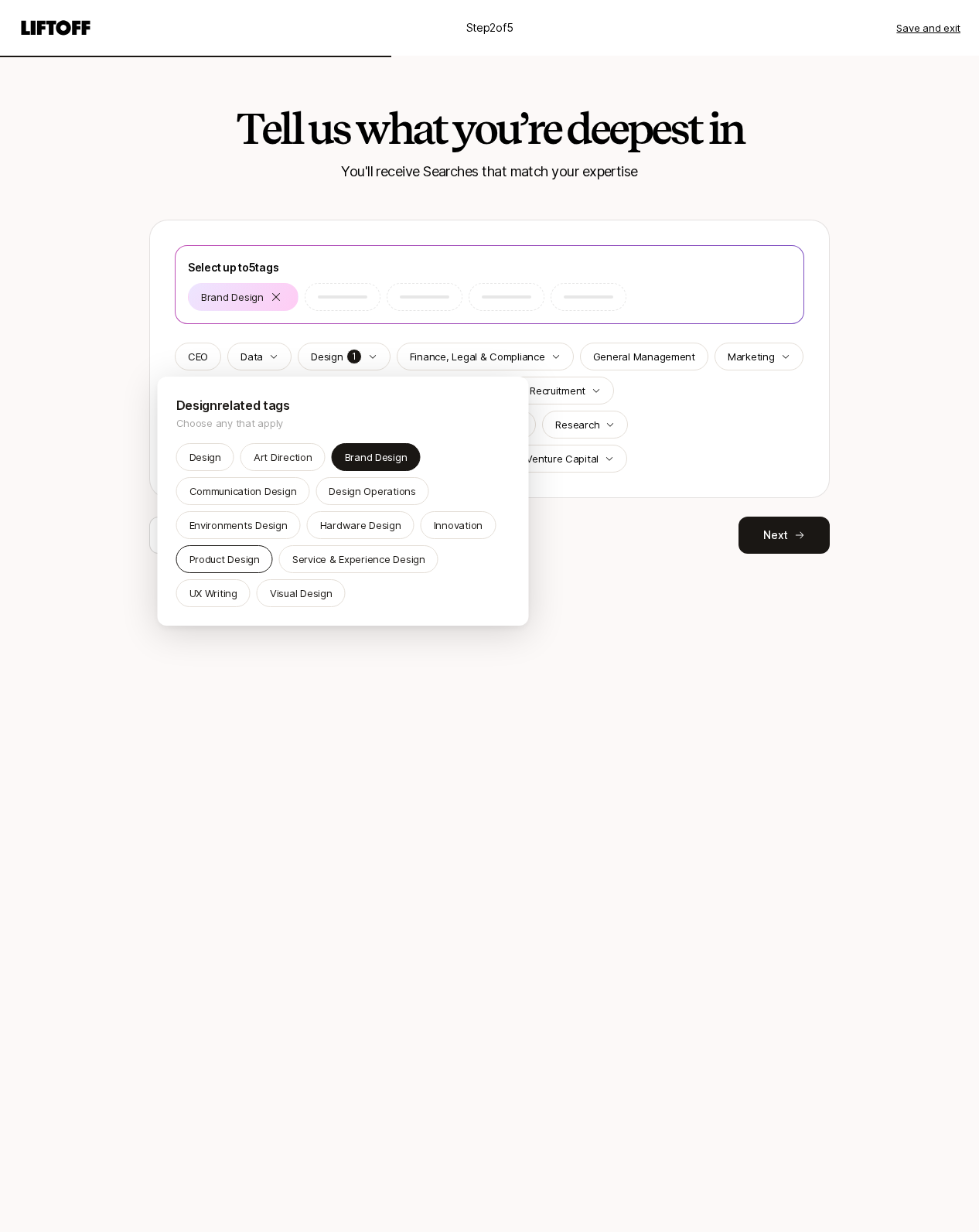
click at [212, 556] on p "Product Design" at bounding box center [225, 559] width 71 height 16
click at [311, 597] on p "Visual Design" at bounding box center [301, 593] width 63 height 16
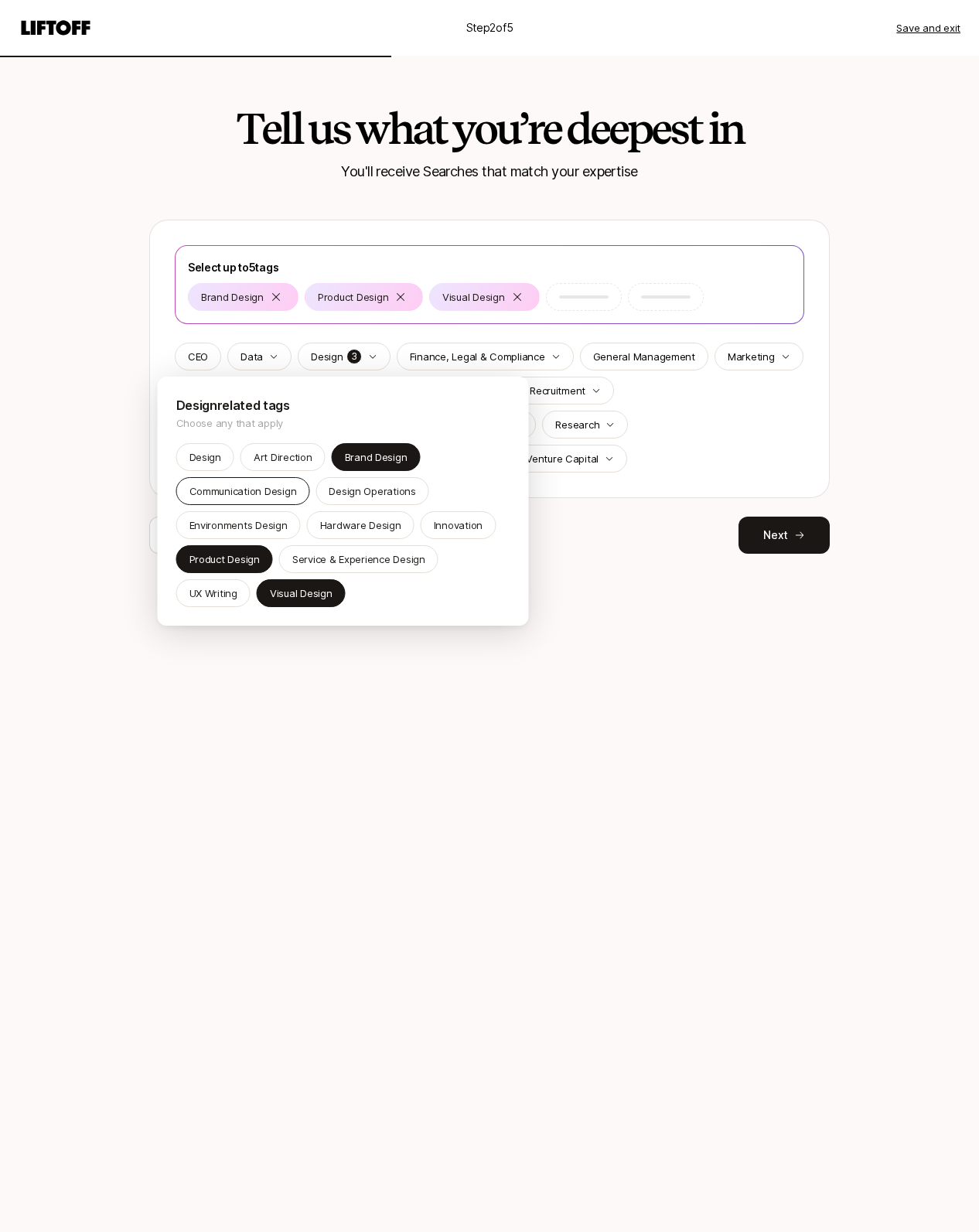
click at [229, 495] on p "Communication Design" at bounding box center [243, 492] width 107 height 16
click at [212, 457] on p "Design" at bounding box center [205, 457] width 32 height 16
click at [662, 582] on html "Step 2 of 5 Save and exit Tell us what you’re deepest in You'll receive Searche…" at bounding box center [489, 616] width 979 height 1232
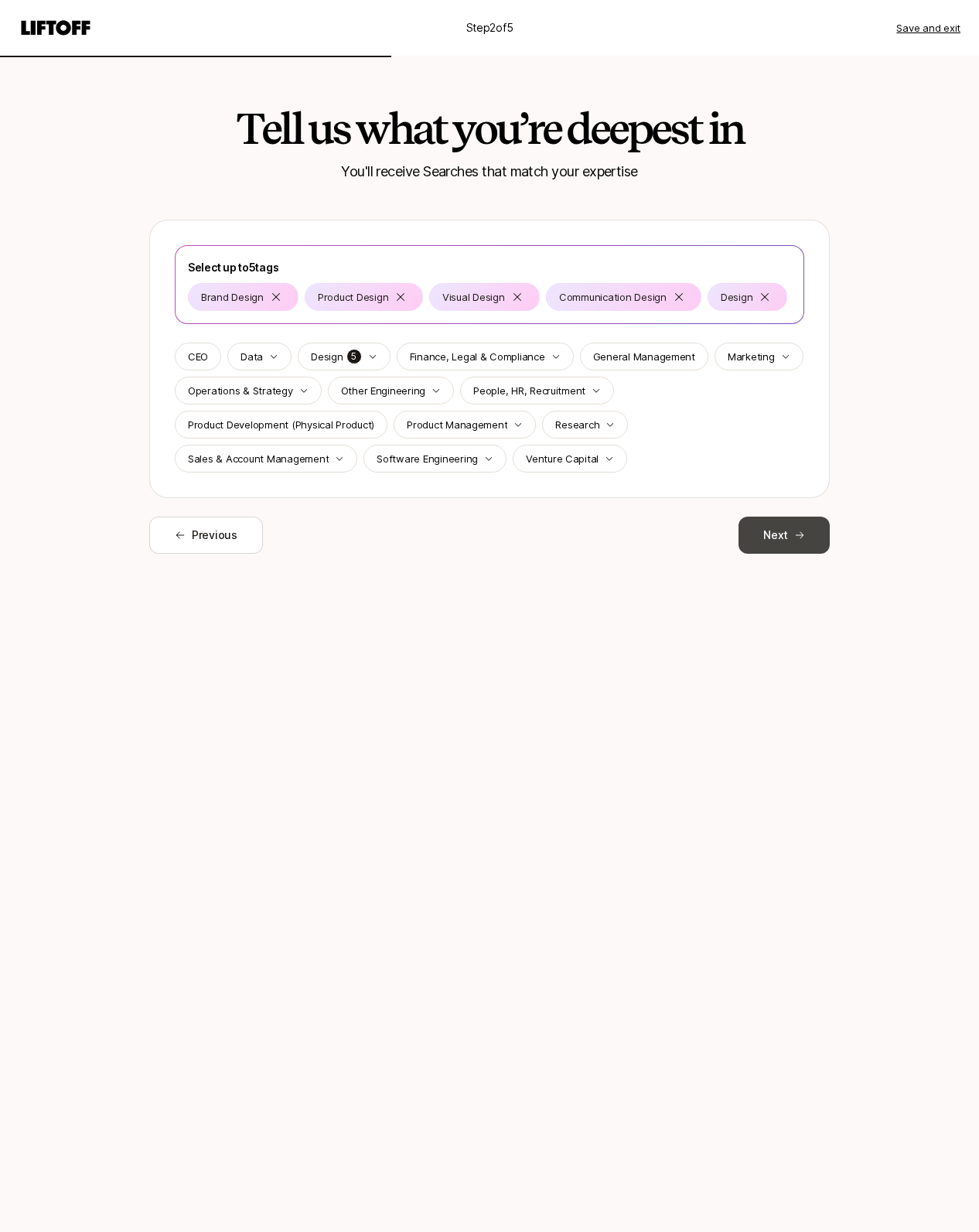
click at [781, 538] on button "Next" at bounding box center [784, 535] width 91 height 37
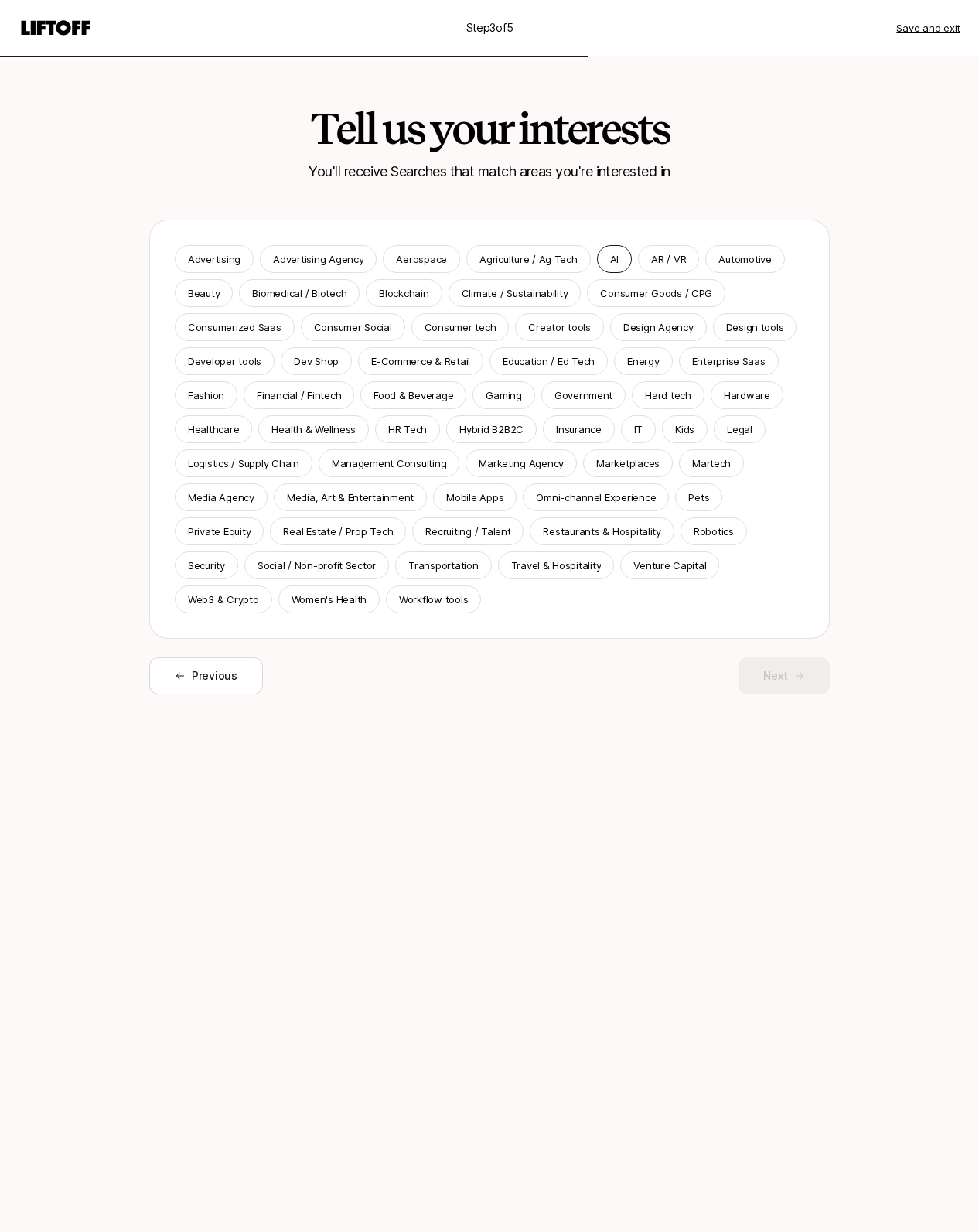
click at [610, 263] on p "AI" at bounding box center [614, 259] width 9 height 16
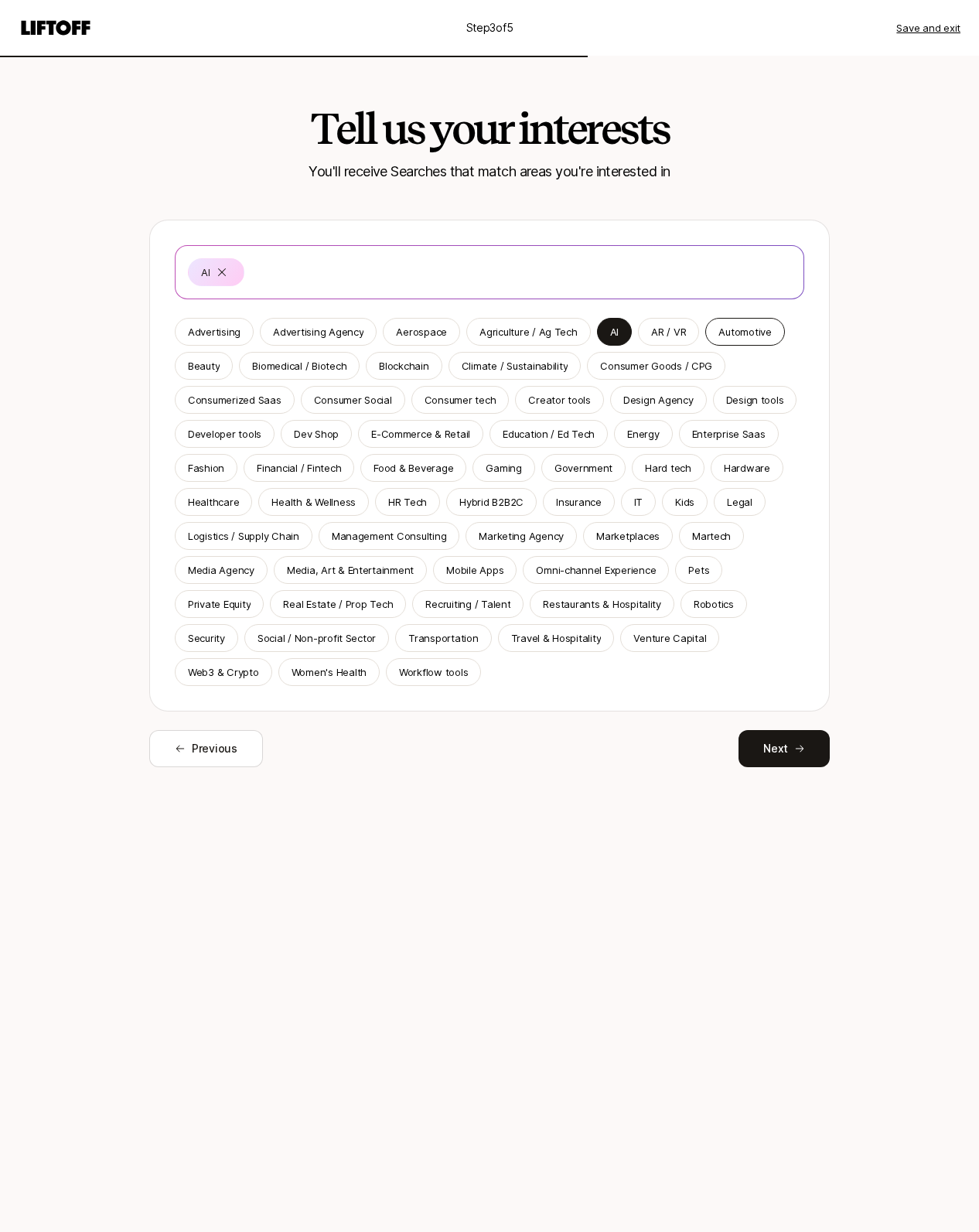
click at [742, 333] on p "Automotive" at bounding box center [745, 332] width 53 height 16
click at [321, 368] on p "Biomedical / Biotech" at bounding box center [299, 366] width 94 height 16
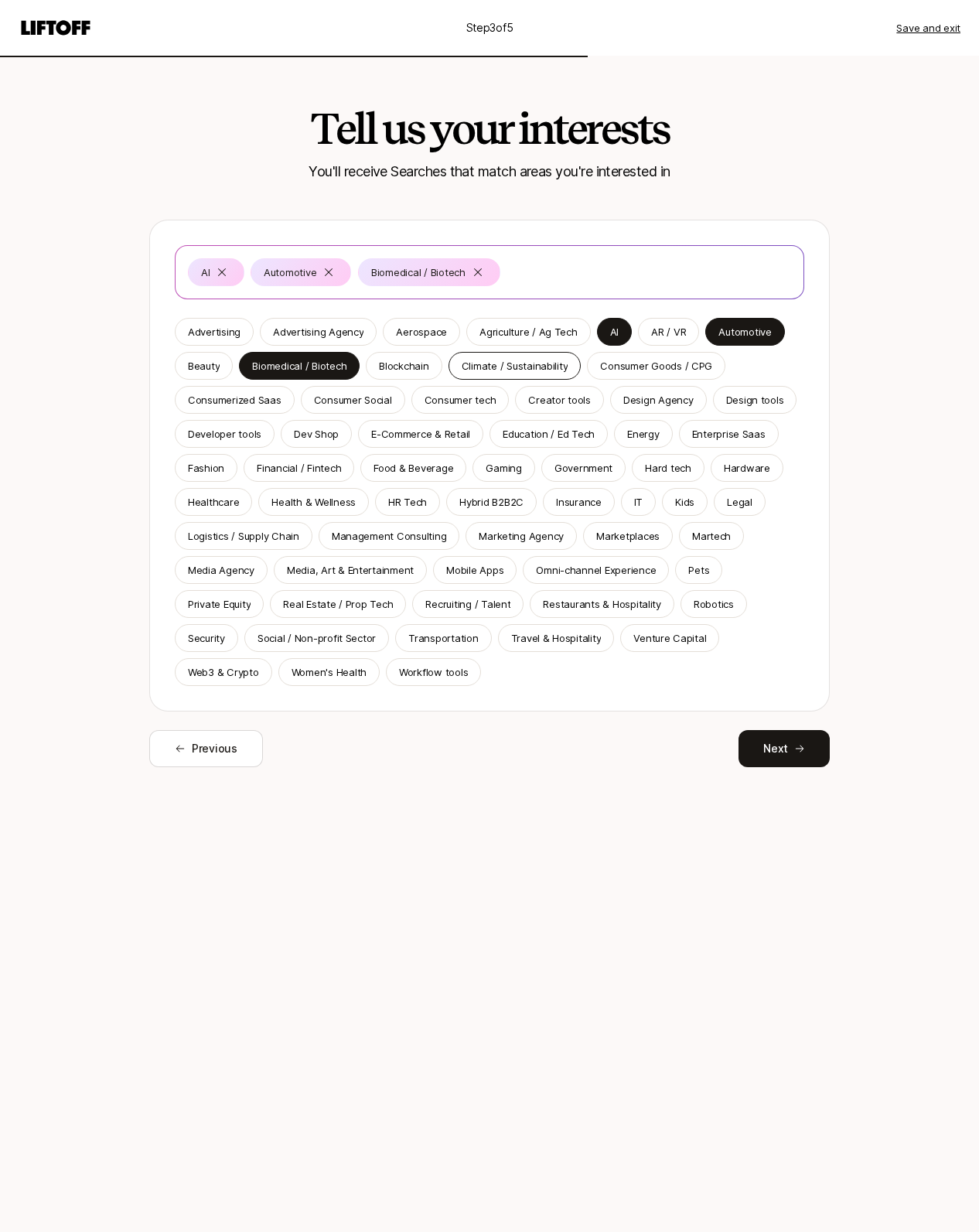
click at [547, 370] on p "Climate / Sustainability" at bounding box center [515, 366] width 107 height 16
click at [643, 371] on p "Consumer Goods / CPG" at bounding box center [656, 366] width 112 height 16
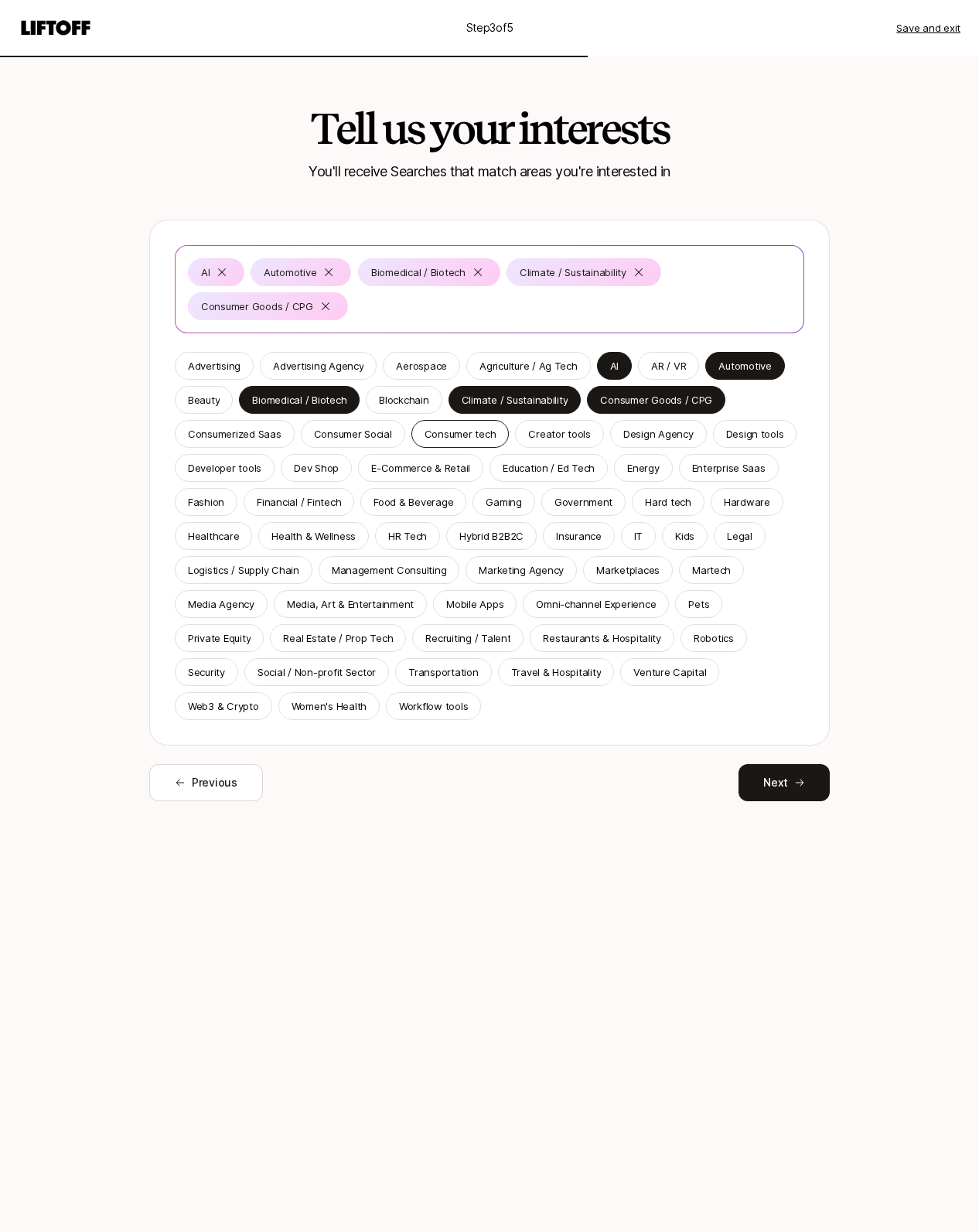
click at [460, 437] on p "Consumer tech" at bounding box center [460, 434] width 72 height 16
click at [548, 439] on p "Creator tools" at bounding box center [559, 434] width 63 height 16
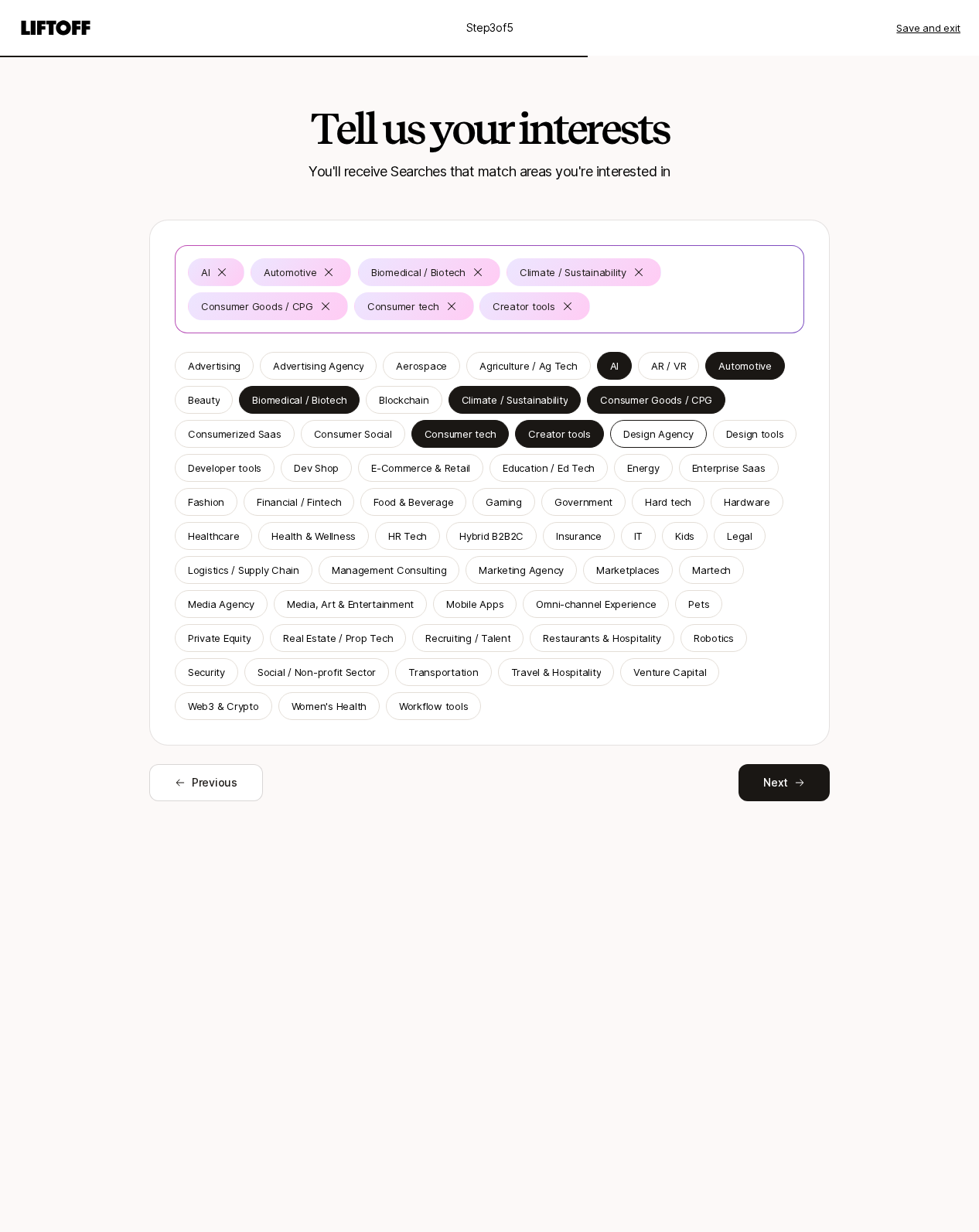
click at [654, 434] on p "Design Agency" at bounding box center [659, 434] width 71 height 16
click at [753, 433] on p "Design tools" at bounding box center [755, 434] width 58 height 16
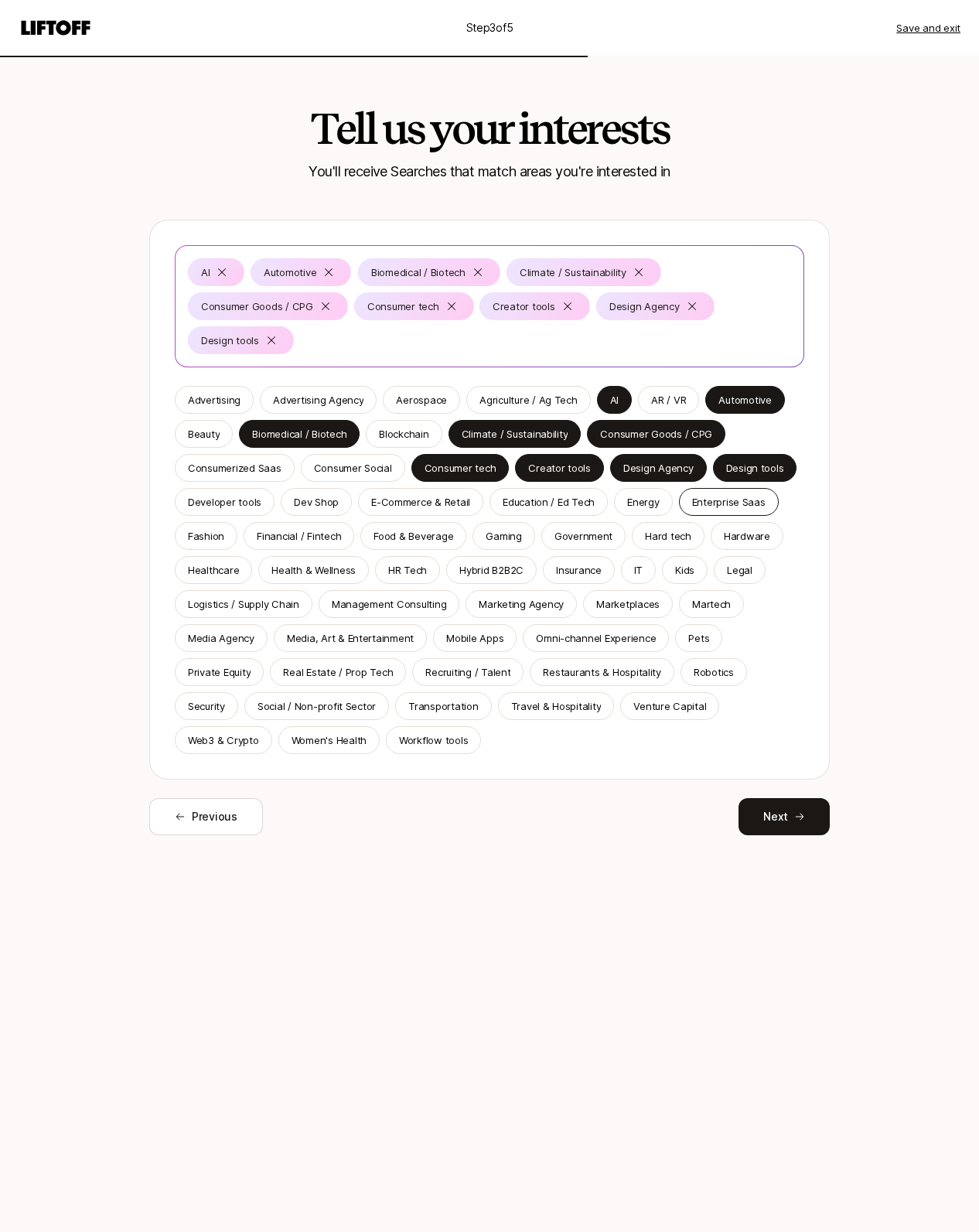
click at [708, 503] on p "Enterprise Saas" at bounding box center [729, 502] width 73 height 16
click at [540, 506] on p "Education / Ed Tech" at bounding box center [549, 502] width 92 height 16
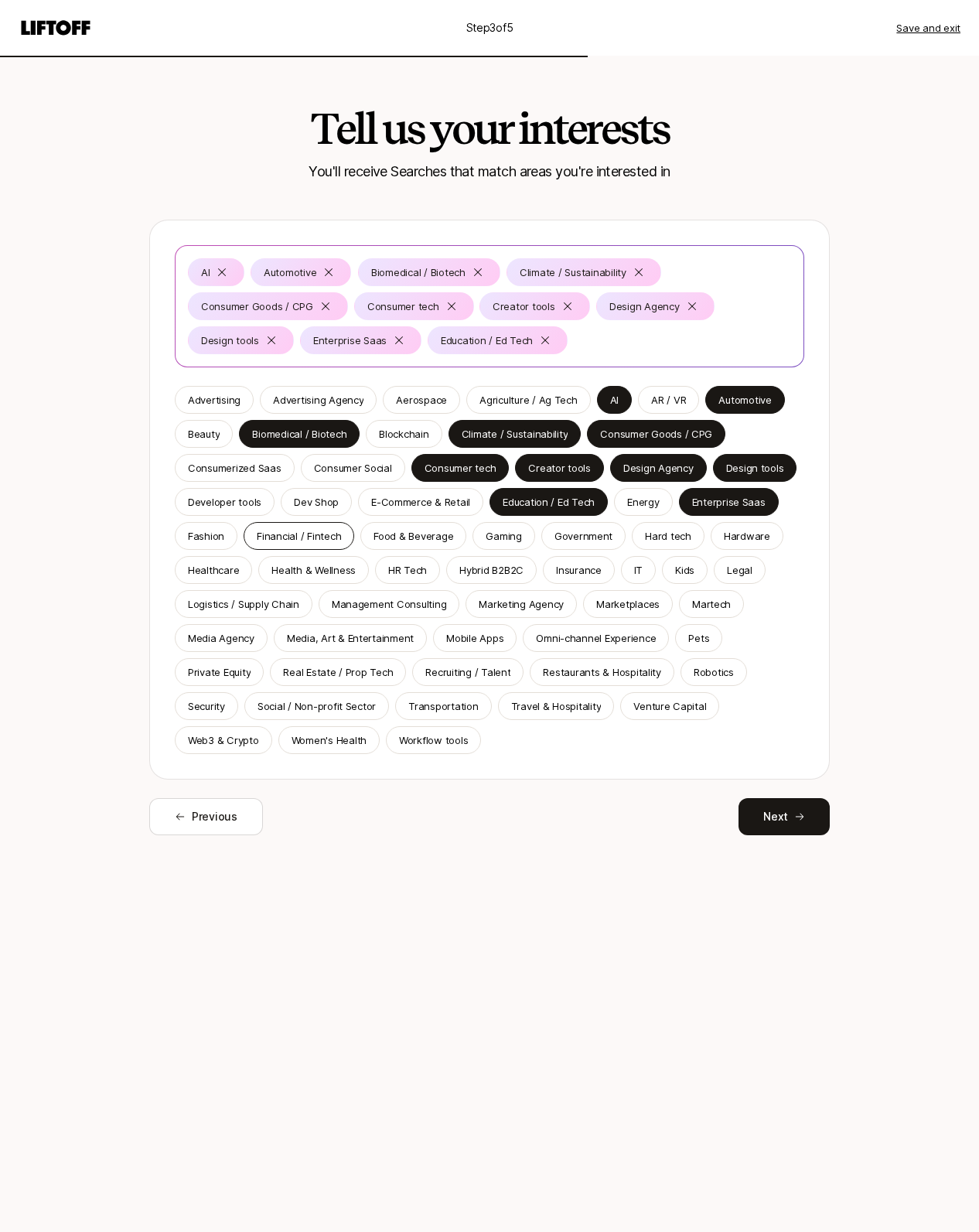
click at [289, 540] on p "Financial / Fintech" at bounding box center [299, 536] width 84 height 16
click at [411, 538] on p "Food & Beverage" at bounding box center [413, 536] width 79 height 16
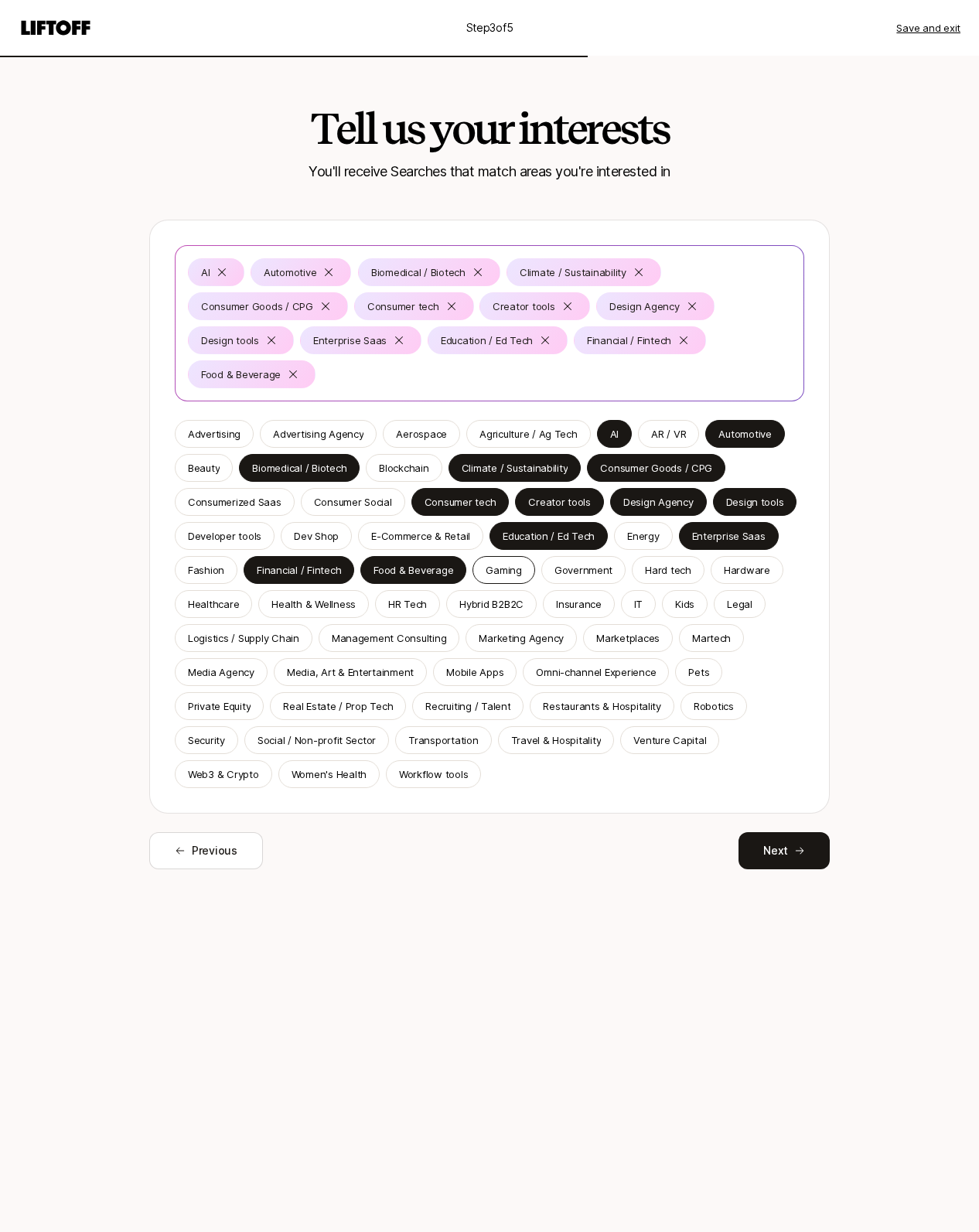
click at [501, 571] on p "Gaming" at bounding box center [504, 570] width 36 height 16
click at [300, 607] on p "Health & Wellness" at bounding box center [313, 604] width 84 height 16
click at [216, 608] on p "Healthcare" at bounding box center [214, 604] width 51 height 16
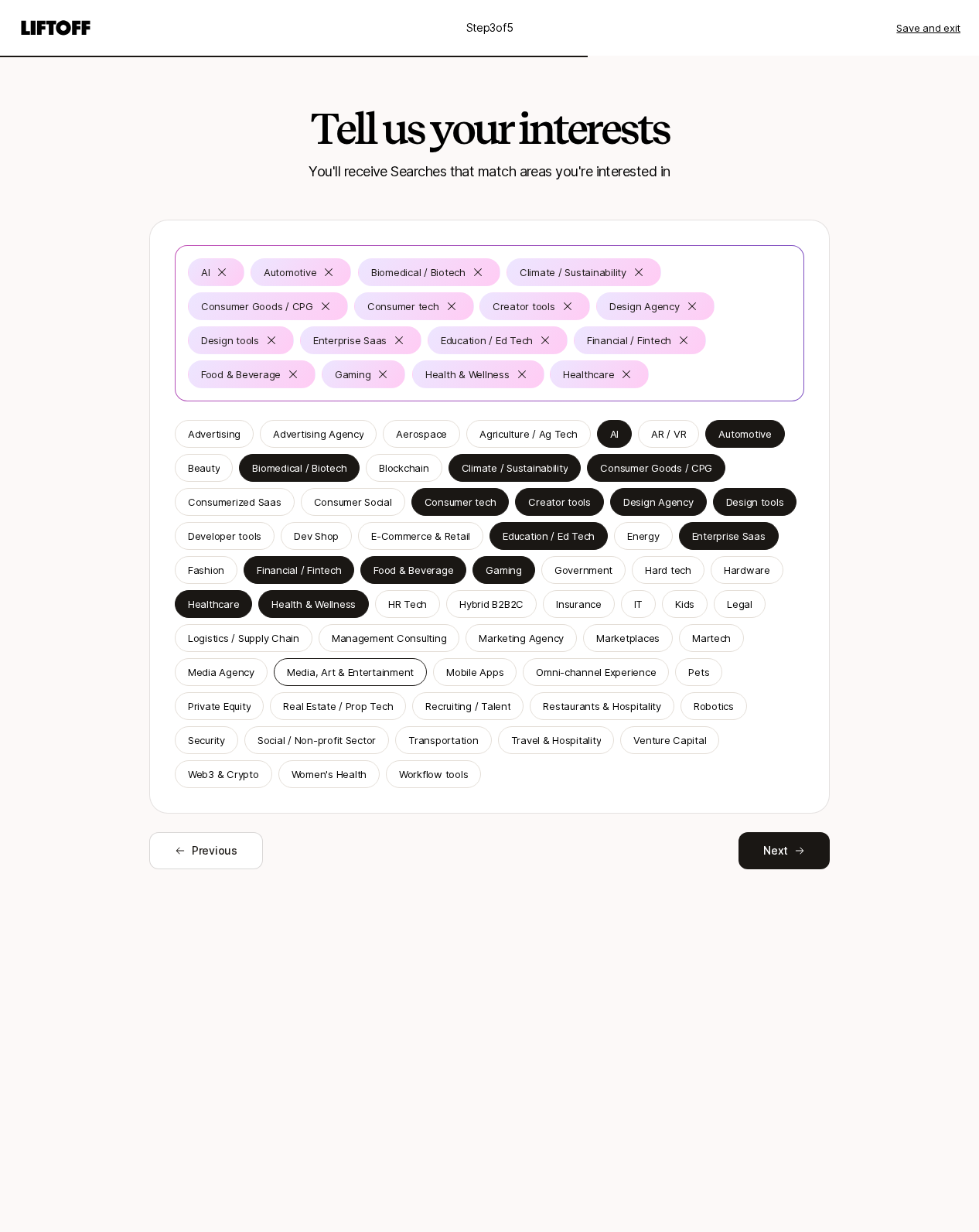
click at [349, 676] on p "Media, Art & Entertainment" at bounding box center [350, 672] width 127 height 16
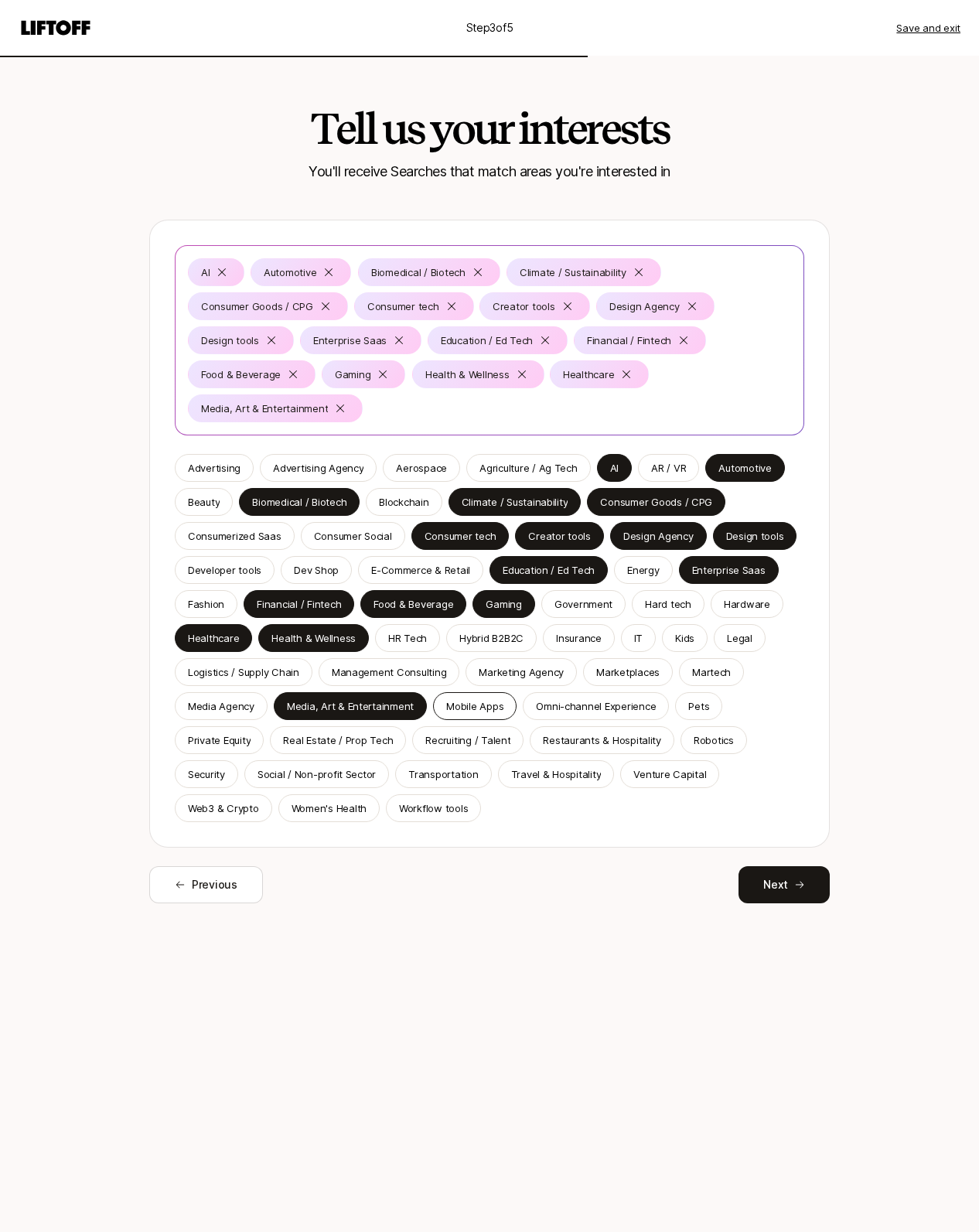
click at [467, 703] on p "Mobile Apps" at bounding box center [475, 706] width 58 height 16
click at [237, 748] on div "Private Equity" at bounding box center [219, 740] width 89 height 28
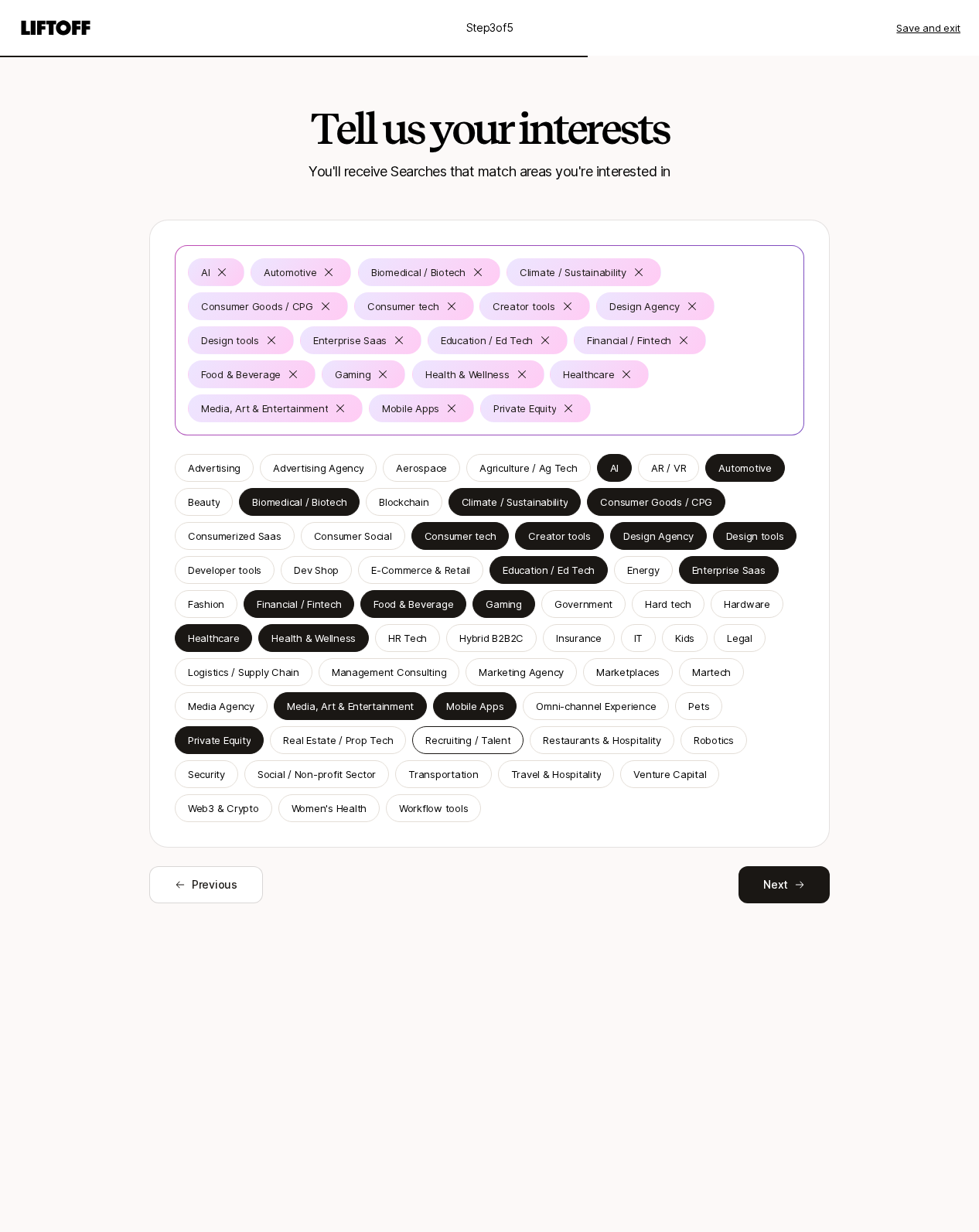
click at [485, 738] on p "Recruiting / Talent" at bounding box center [467, 740] width 85 height 16
click at [696, 739] on p "Robotics" at bounding box center [714, 740] width 40 height 16
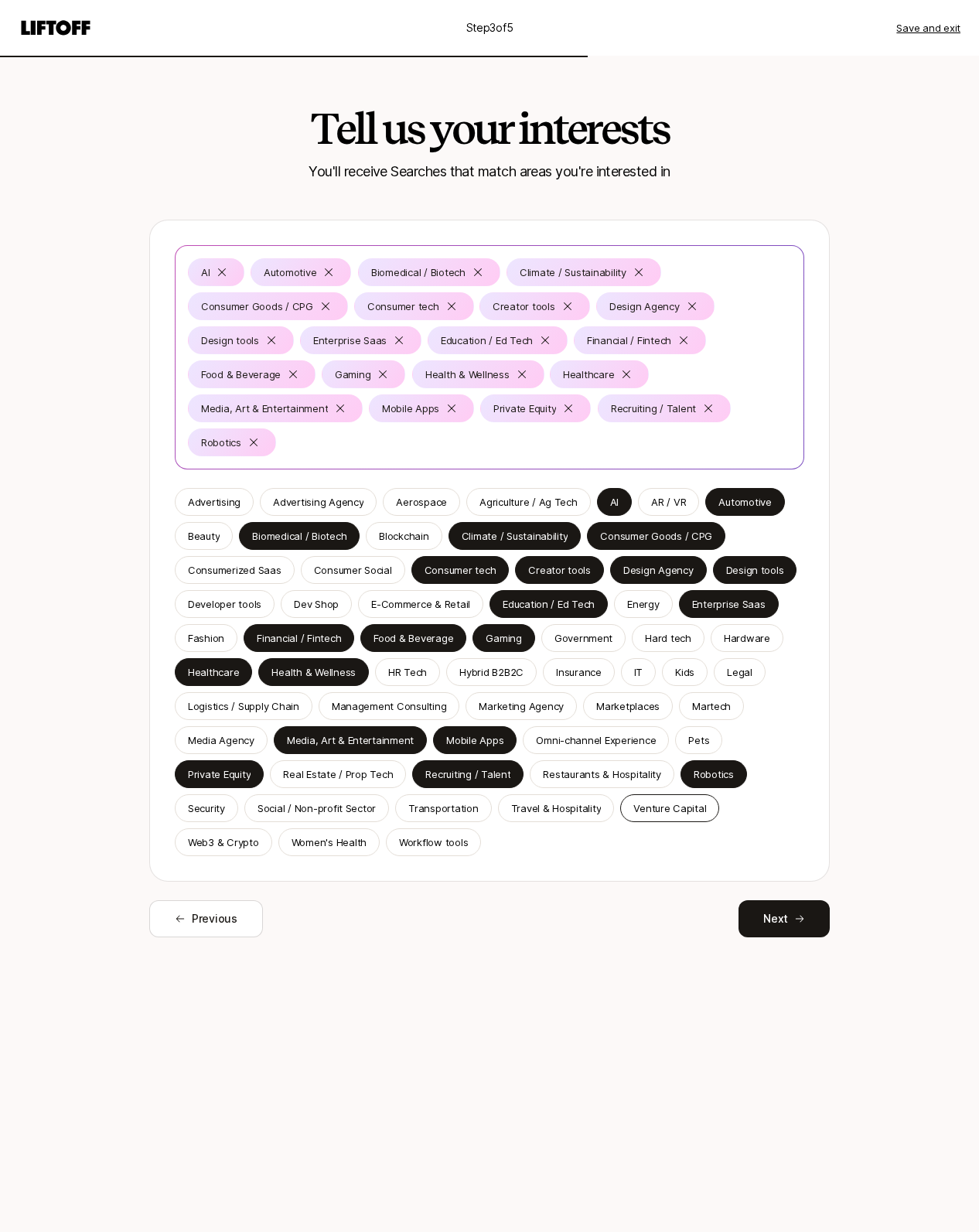
click at [649, 803] on p "Venture Capital" at bounding box center [670, 808] width 72 height 16
click at [547, 813] on p "Travel & Hospitality" at bounding box center [556, 808] width 90 height 16
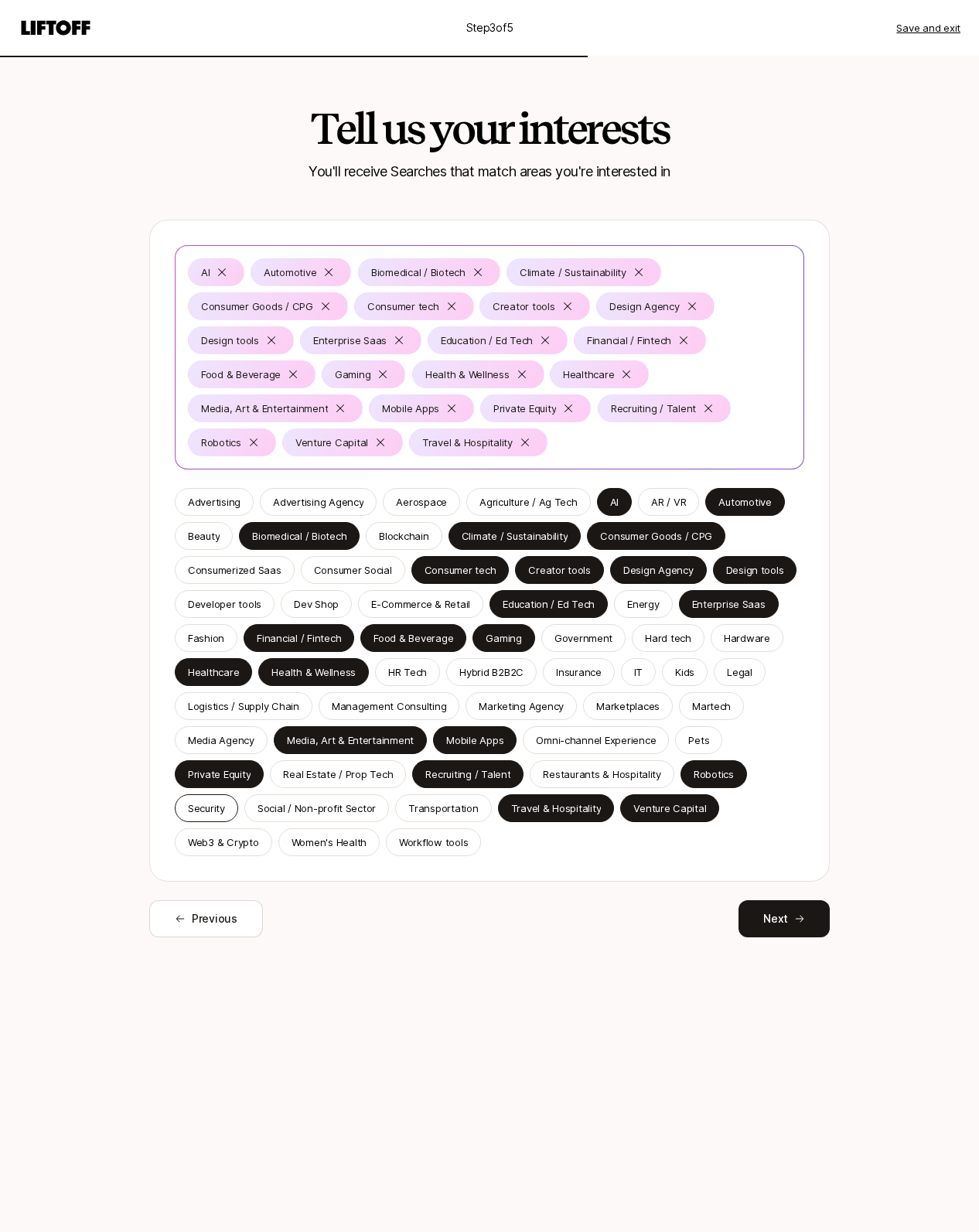
click at [208, 810] on p "Security" at bounding box center [207, 808] width 37 height 16
click at [771, 921] on button "Next" at bounding box center [784, 919] width 91 height 37
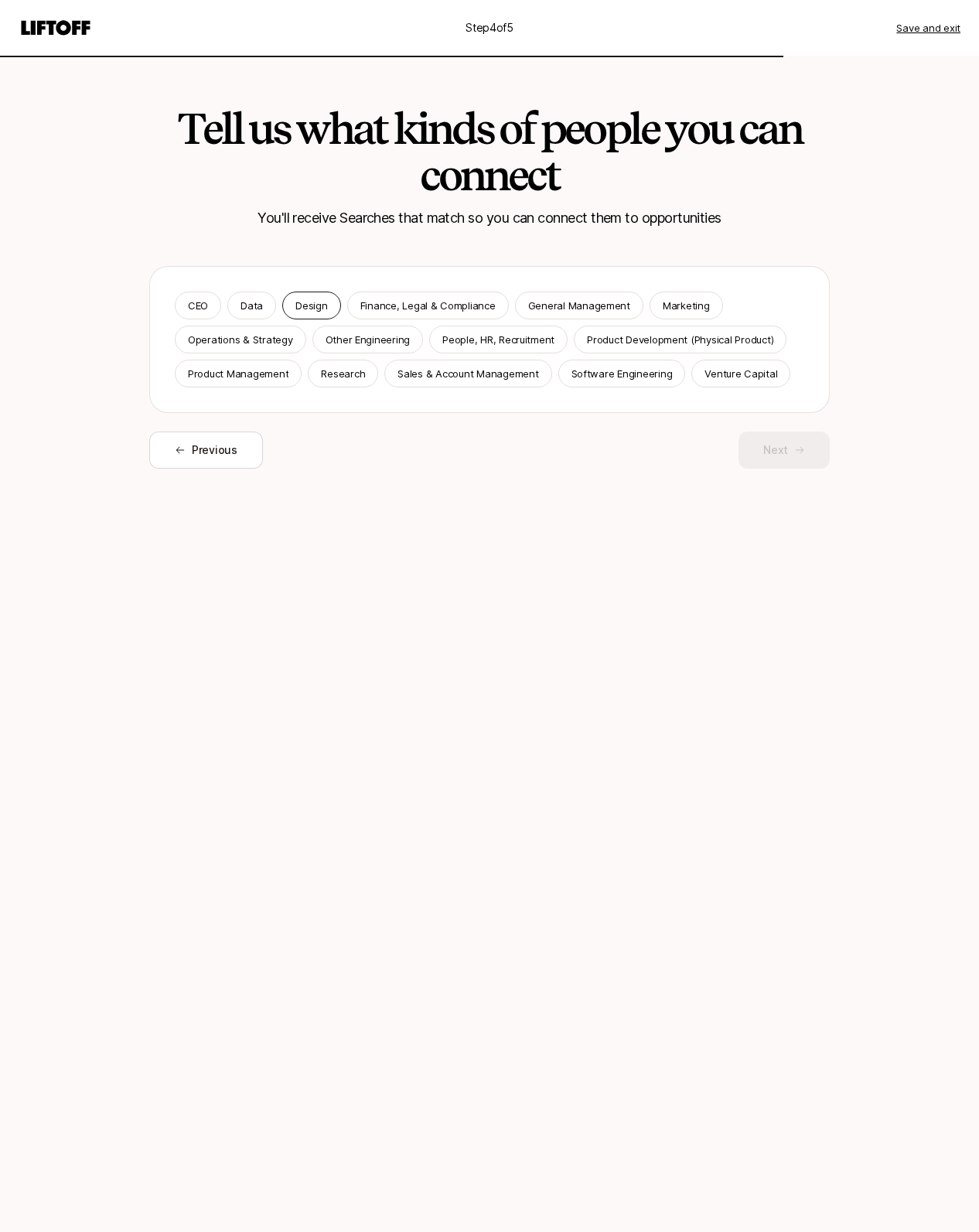
click at [318, 309] on p "Design" at bounding box center [311, 306] width 32 height 16
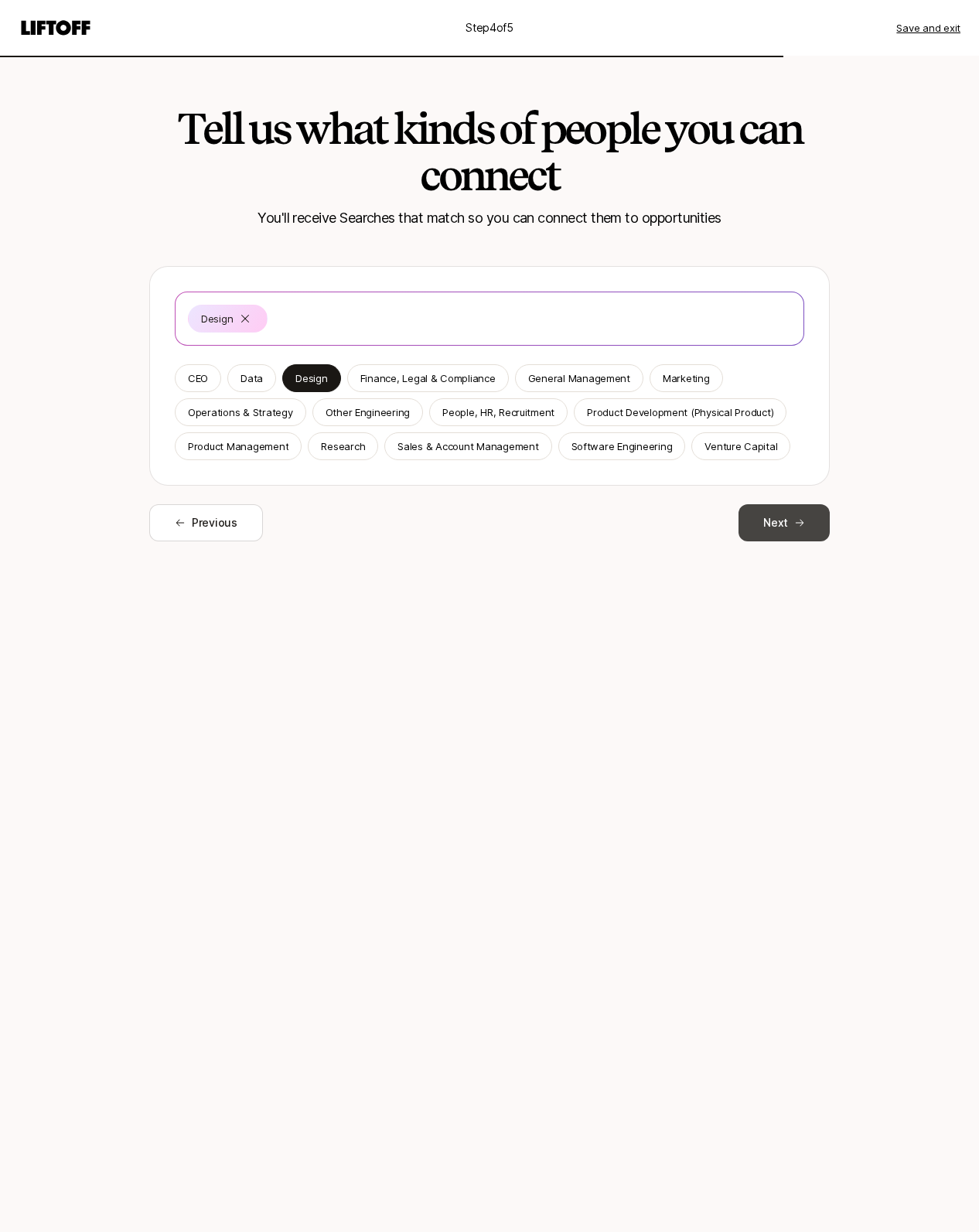
click at [793, 527] on button "Next" at bounding box center [784, 523] width 91 height 37
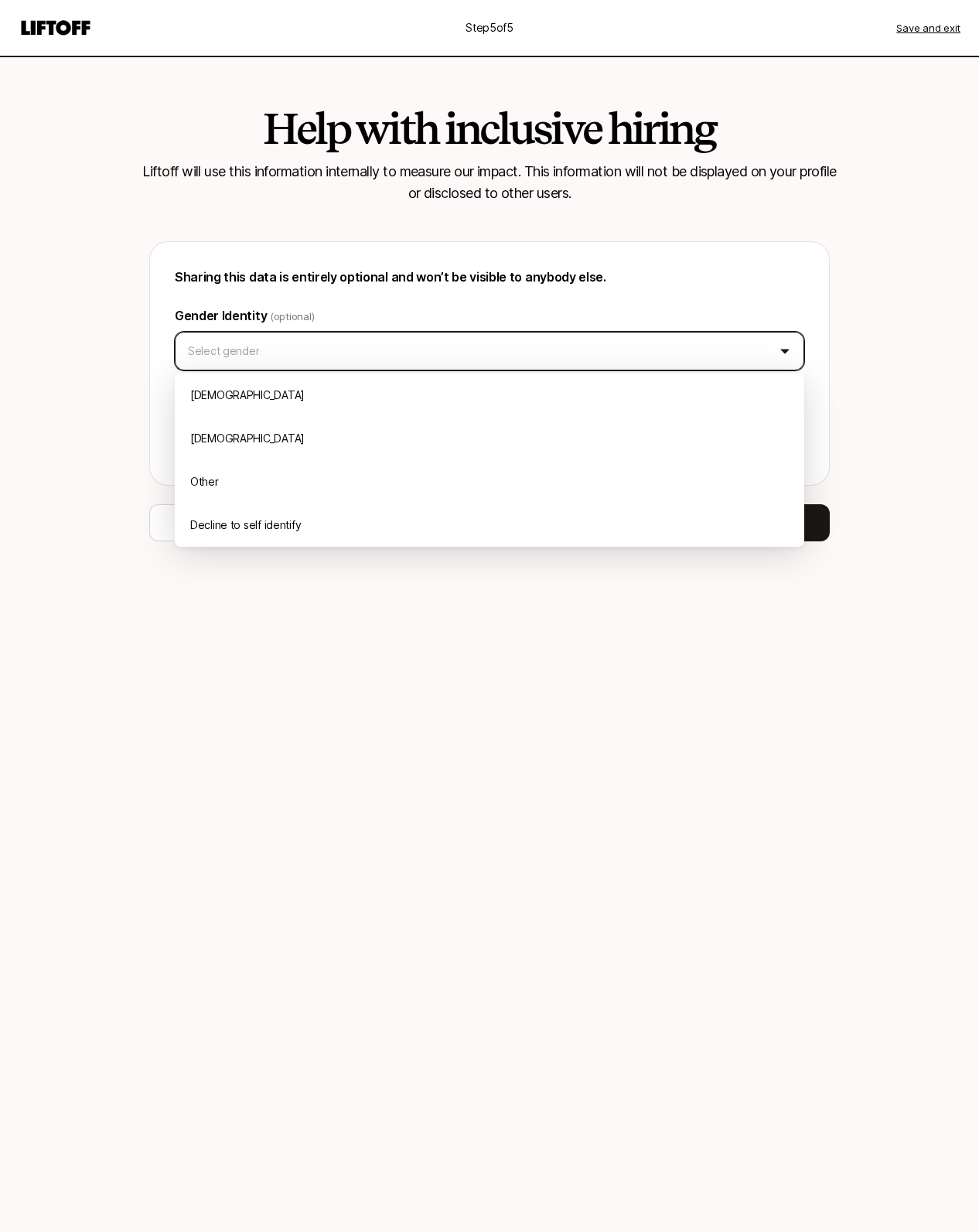
click at [301, 350] on html "Step 5 of 5 Save and exit Help with inclusive hiring Liftoff will use this info…" at bounding box center [489, 616] width 979 height 1232
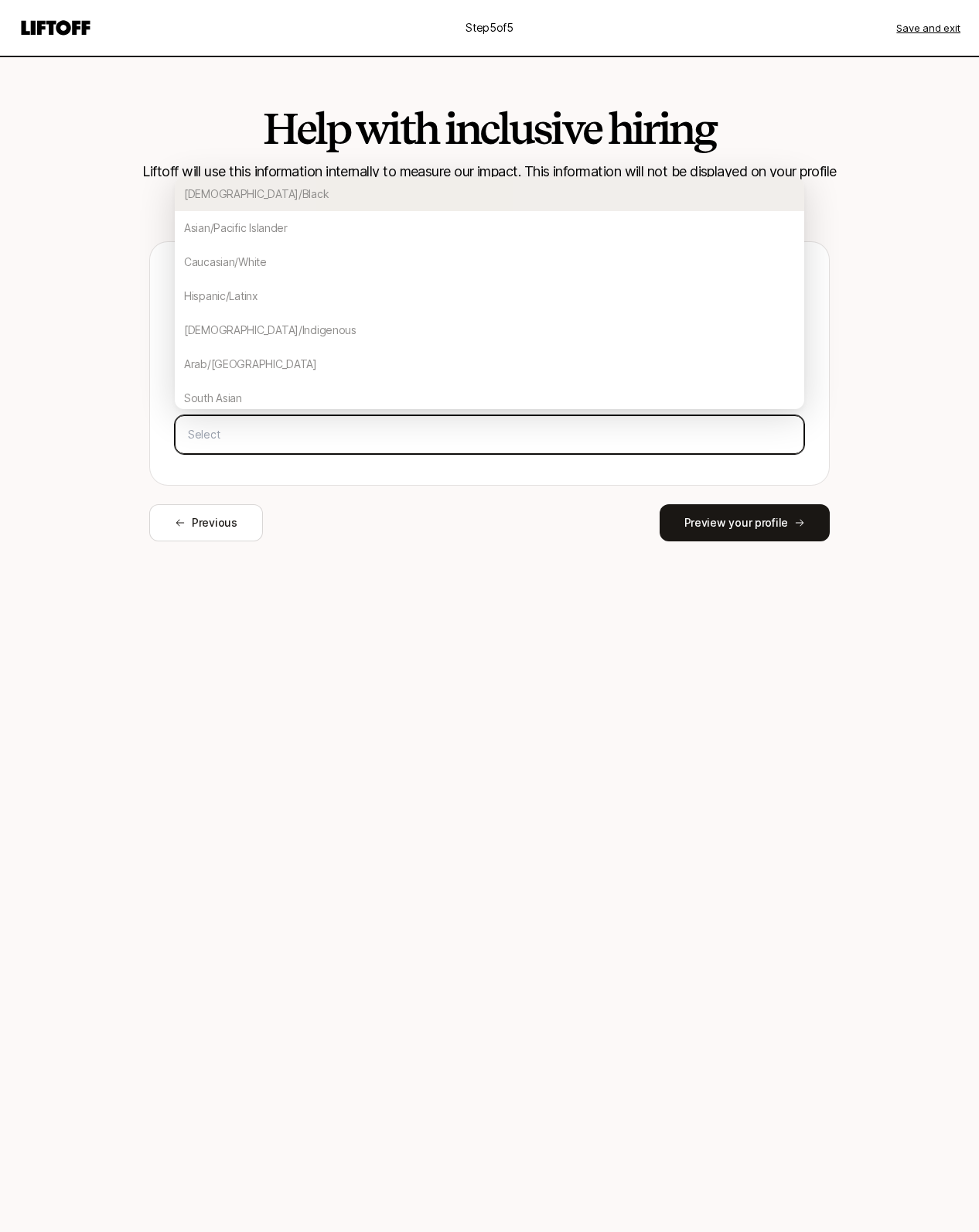
click at [264, 435] on input "text" at bounding box center [490, 435] width 616 height 28
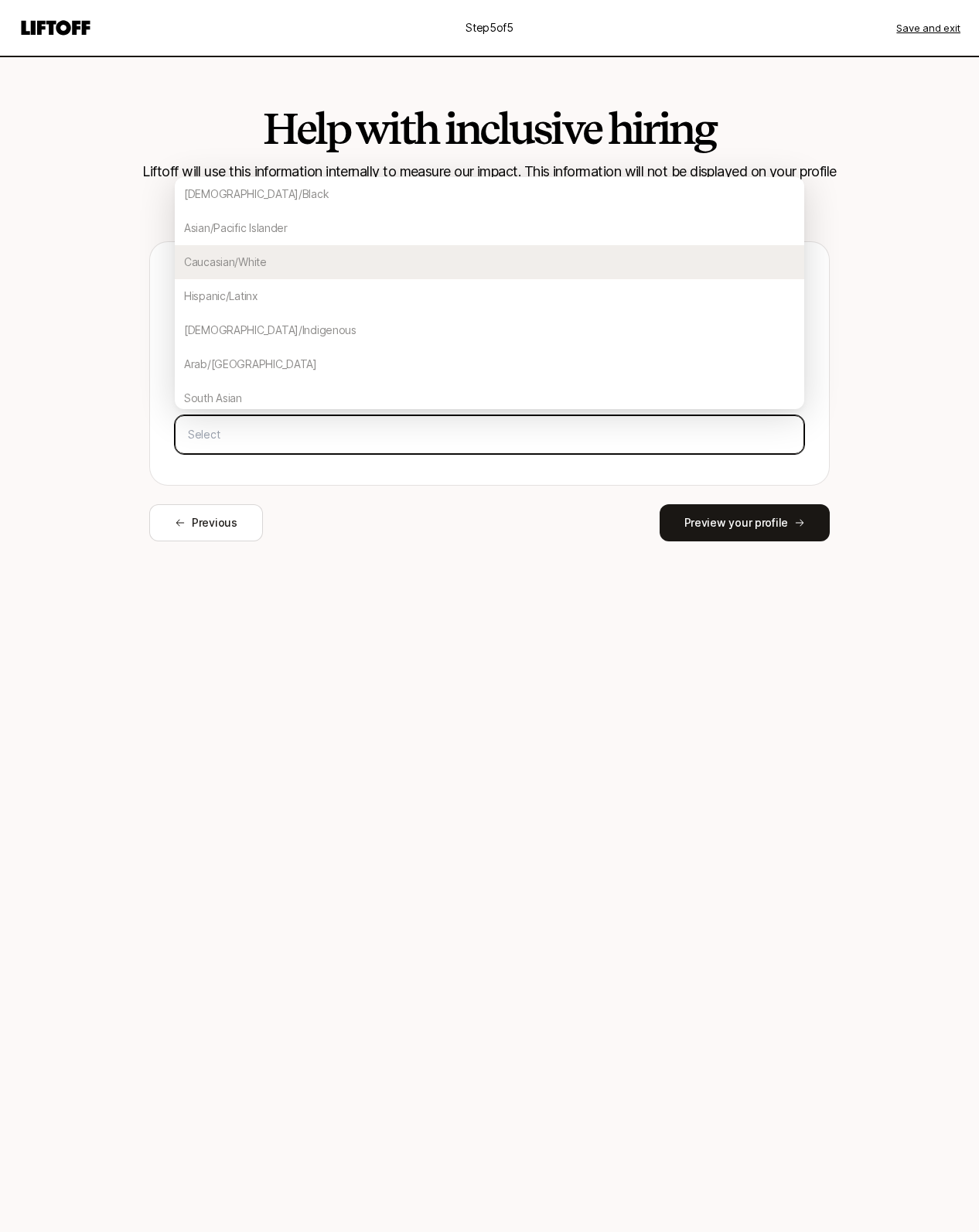
click at [230, 266] on div "Caucasian/White" at bounding box center [490, 262] width 630 height 34
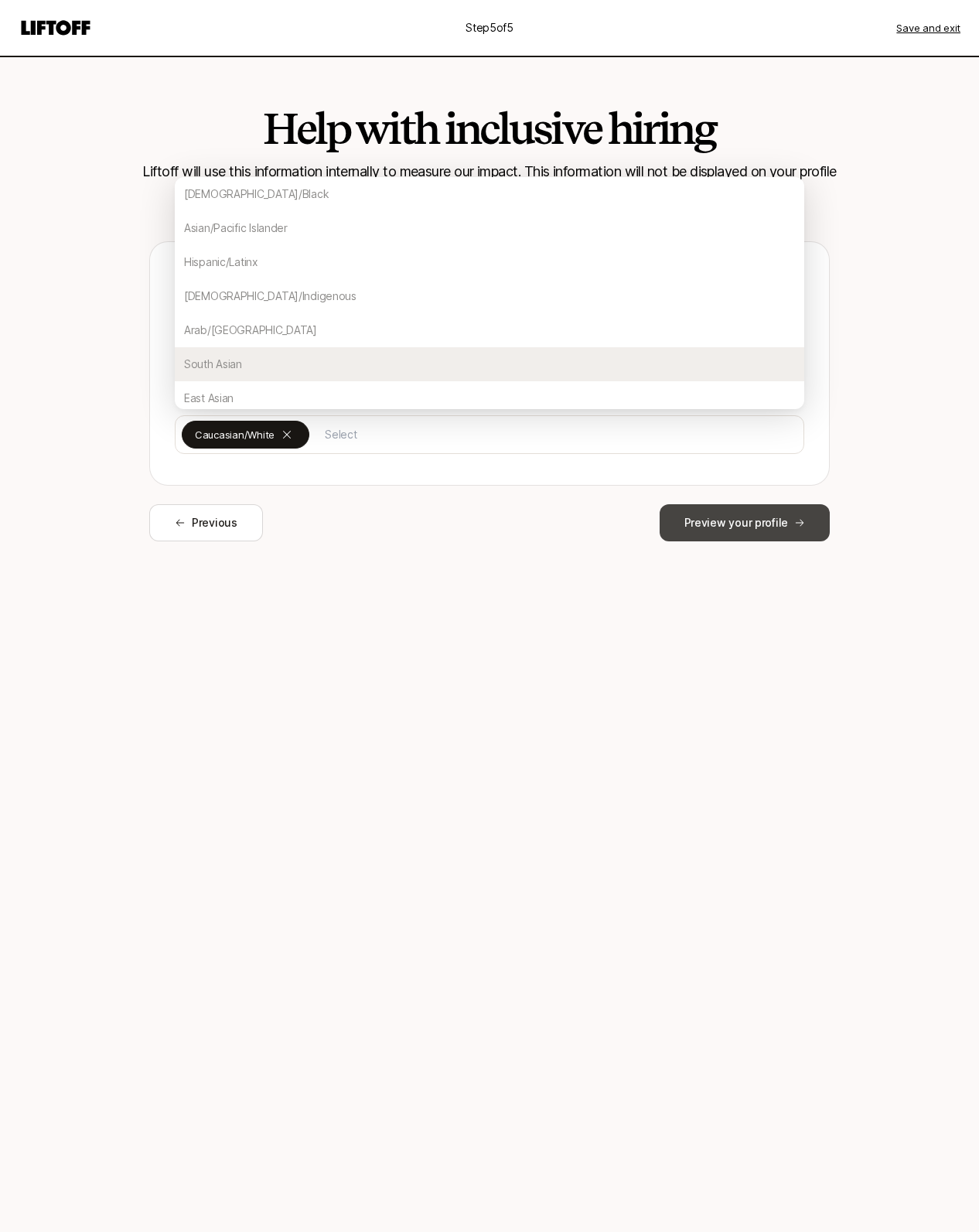
click at [729, 528] on button "Preview your profile" at bounding box center [744, 523] width 170 height 37
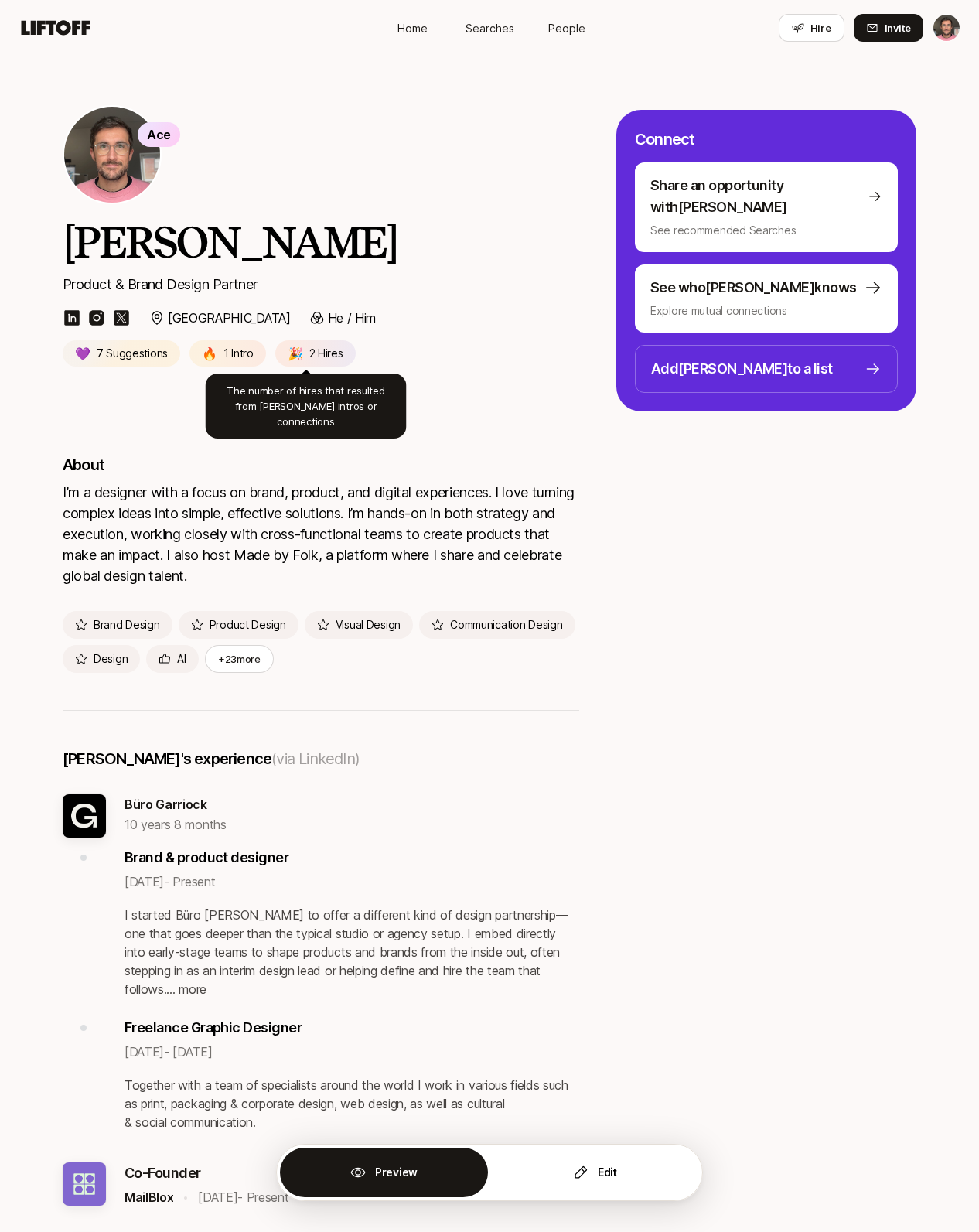
click at [312, 357] on p "2 Hires" at bounding box center [327, 354] width 34 height 19
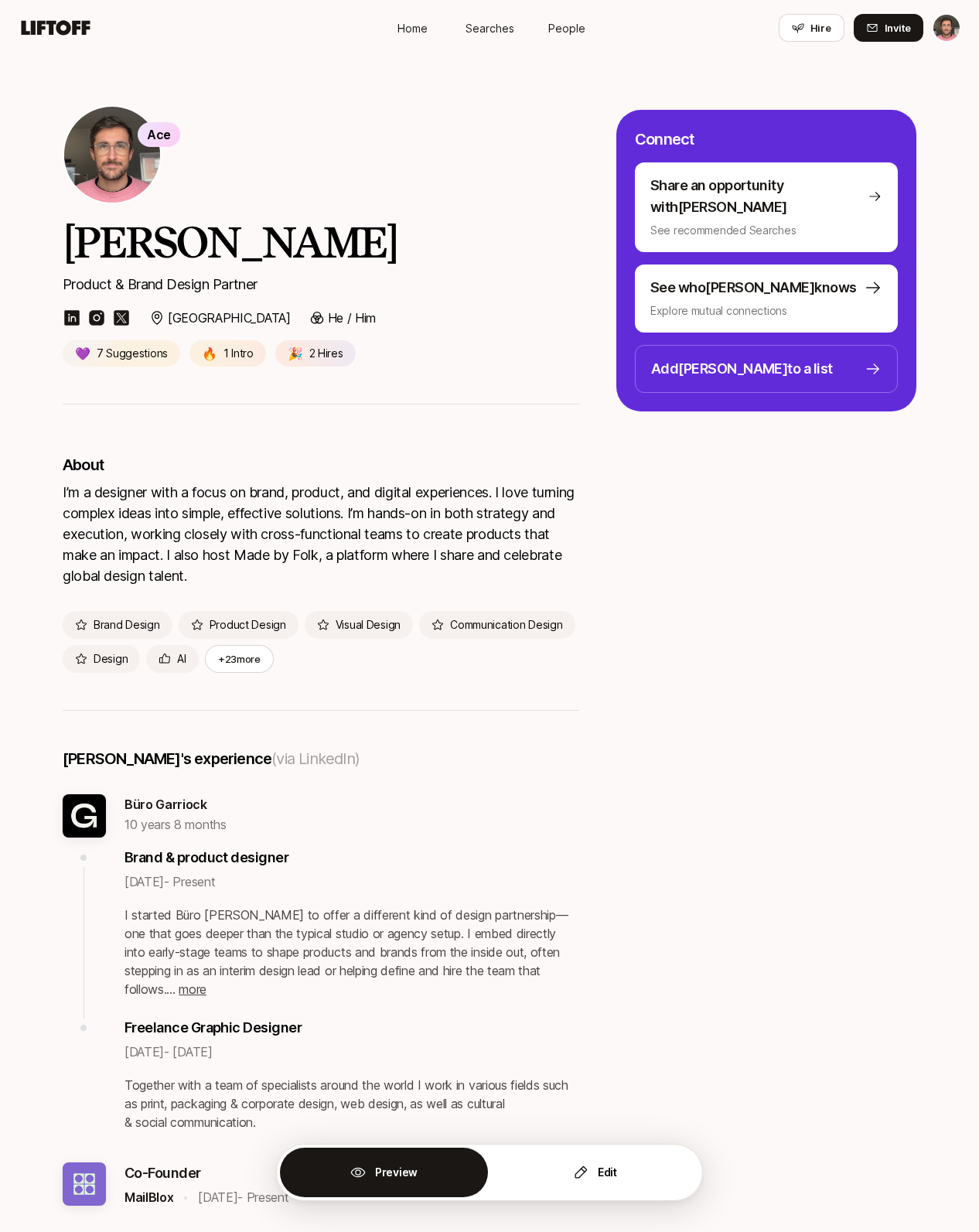
click at [312, 357] on p "2 Hires" at bounding box center [327, 354] width 34 height 19
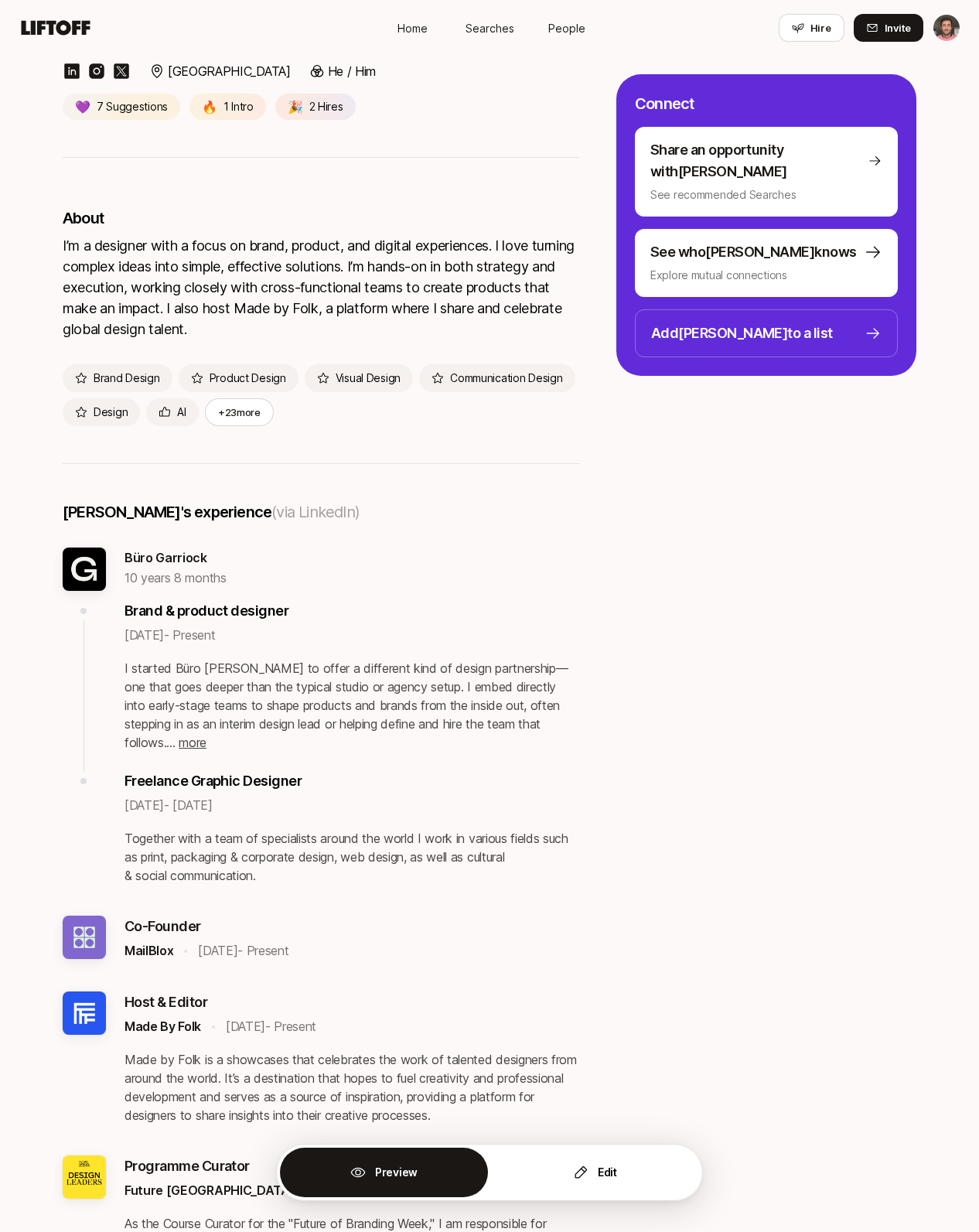
scroll to position [249, 0]
